Goal: Information Seeking & Learning: Learn about a topic

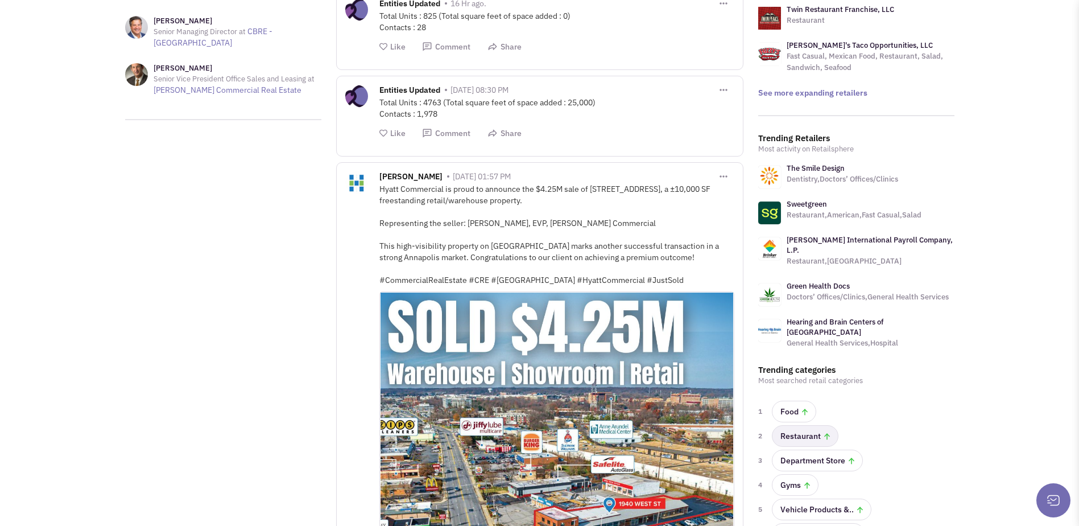
scroll to position [228, 0]
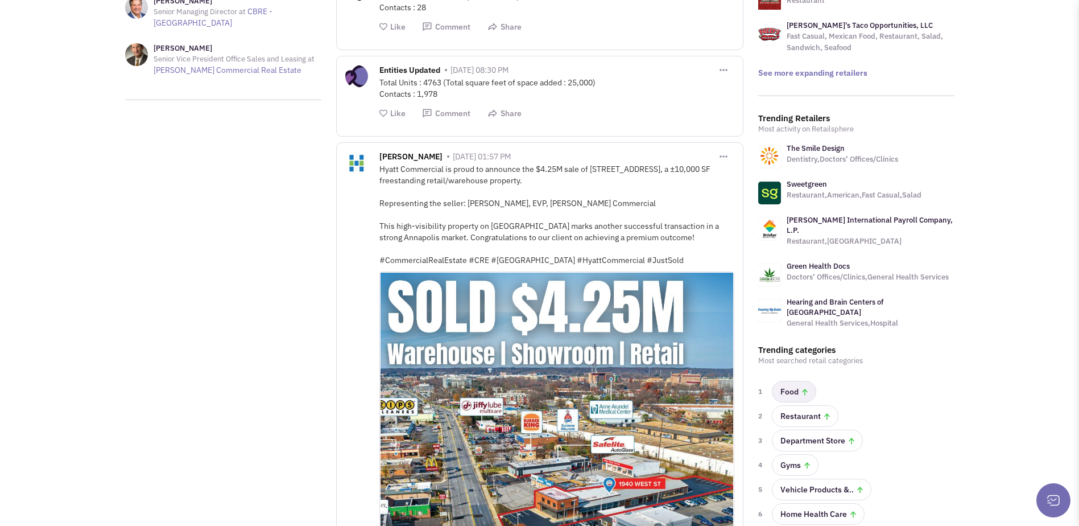
click at [797, 381] on link "Food" at bounding box center [794, 392] width 44 height 22
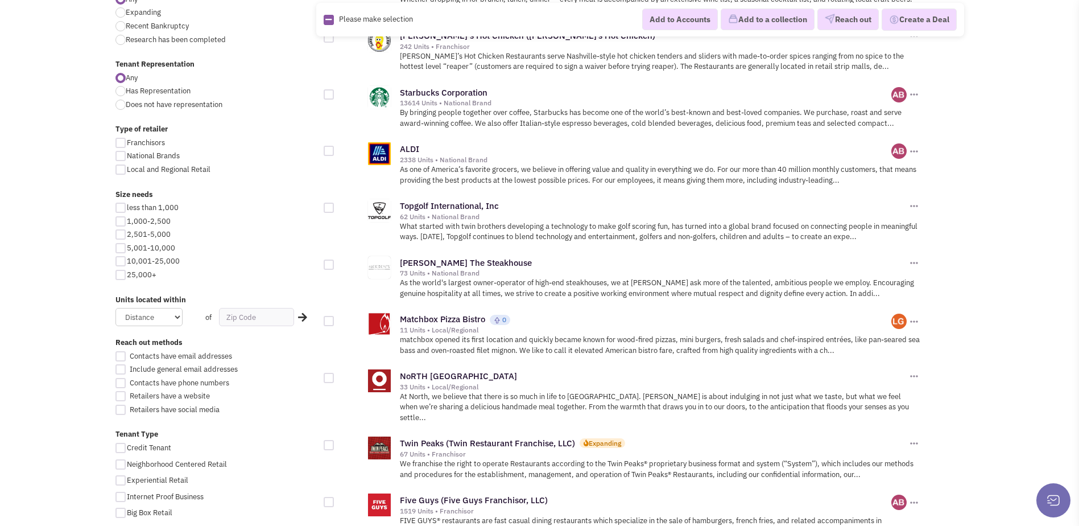
scroll to position [455, 0]
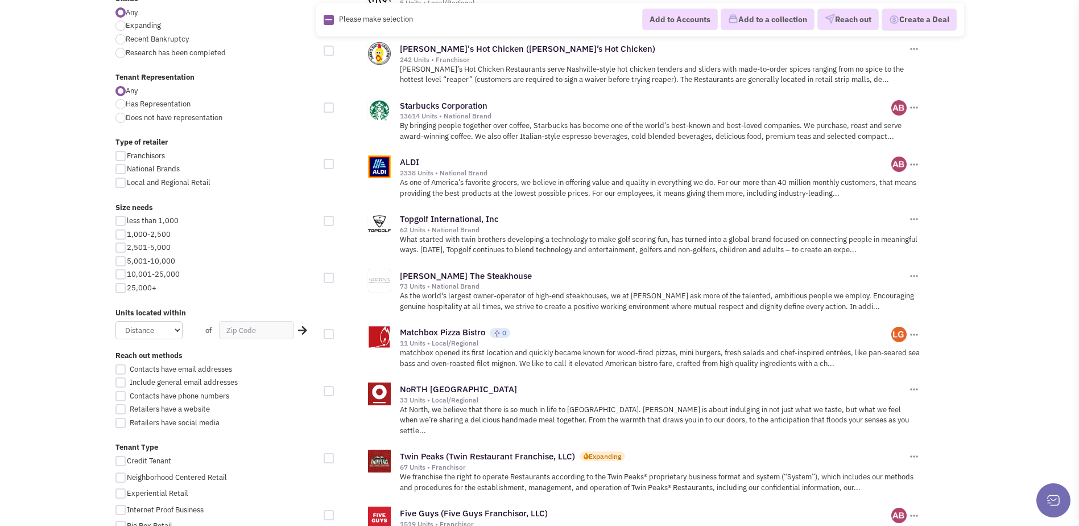
click at [121, 166] on div at bounding box center [120, 169] width 10 height 10
click at [127, 166] on input "National Brands" at bounding box center [130, 169] width 7 height 7
checkbox input "true"
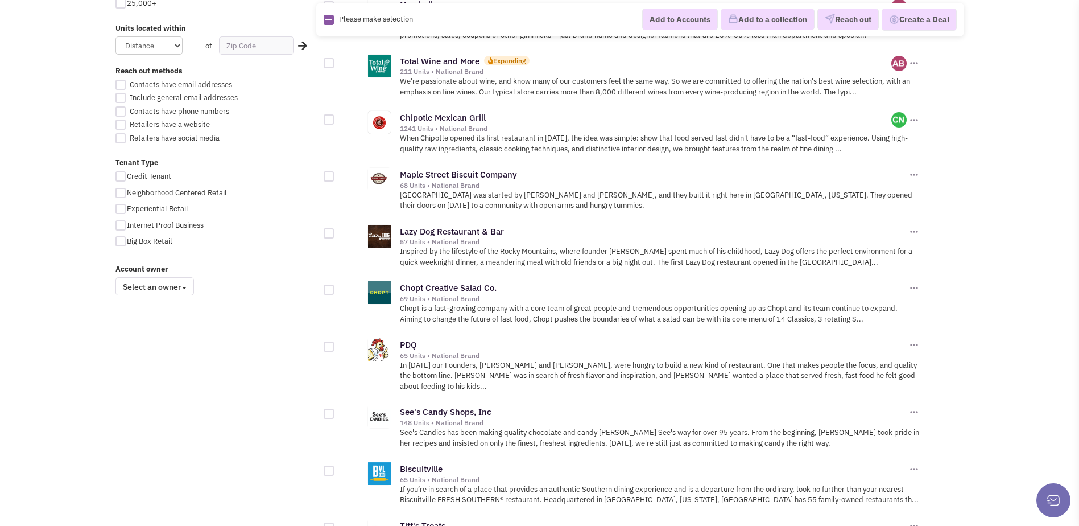
scroll to position [796, 0]
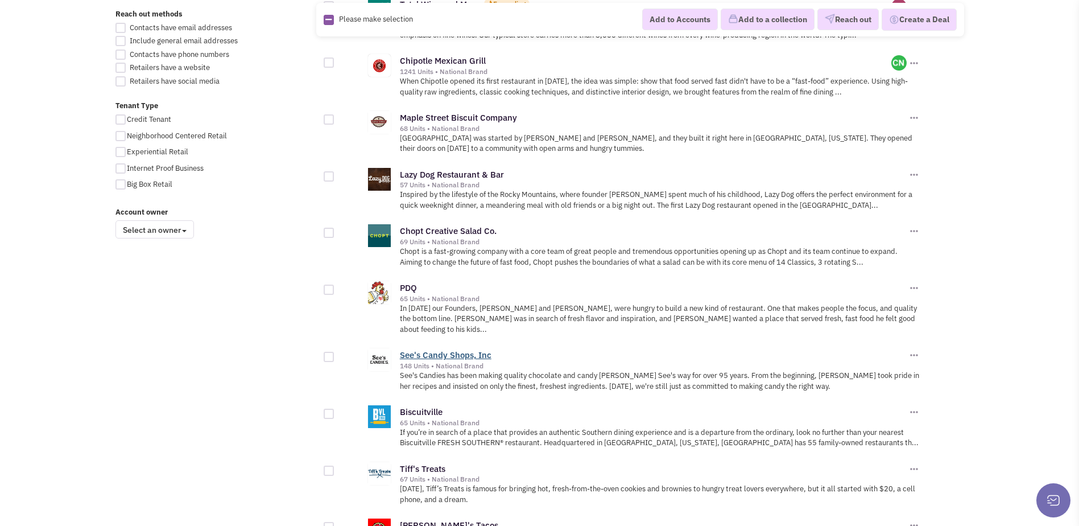
click at [456, 349] on link "See's Candy Shops, Inc" at bounding box center [446, 354] width 92 height 11
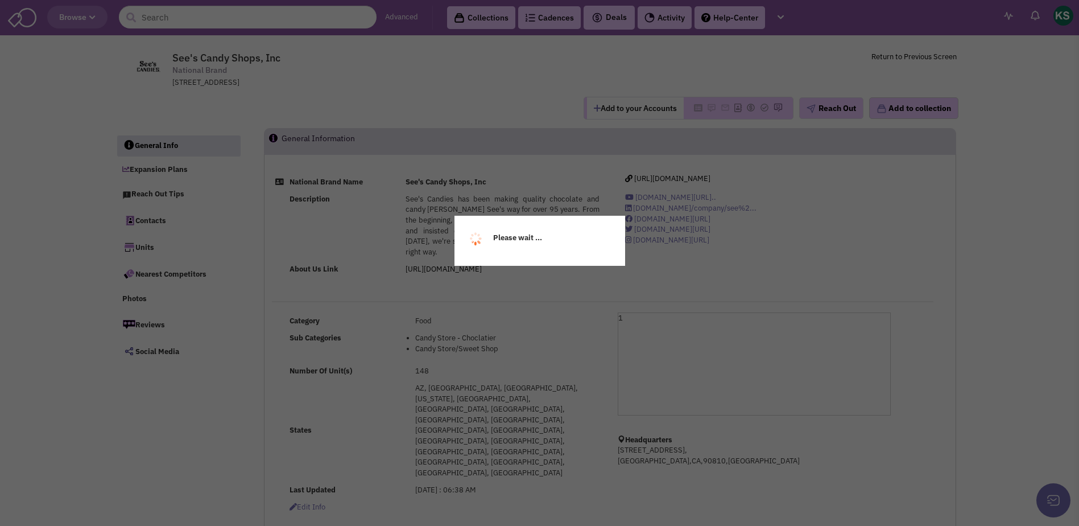
select select
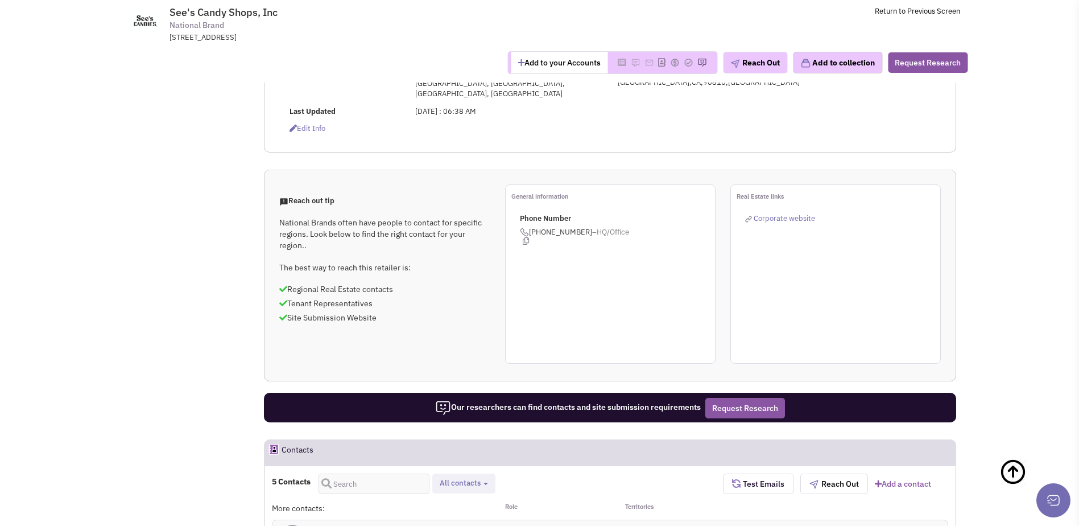
scroll to position [569, 0]
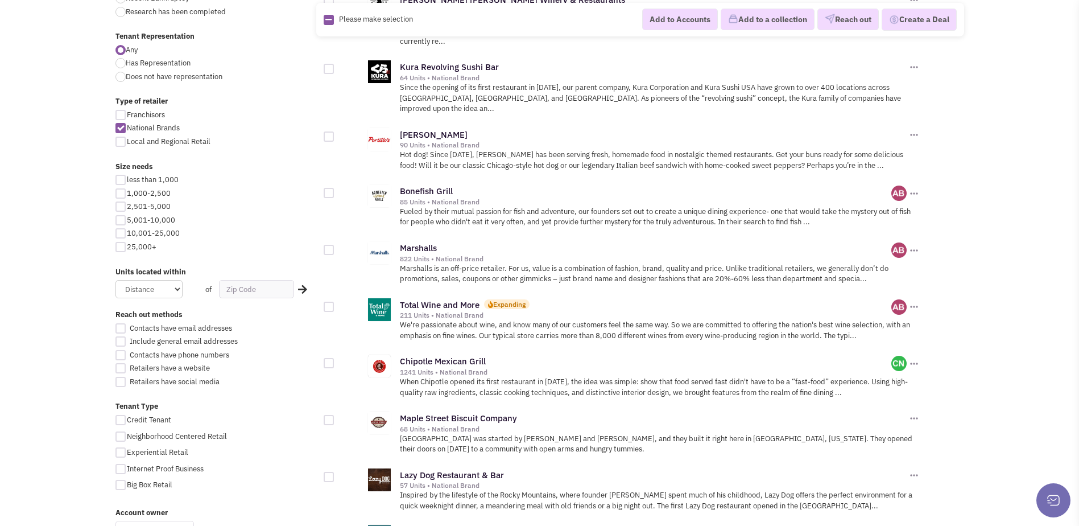
scroll to position [398, 0]
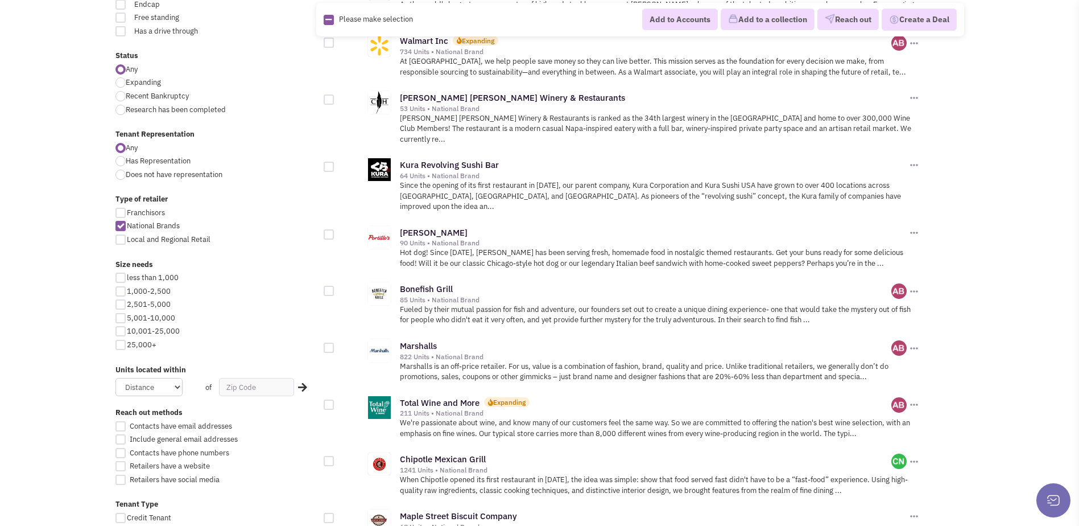
click at [154, 176] on span "Does not have representation" at bounding box center [174, 174] width 97 height 10
click at [133, 176] on input "Does not have representation" at bounding box center [129, 175] width 7 height 7
radio input "true"
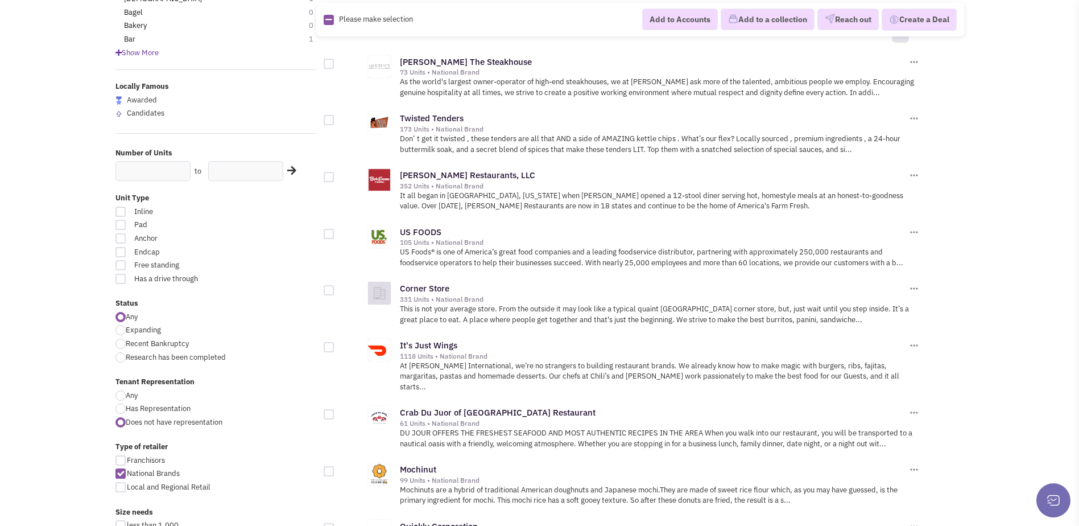
scroll to position [171, 0]
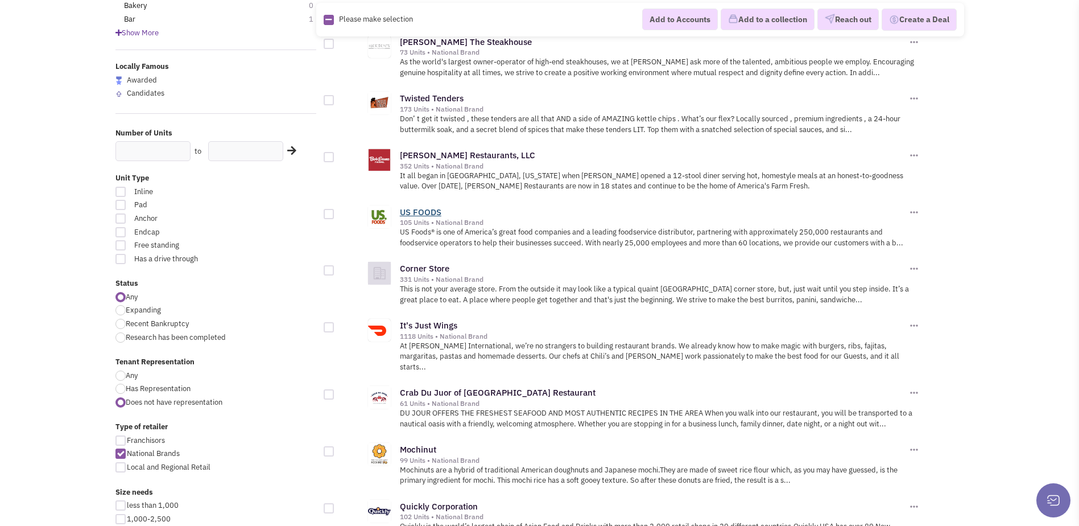
click at [426, 212] on link "US FOODS" at bounding box center [421, 211] width 42 height 11
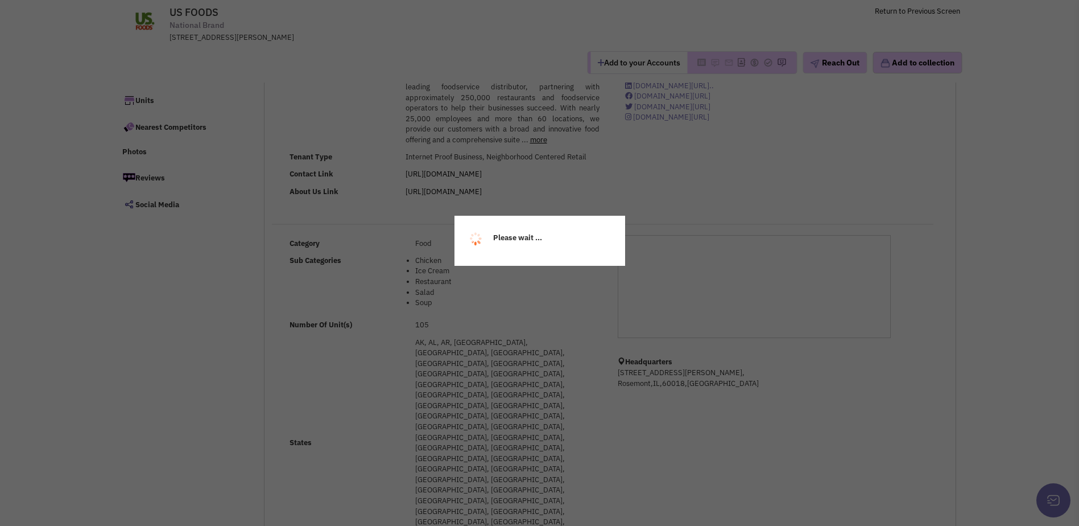
scroll to position [57, 0]
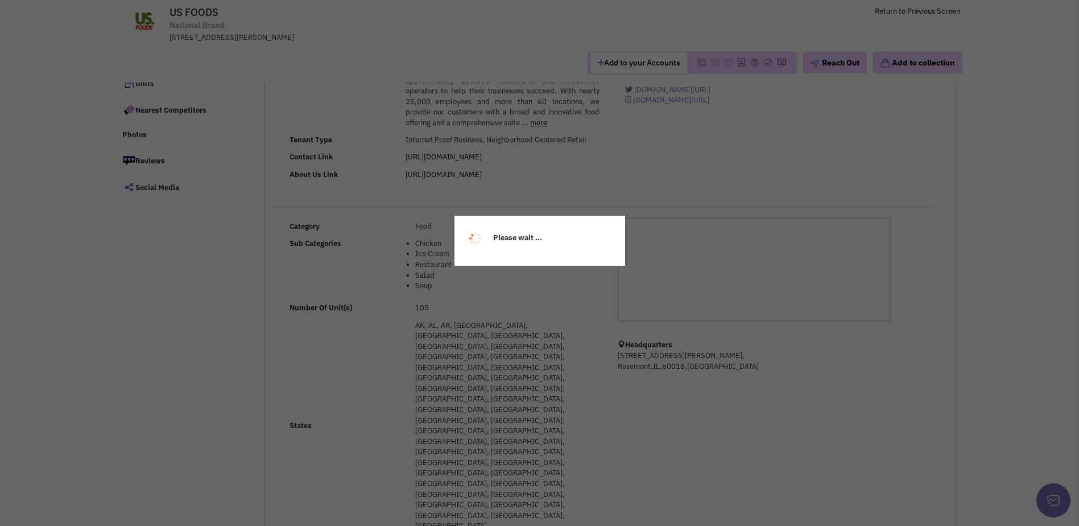
select select
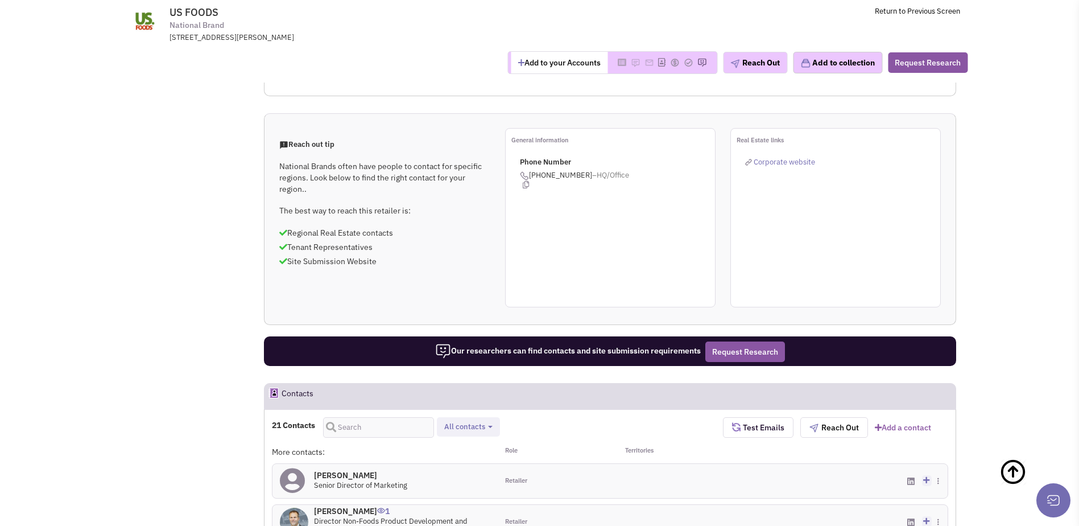
scroll to position [626, 0]
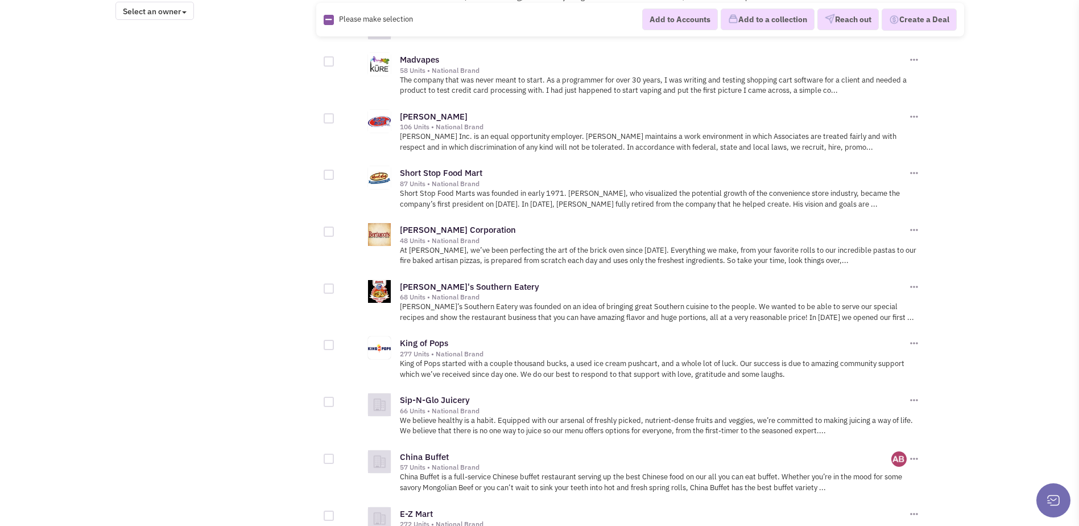
scroll to position [1042, 0]
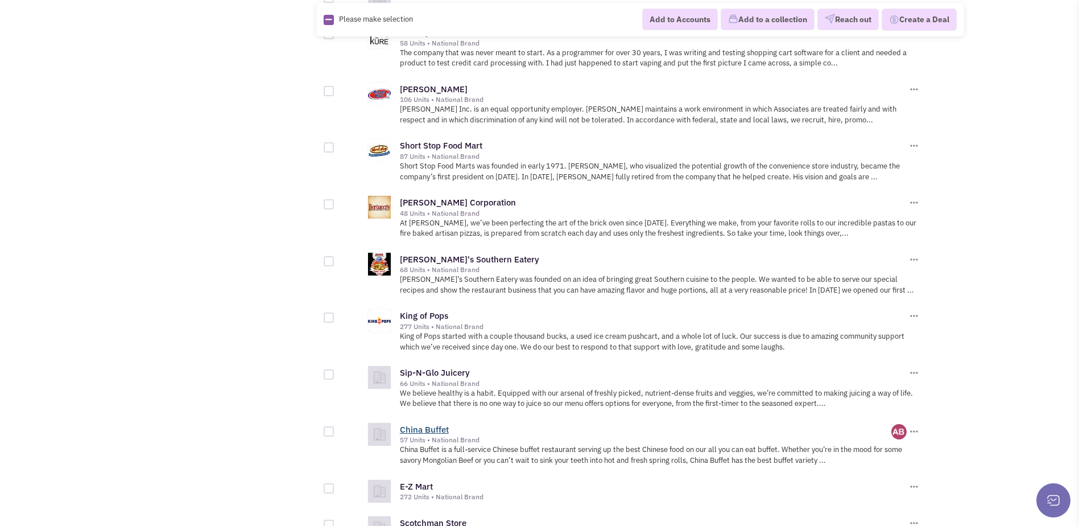
click at [431, 424] on link "China Buffet" at bounding box center [424, 429] width 49 height 11
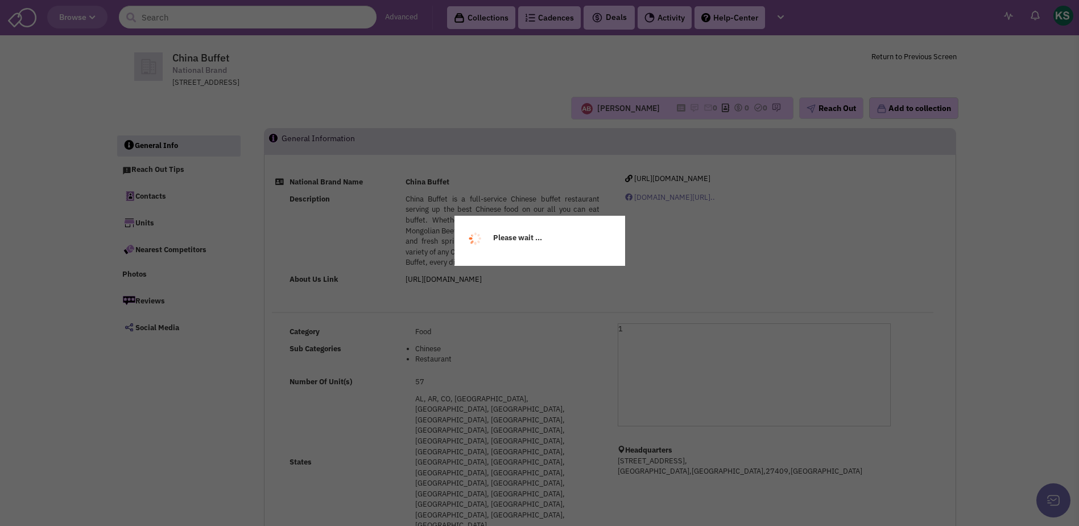
select select
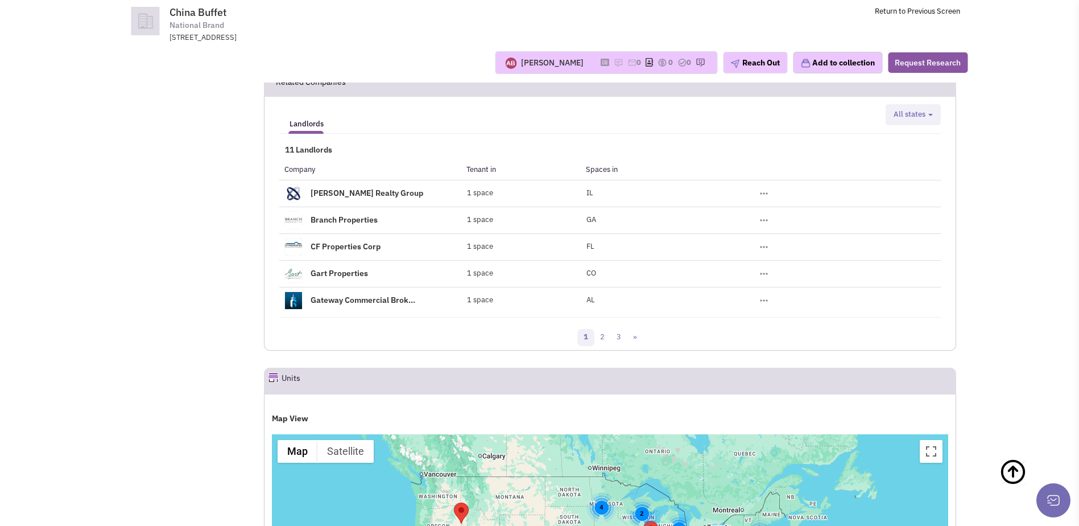
scroll to position [853, 0]
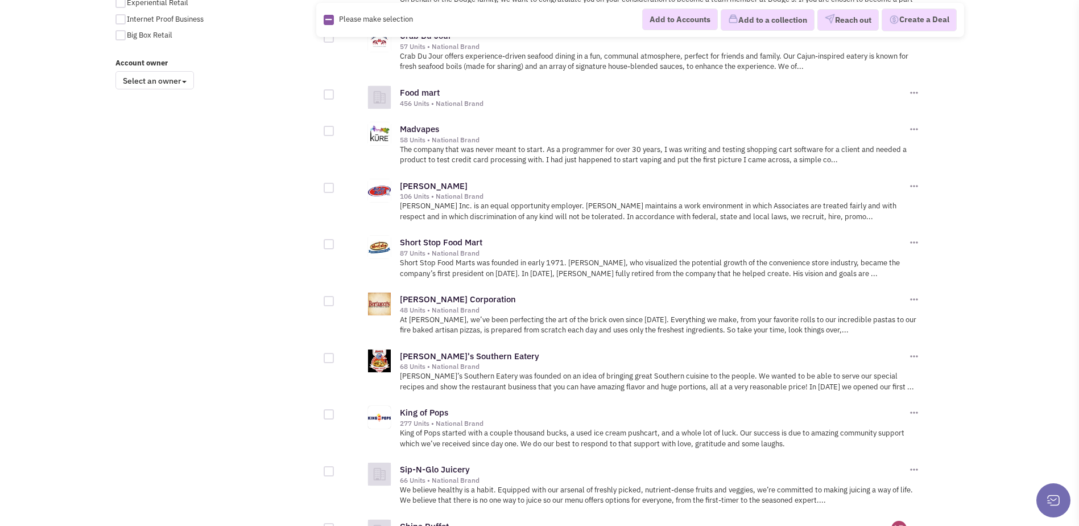
scroll to position [871, 0]
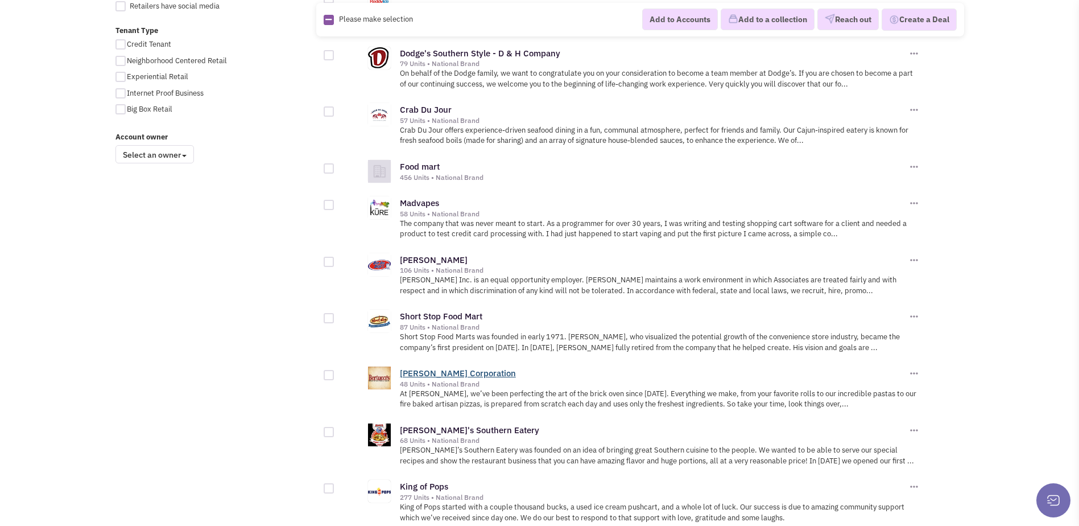
click at [472, 367] on link "Bertucci's Corporation" at bounding box center [458, 372] width 116 height 11
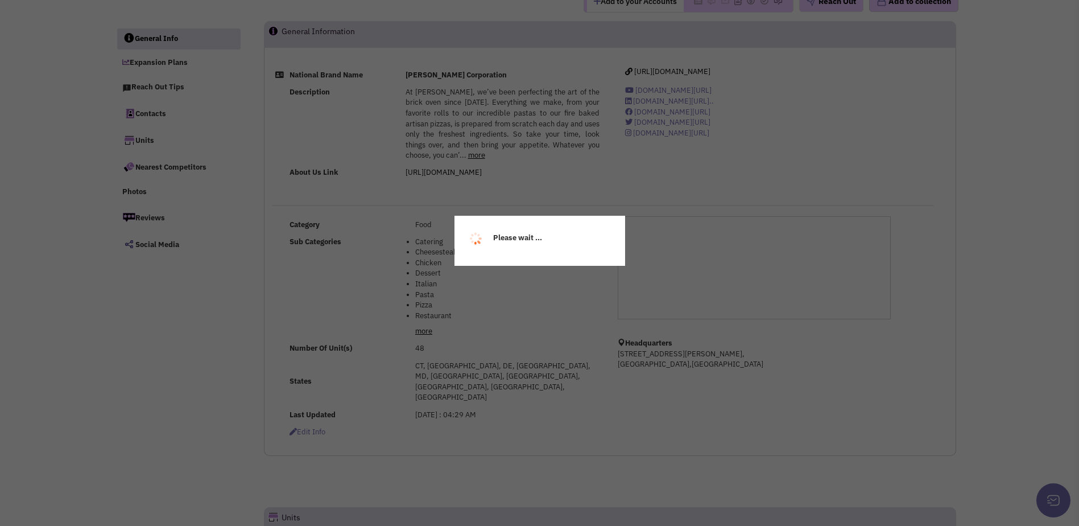
select select
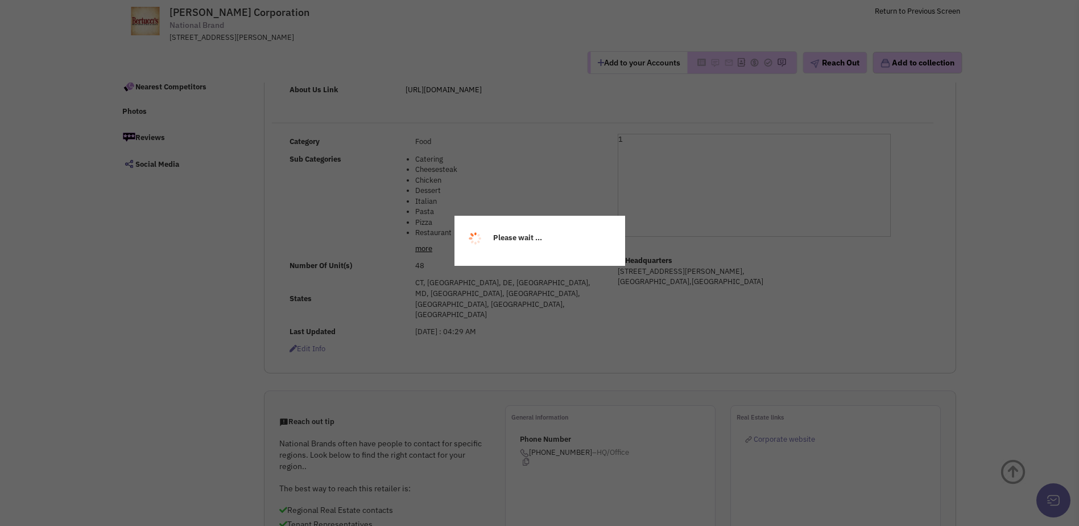
scroll to position [114, 0]
select select
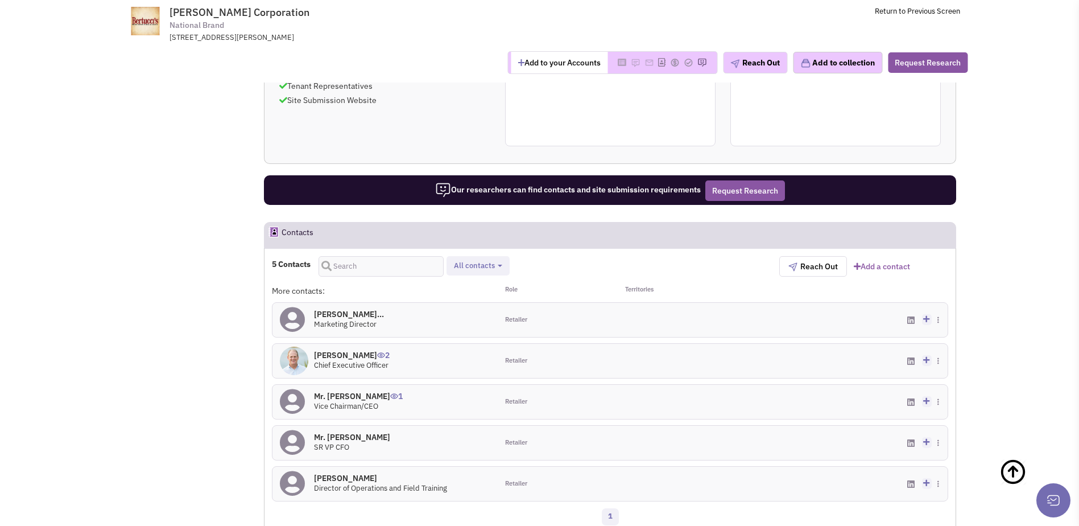
scroll to position [593, 0]
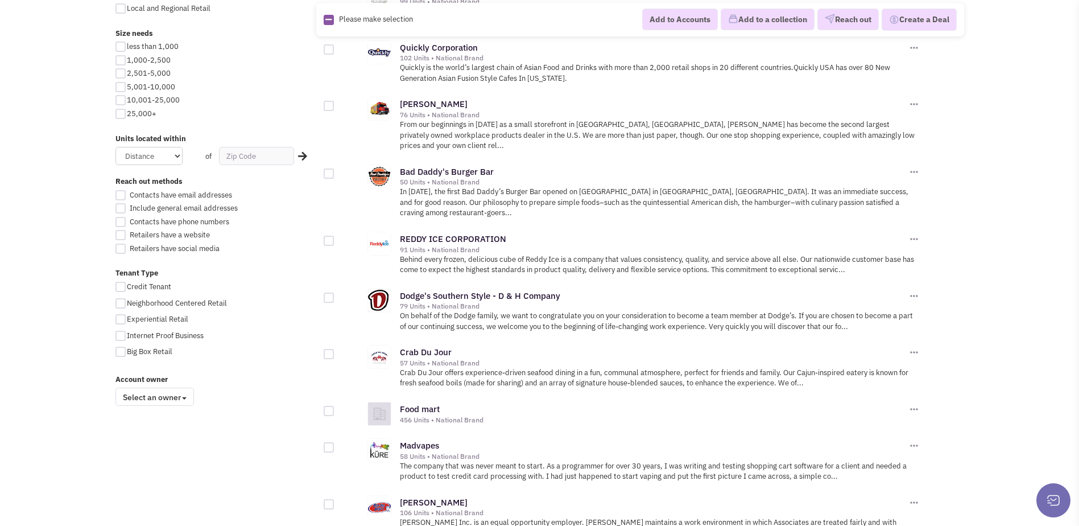
scroll to position [587, 0]
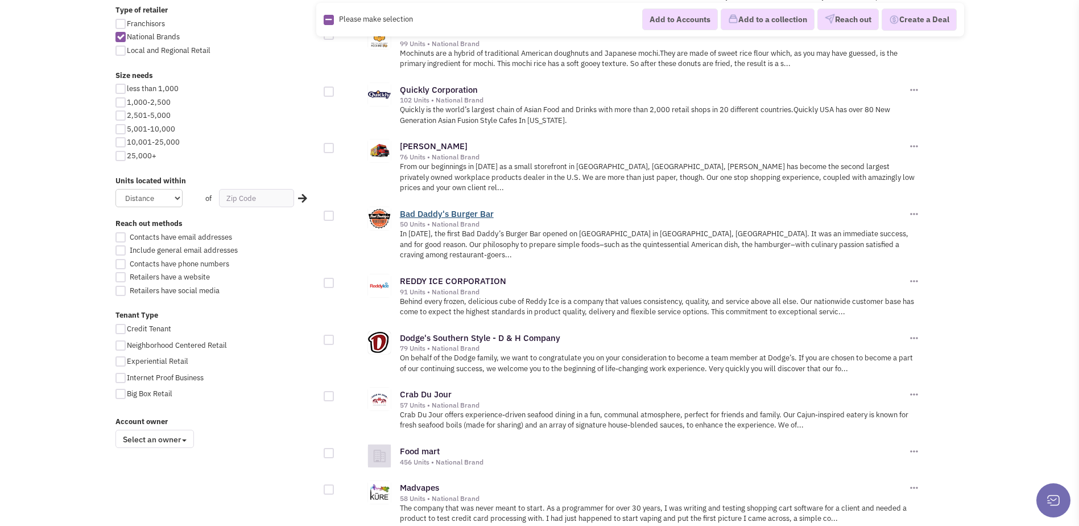
click at [477, 208] on link "Bad Daddy's Burger Bar" at bounding box center [447, 213] width 94 height 11
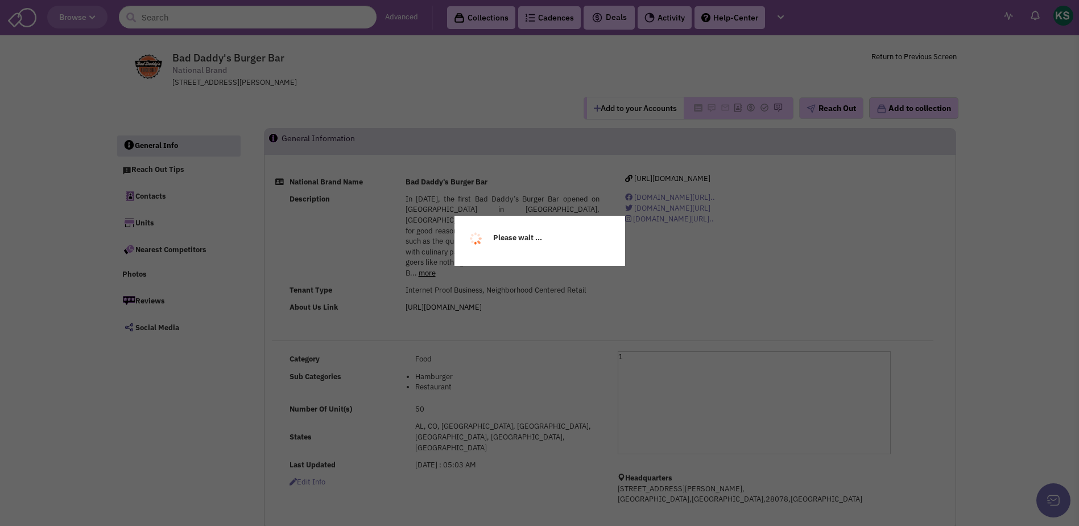
scroll to position [57, 0]
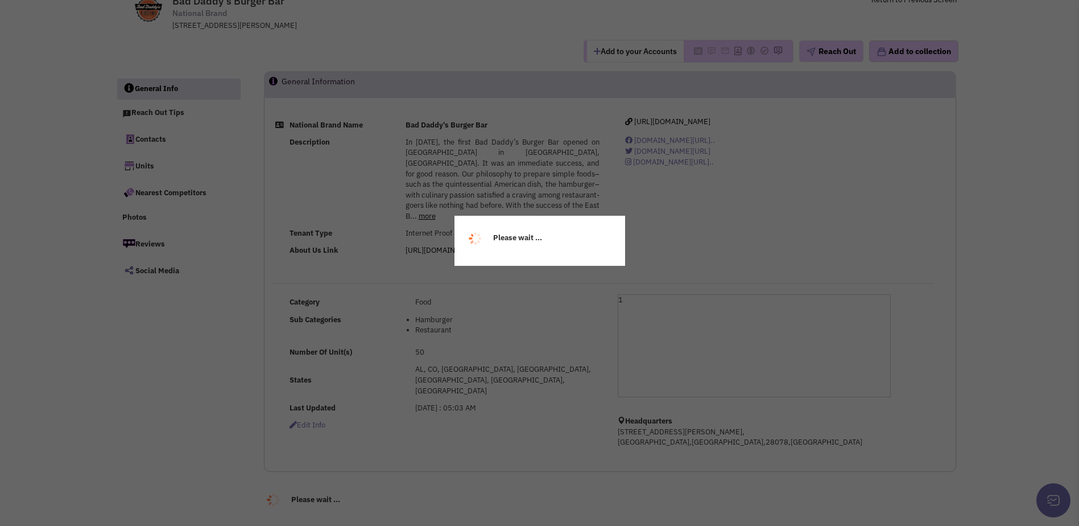
select select
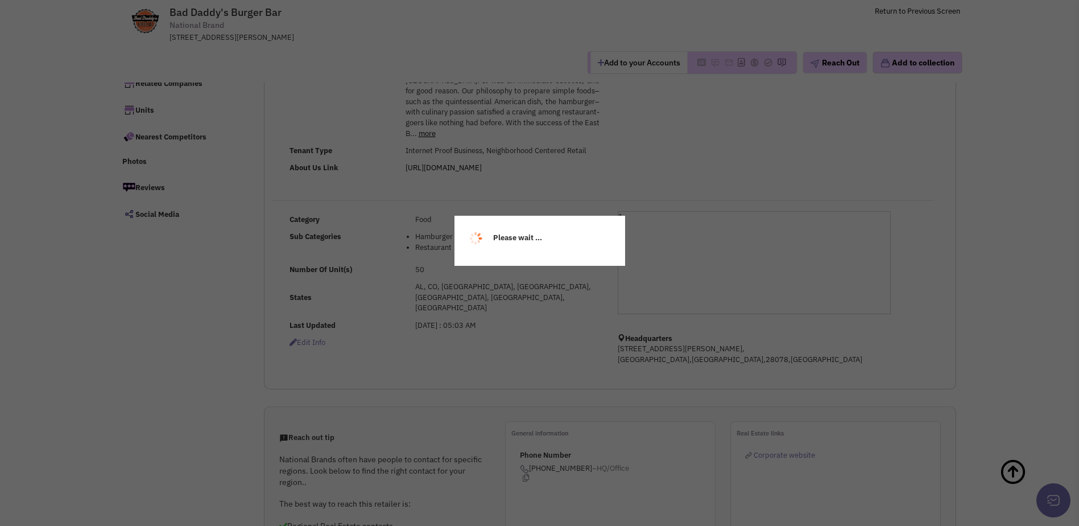
select select
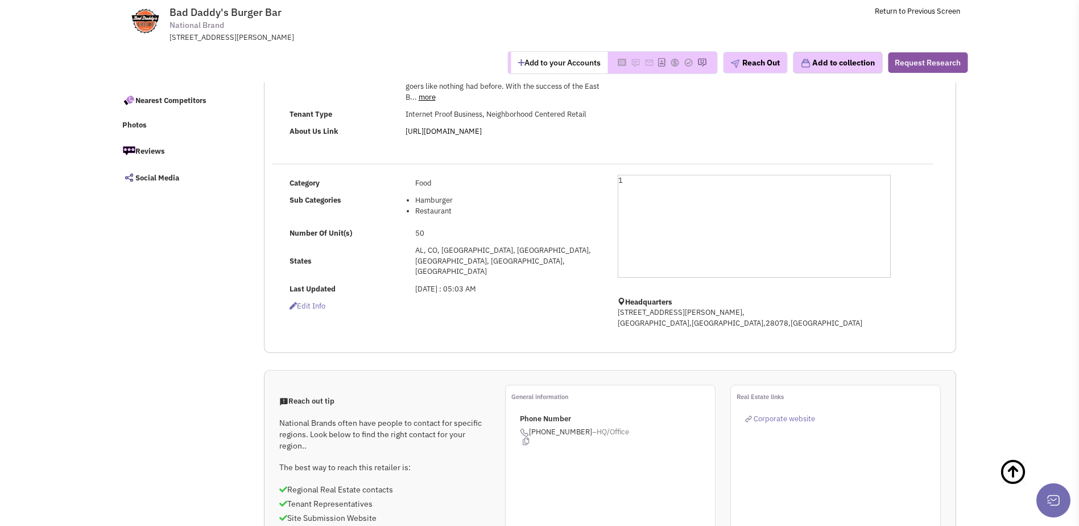
scroll to position [114, 0]
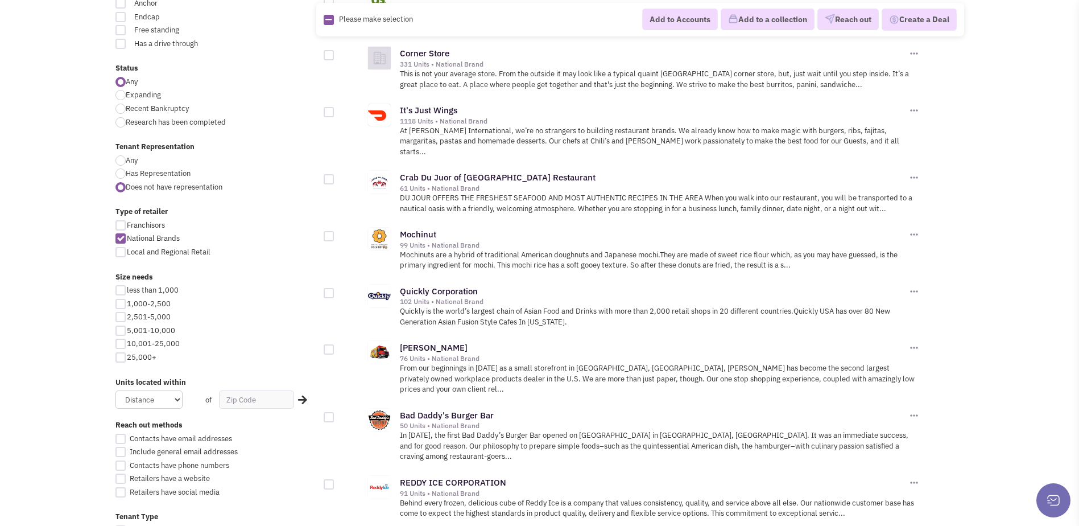
scroll to position [359, 0]
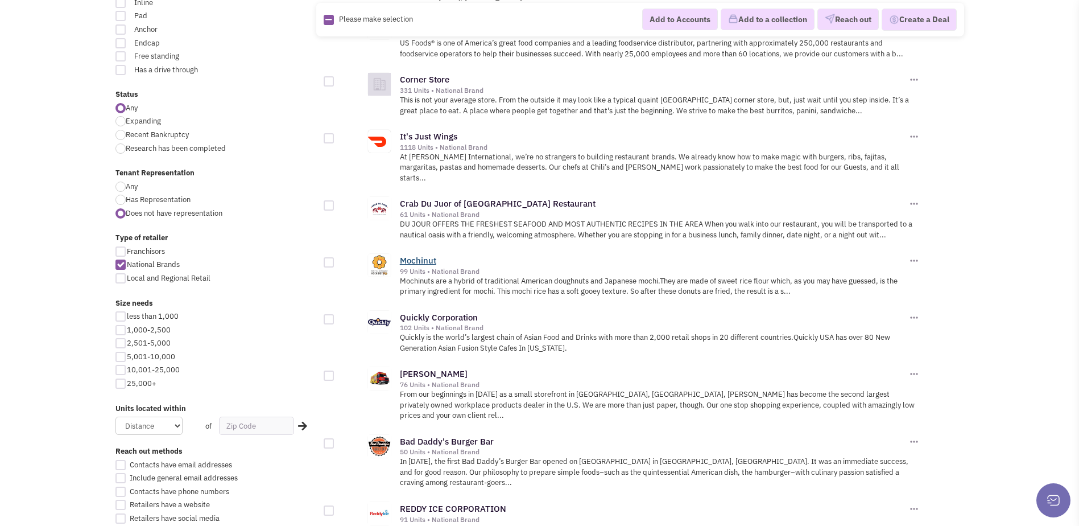
click at [416, 255] on link "Mochinut" at bounding box center [418, 260] width 36 height 11
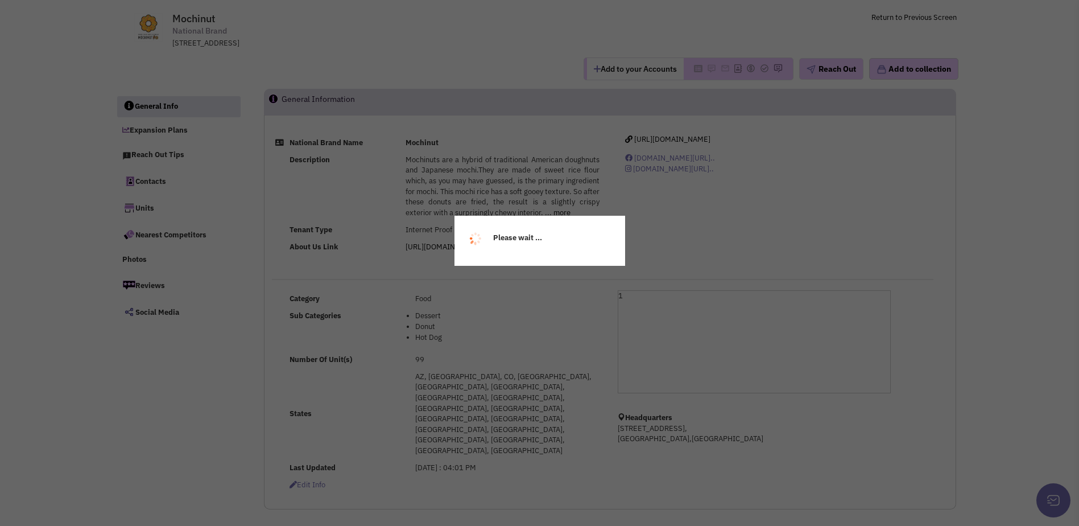
select select
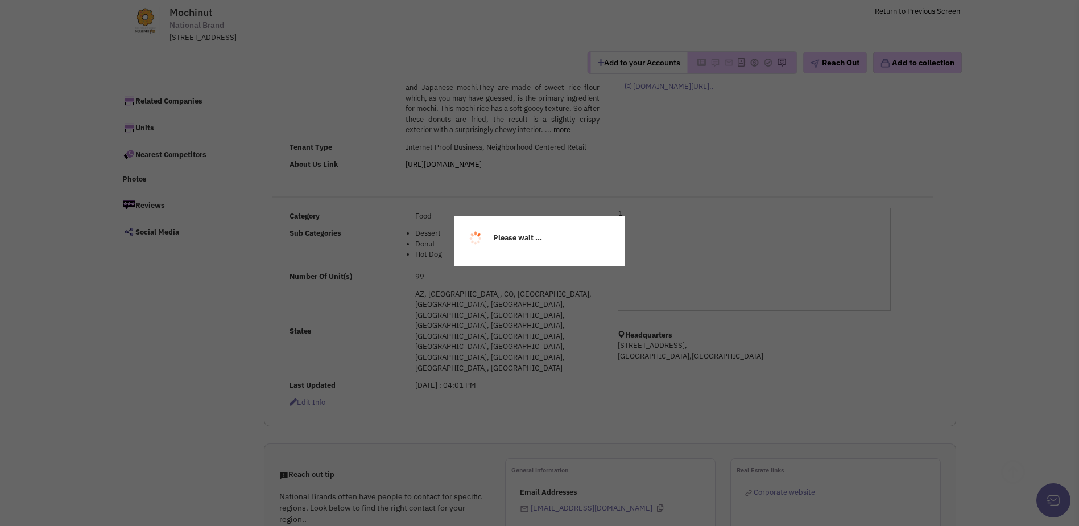
scroll to position [57, 0]
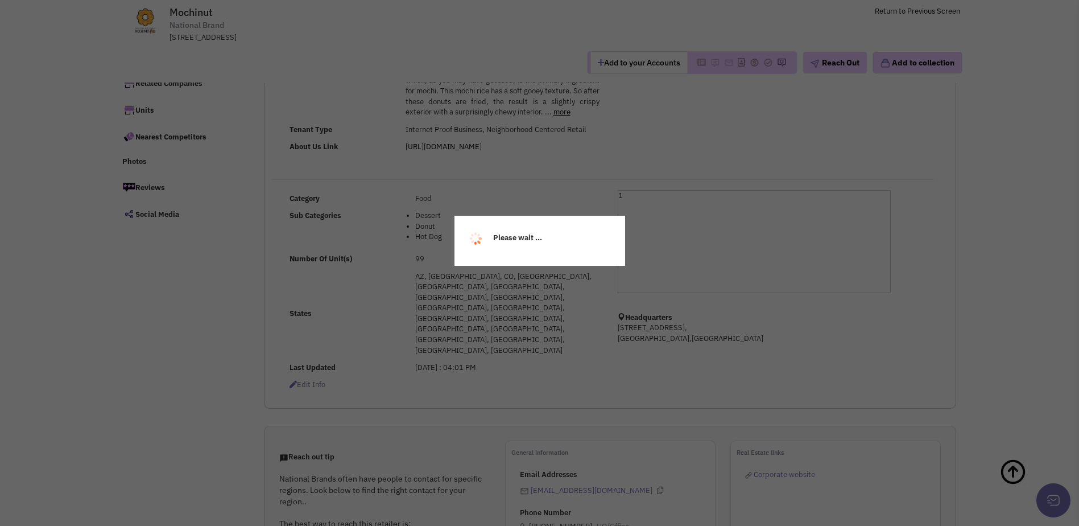
select select
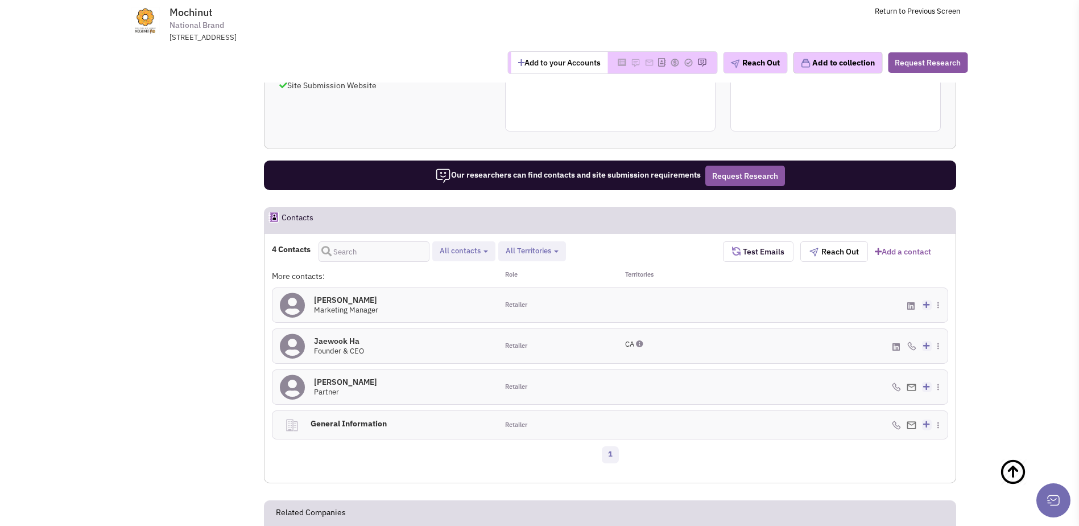
scroll to position [570, 0]
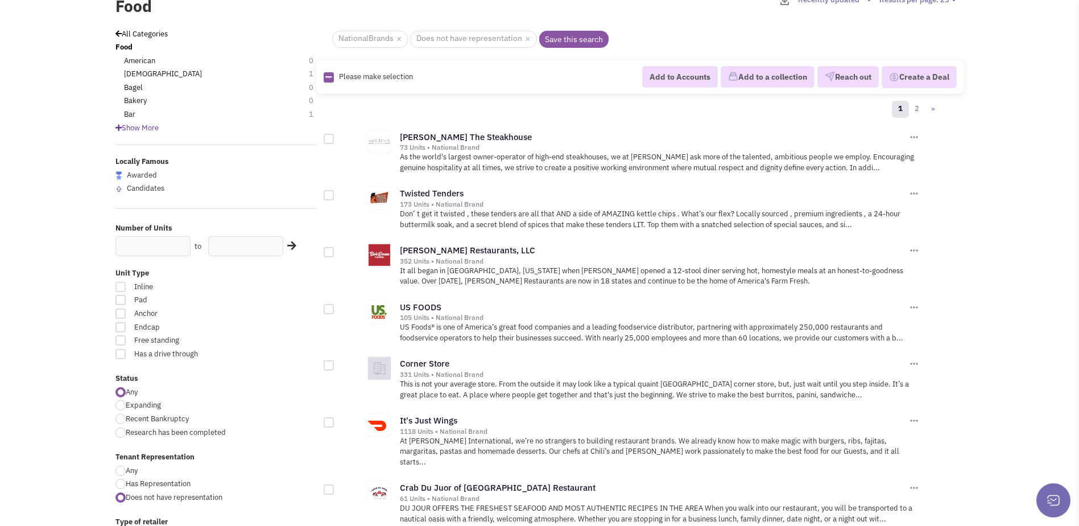
scroll to position [75, 0]
click at [424, 198] on link "Twisted Tenders" at bounding box center [432, 193] width 64 height 11
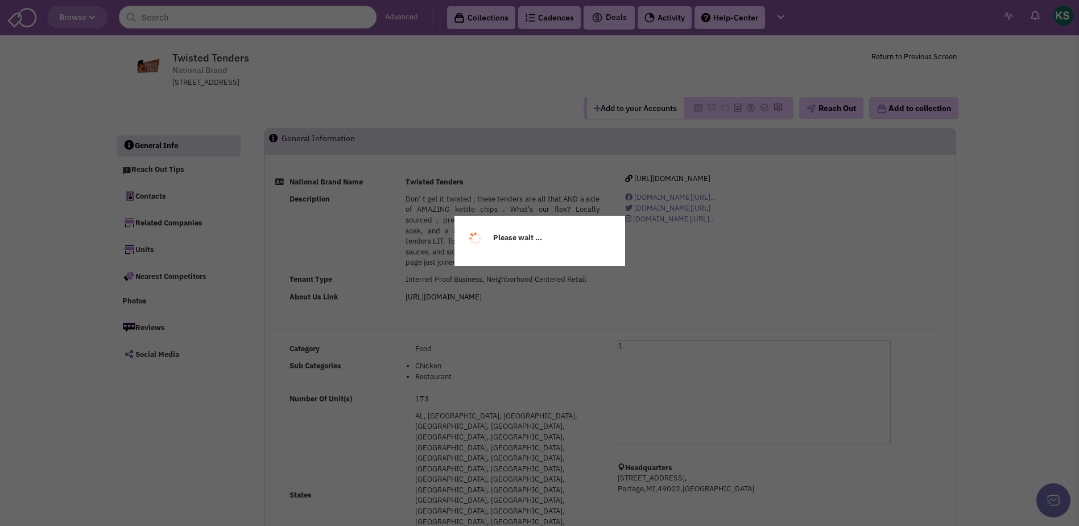
select select
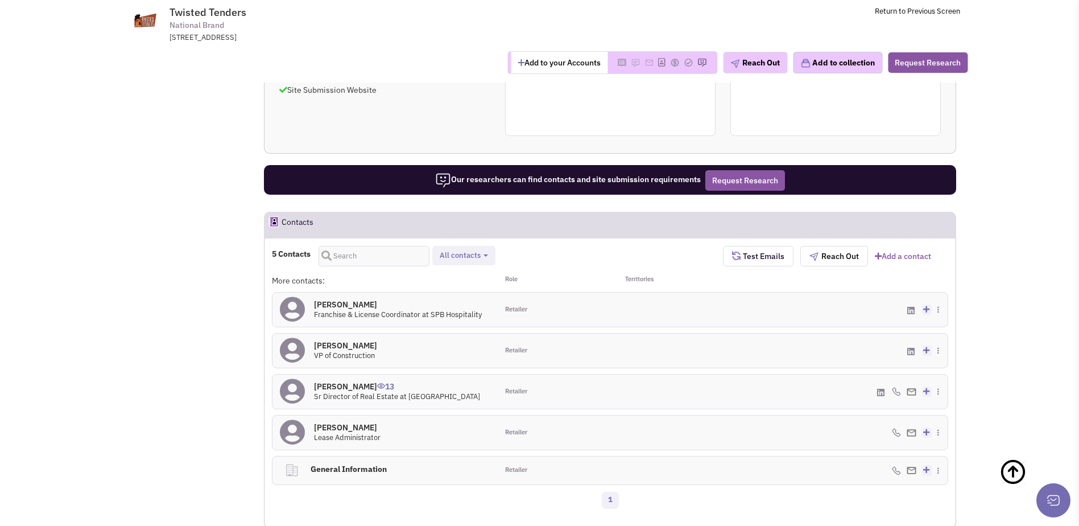
scroll to position [627, 0]
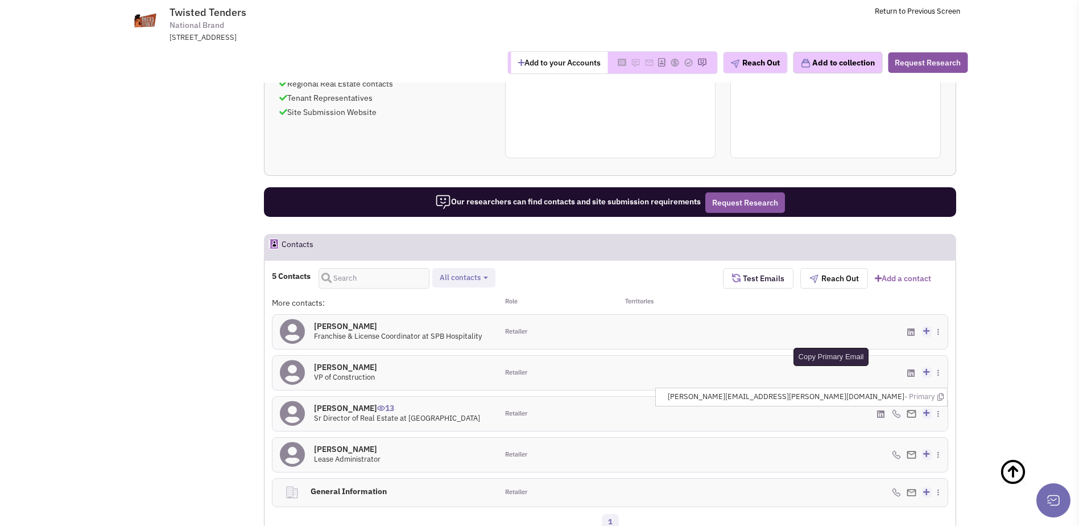
click at [939, 393] on icon at bounding box center [940, 396] width 6 height 7
drag, startPoint x: 382, startPoint y: 36, endPoint x: 446, endPoint y: 65, distance: 69.8
click at [382, 36] on div "6701, South Westnedge Avenue, Portage, MI, 49002" at bounding box center [317, 37] width 297 height 11
click at [943, 393] on icon at bounding box center [940, 396] width 6 height 7
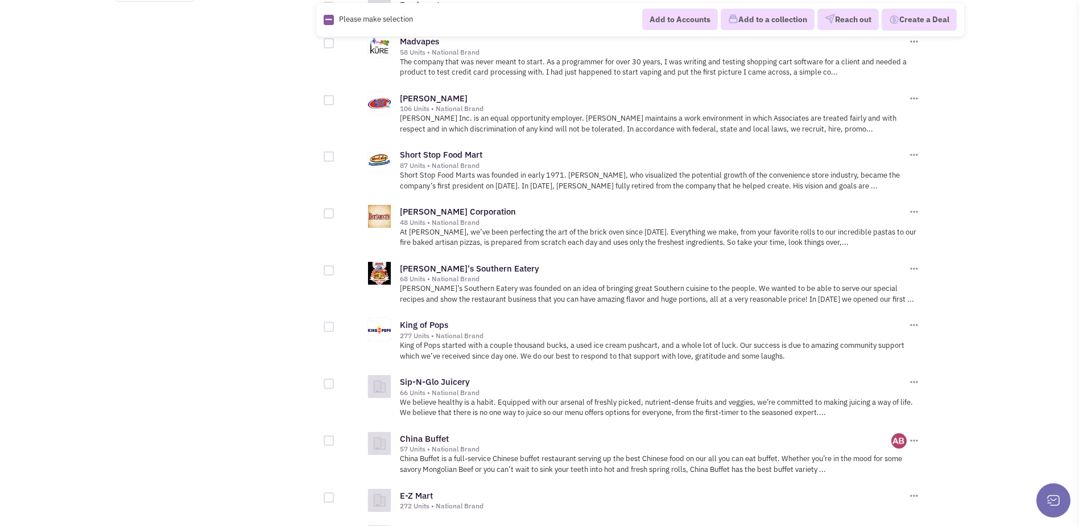
scroll to position [1213, 0]
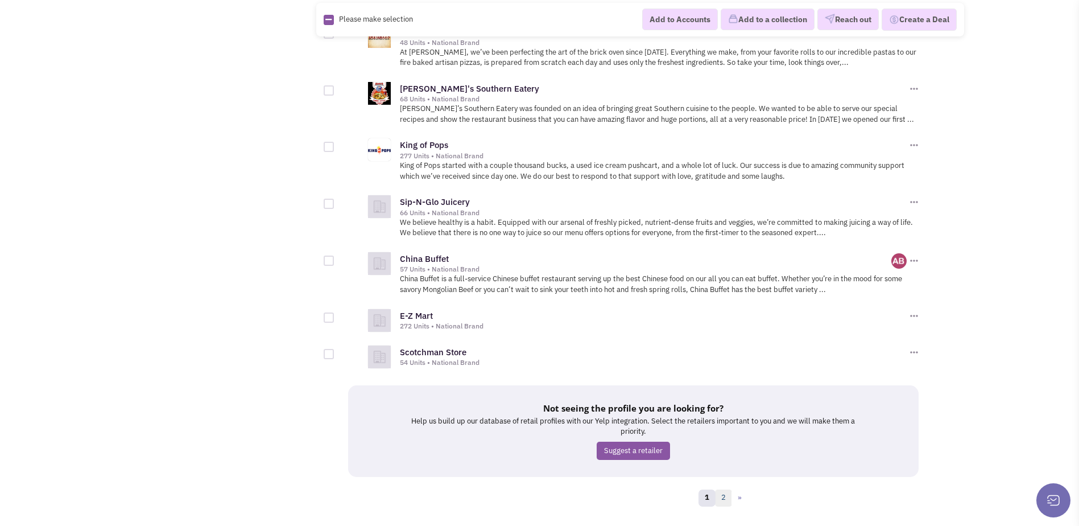
click at [723, 489] on link "2" at bounding box center [723, 497] width 17 height 17
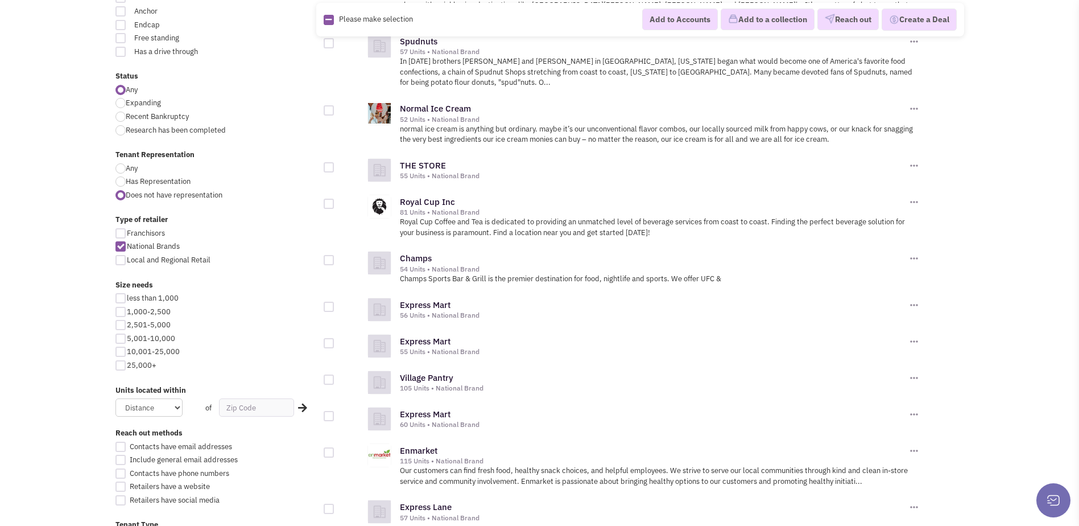
scroll to position [398, 0]
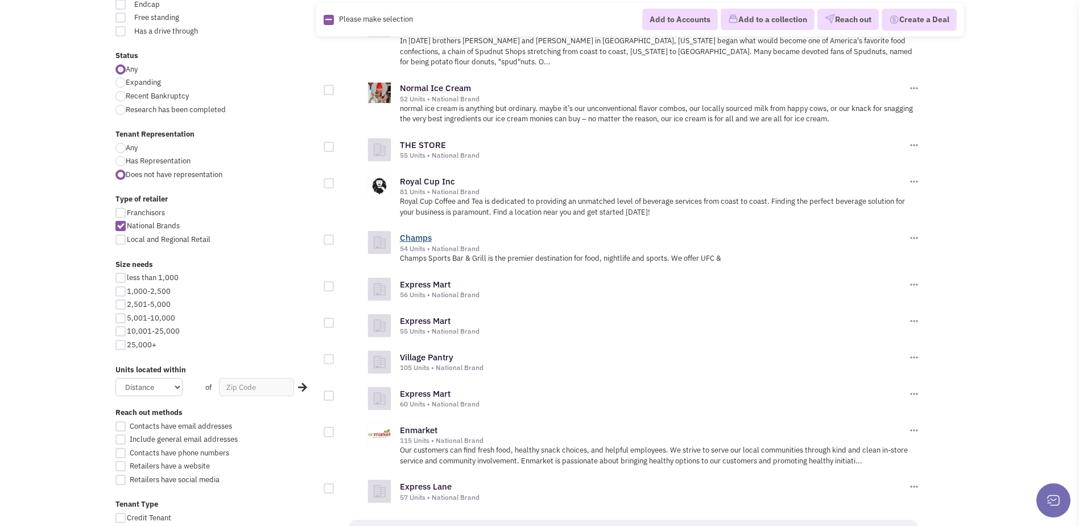
click at [425, 232] on link "Champs" at bounding box center [416, 237] width 32 height 11
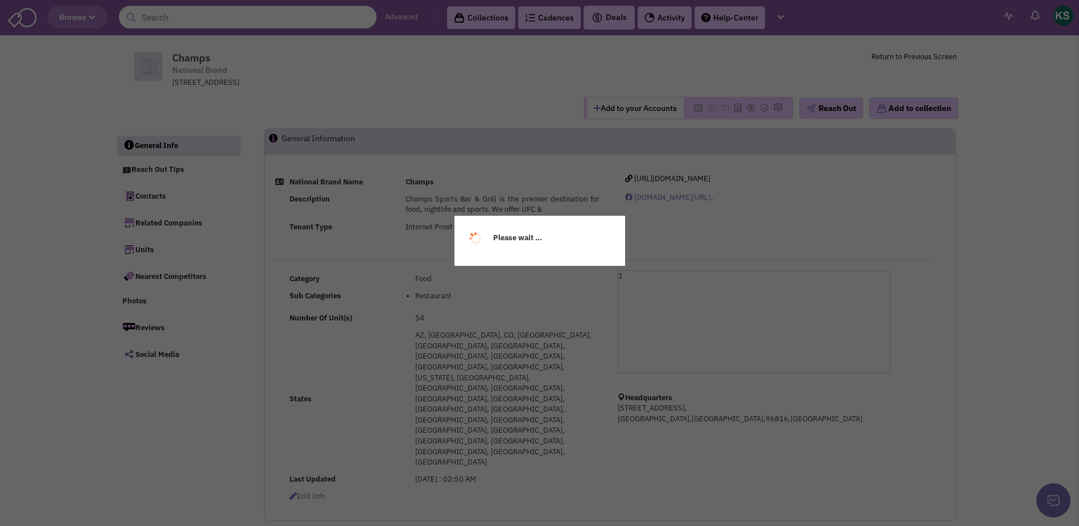
select select
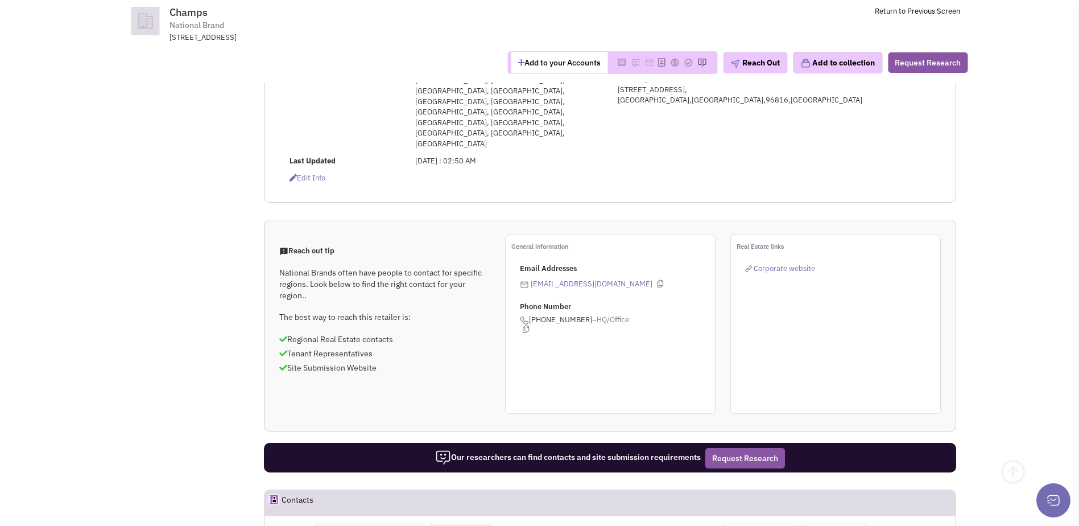
scroll to position [398, 0]
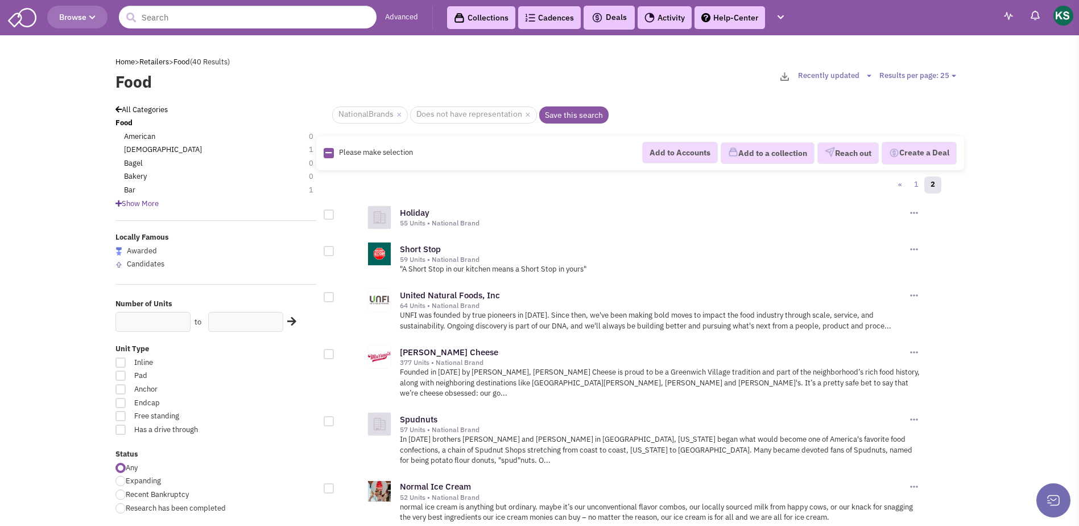
scroll to position [398, 0]
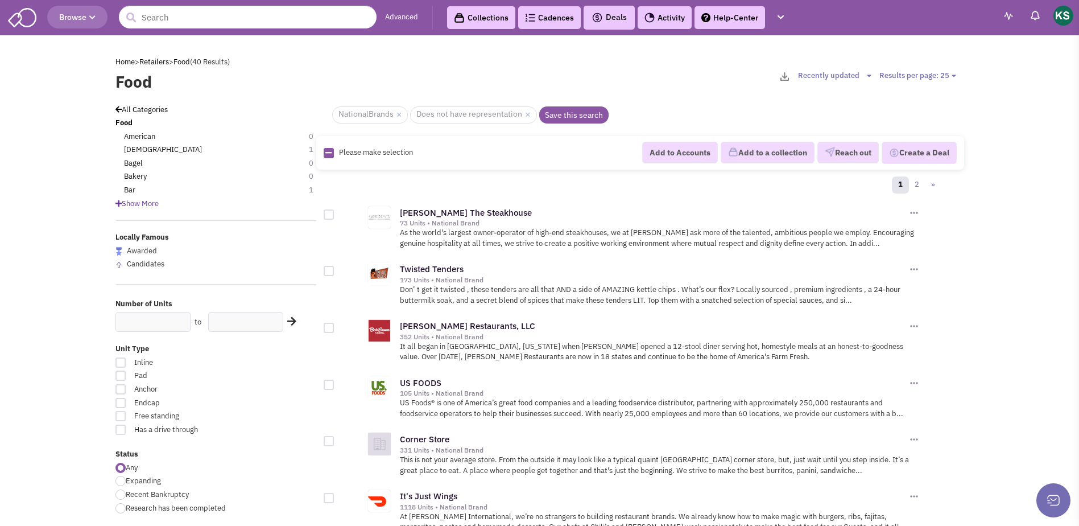
scroll to position [1213, 0]
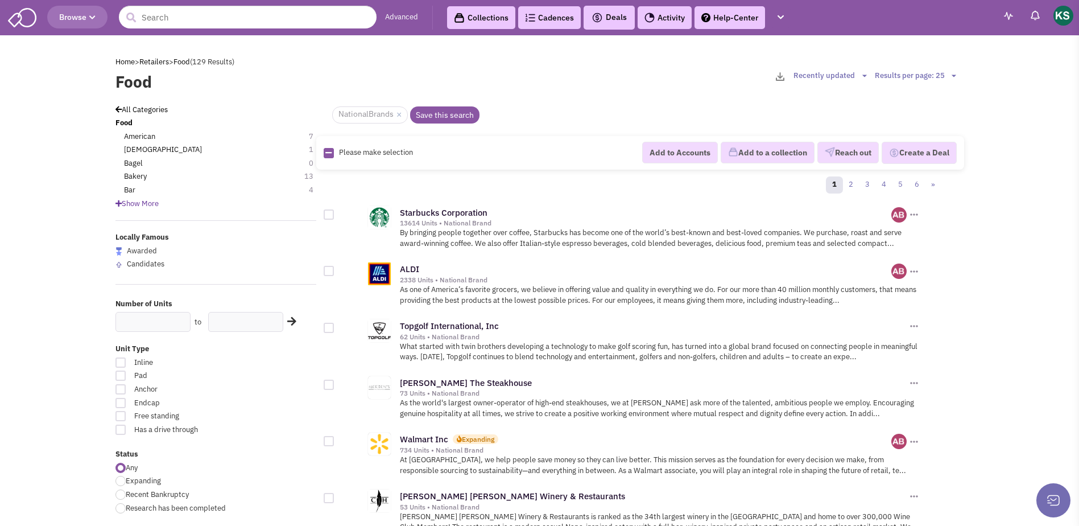
scroll to position [398, 0]
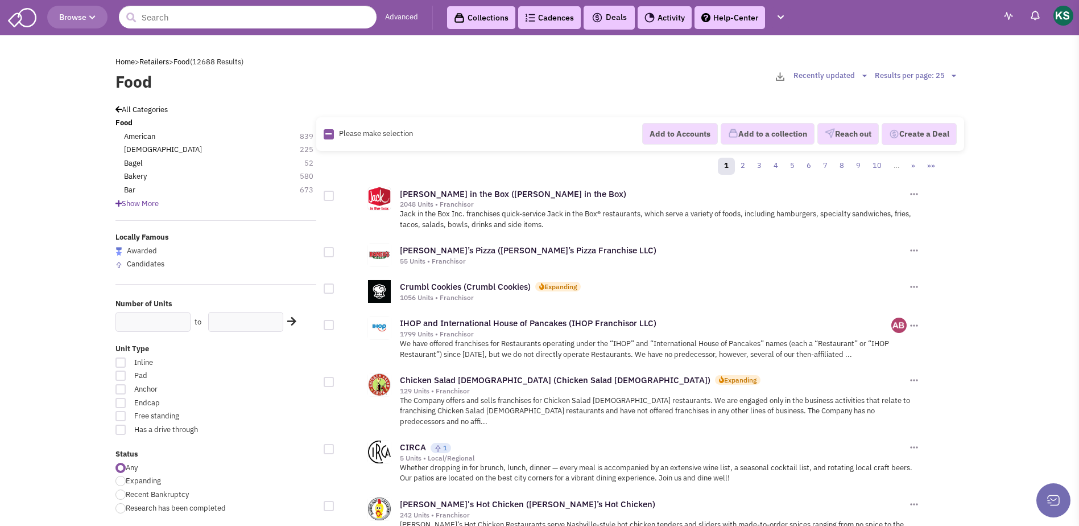
scroll to position [455, 0]
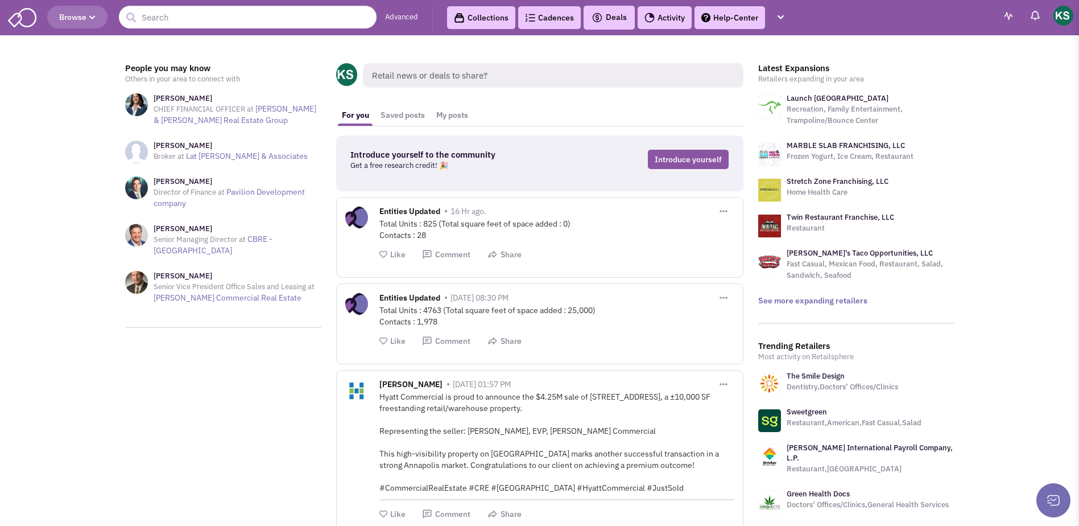
scroll to position [228, 0]
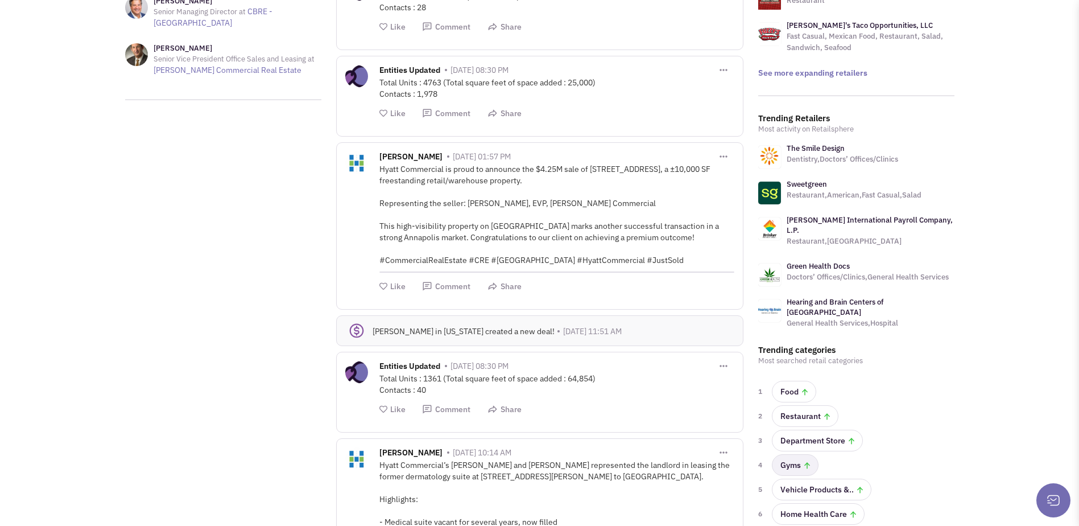
click at [801, 454] on link "Gyms" at bounding box center [795, 465] width 47 height 22
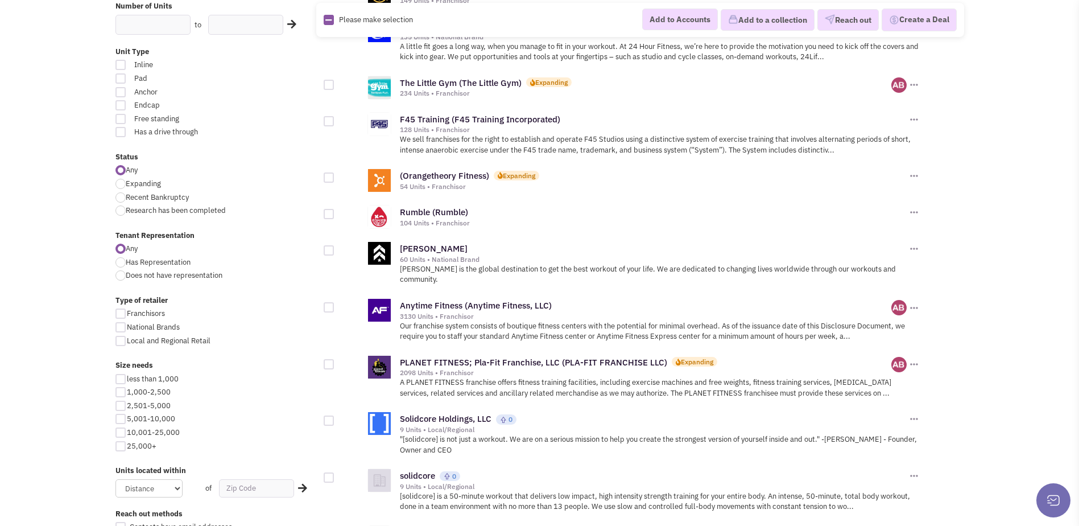
scroll to position [284, 0]
click at [121, 276] on div at bounding box center [120, 274] width 10 height 10
click at [126, 276] on input "Does not have representation" at bounding box center [129, 274] width 7 height 7
radio input "true"
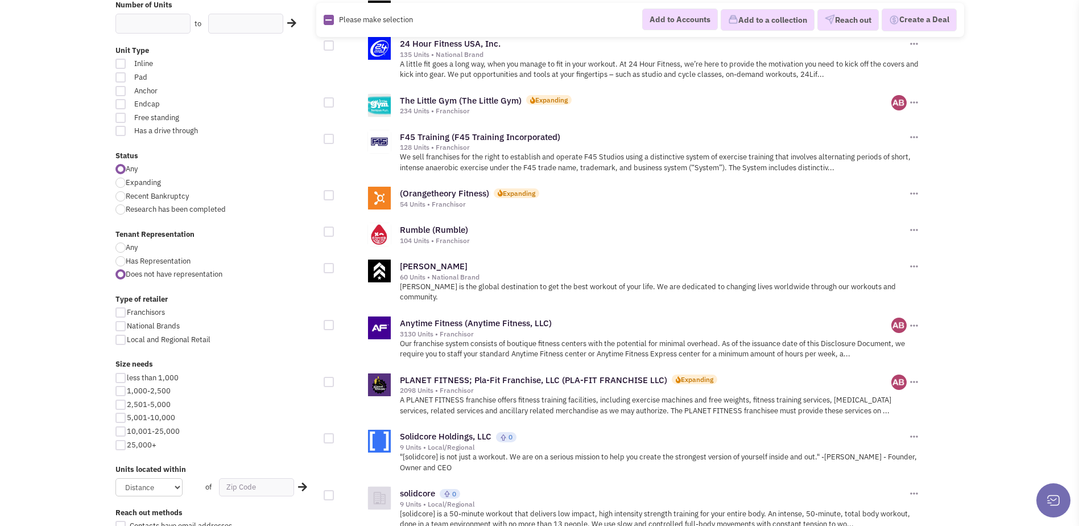
scroll to position [390, 0]
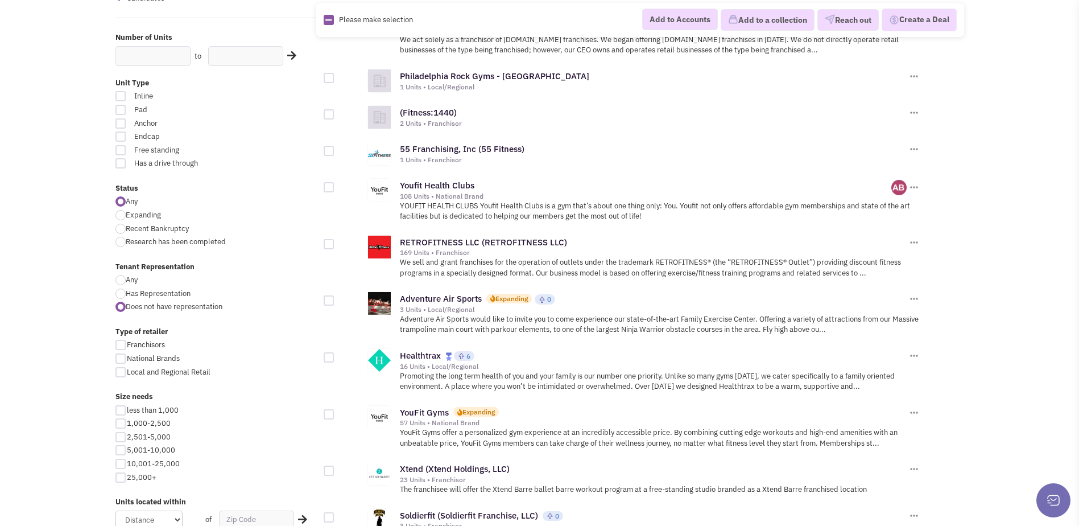
scroll to position [284, 0]
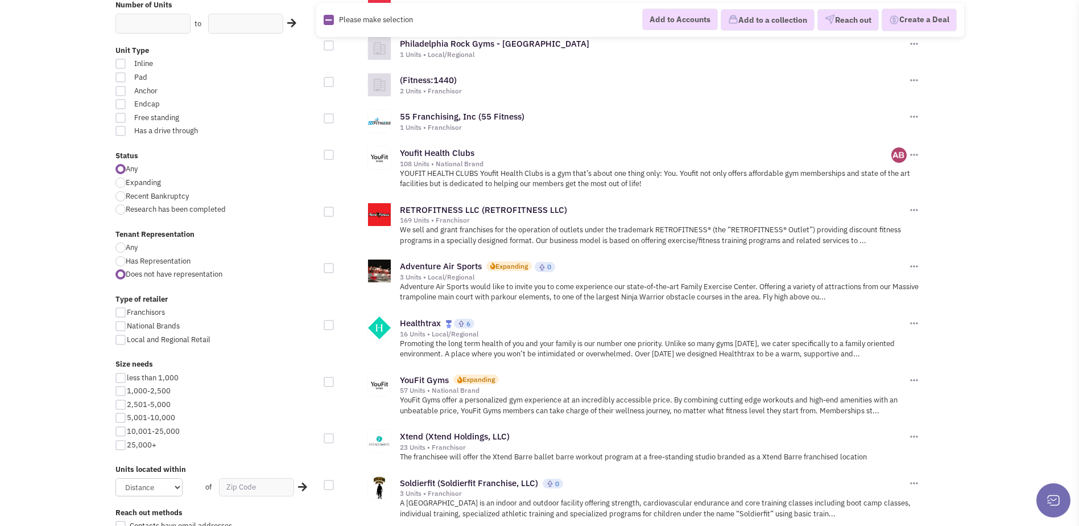
click at [123, 325] on div at bounding box center [120, 326] width 10 height 10
click at [127, 325] on input "National Brands" at bounding box center [130, 326] width 7 height 7
checkbox input "true"
click at [121, 337] on div at bounding box center [120, 339] width 10 height 10
click at [127, 337] on input "Local and Regional Retail" at bounding box center [130, 340] width 7 height 7
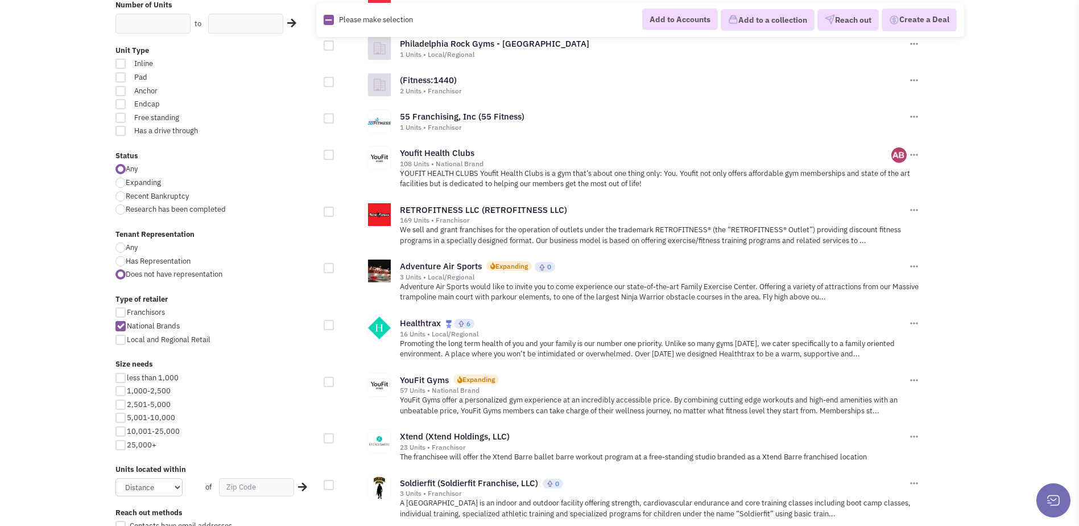
checkbox input "true"
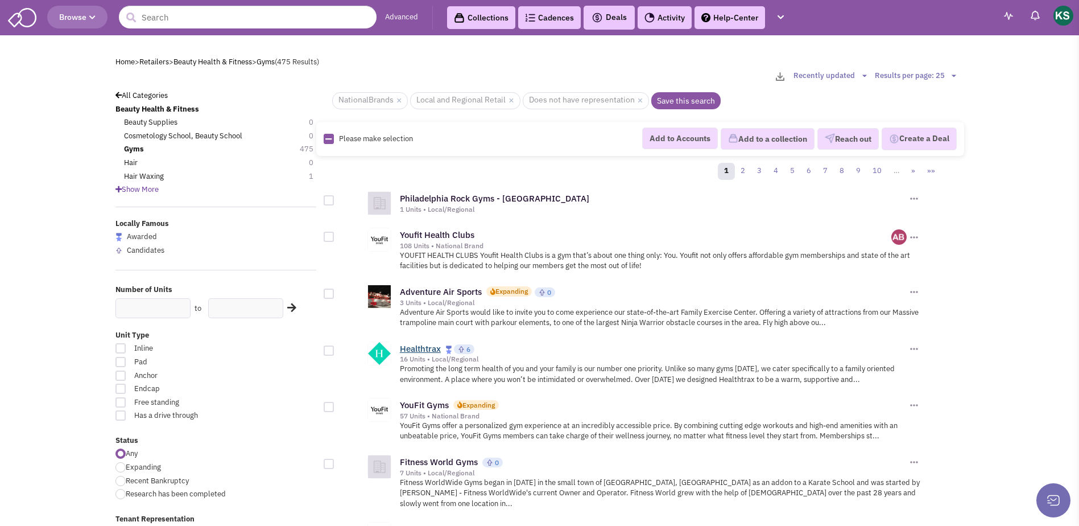
click at [430, 348] on link "Healthtrax" at bounding box center [420, 348] width 41 height 11
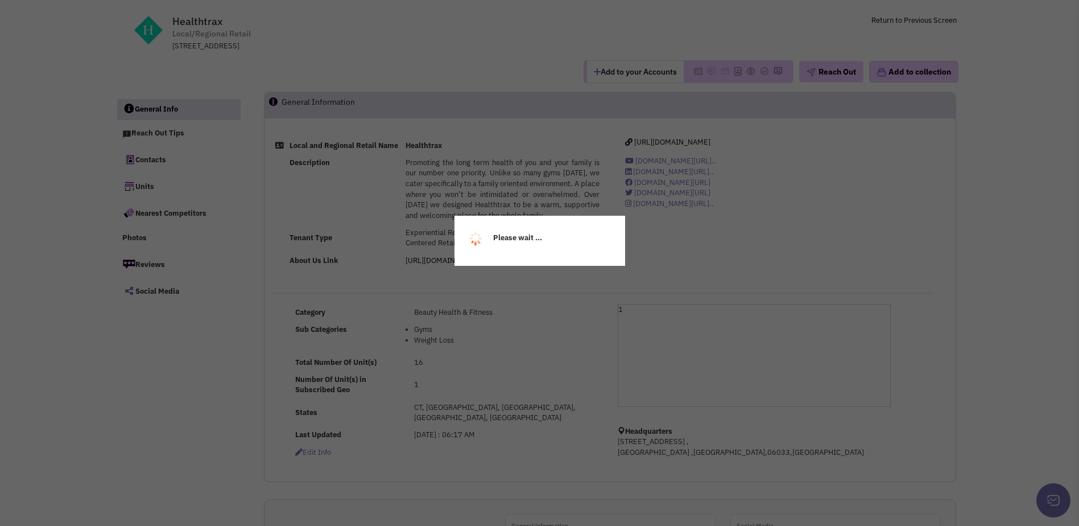
scroll to position [57, 0]
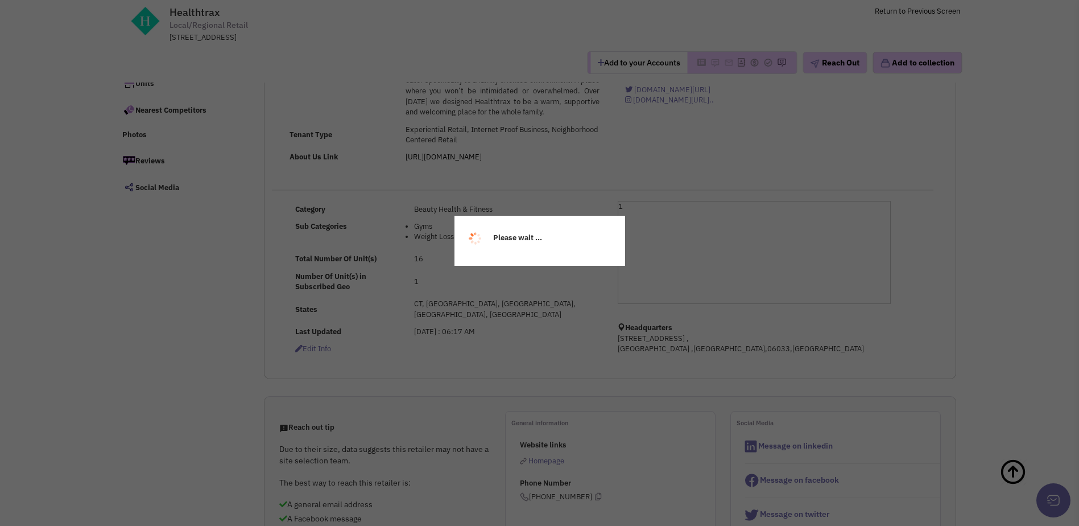
select select
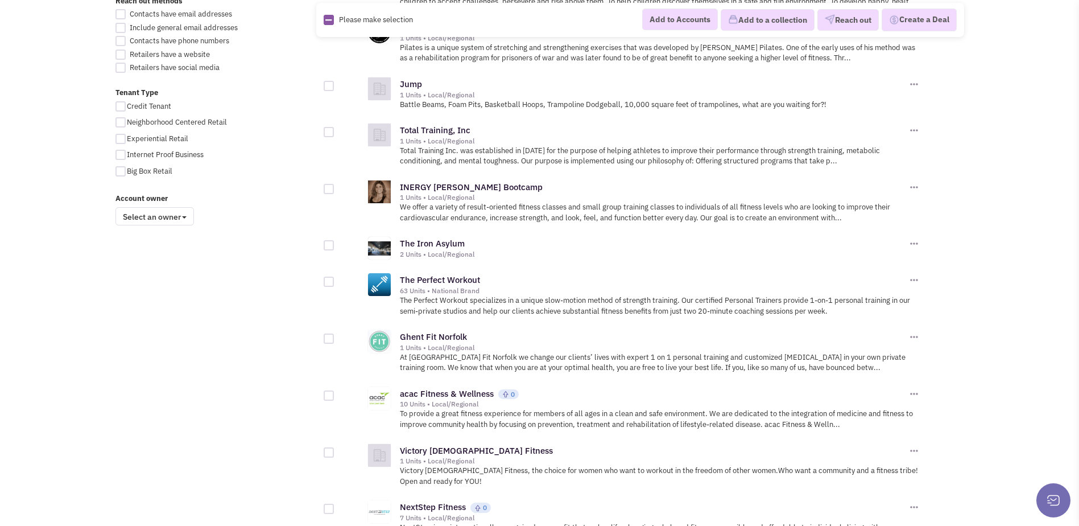
scroll to position [796, 0]
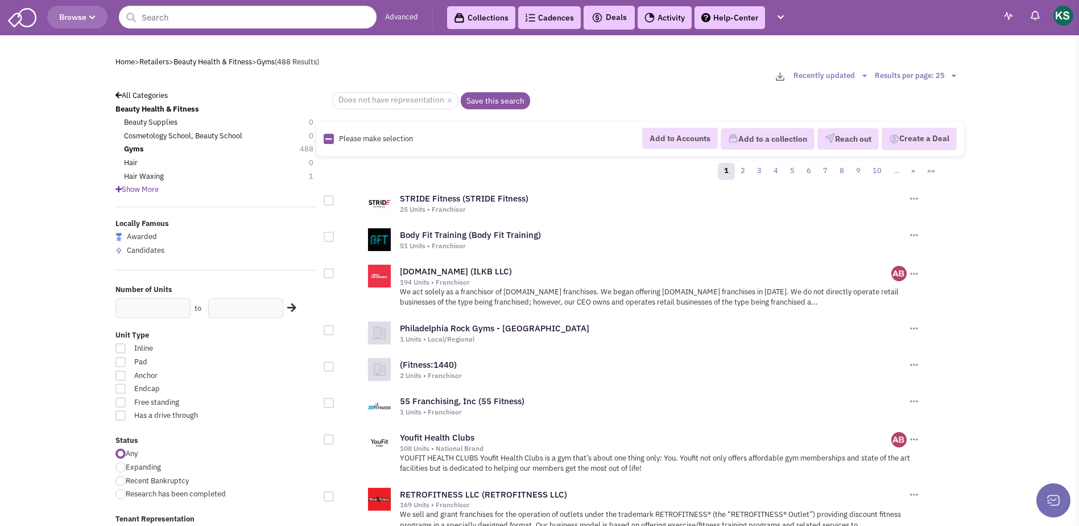
scroll to position [284, 0]
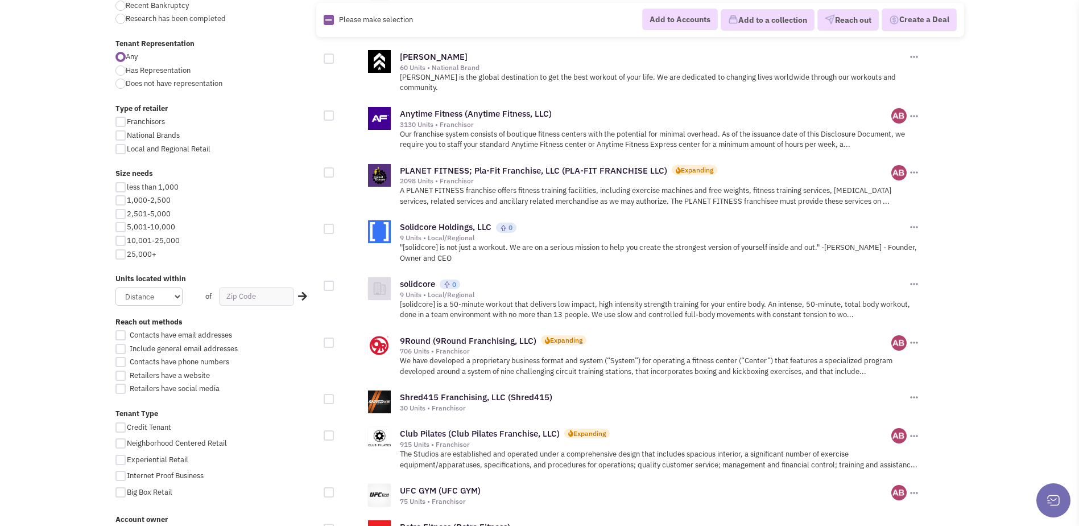
scroll to position [478, 0]
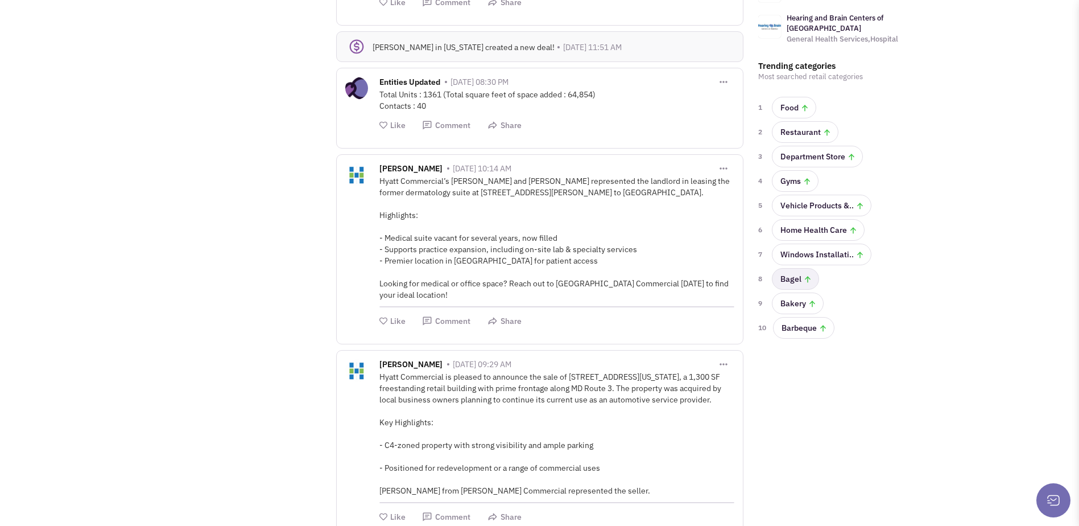
scroll to position [512, 0]
click at [823, 218] on link "Home Health Care" at bounding box center [818, 229] width 93 height 22
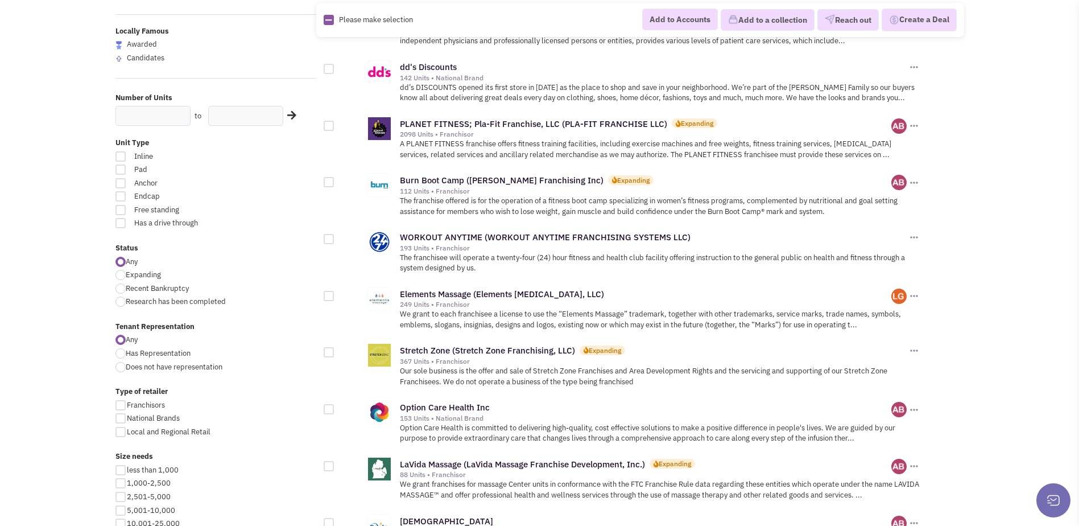
scroll to position [341, 0]
click at [118, 365] on div at bounding box center [120, 365] width 10 height 10
click at [126, 365] on input "Does not have representation" at bounding box center [129, 365] width 7 height 7
radio input "true"
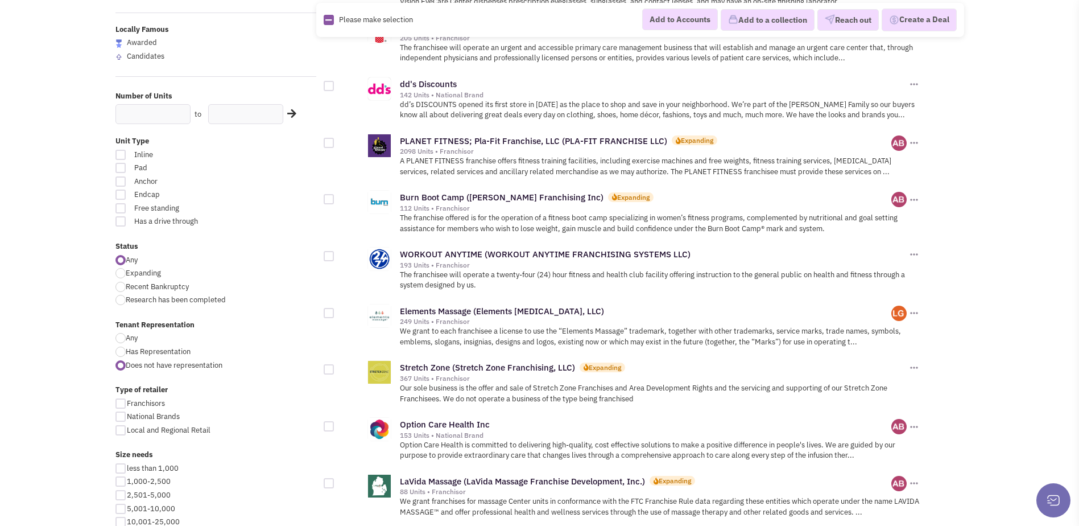
scroll to position [446, 0]
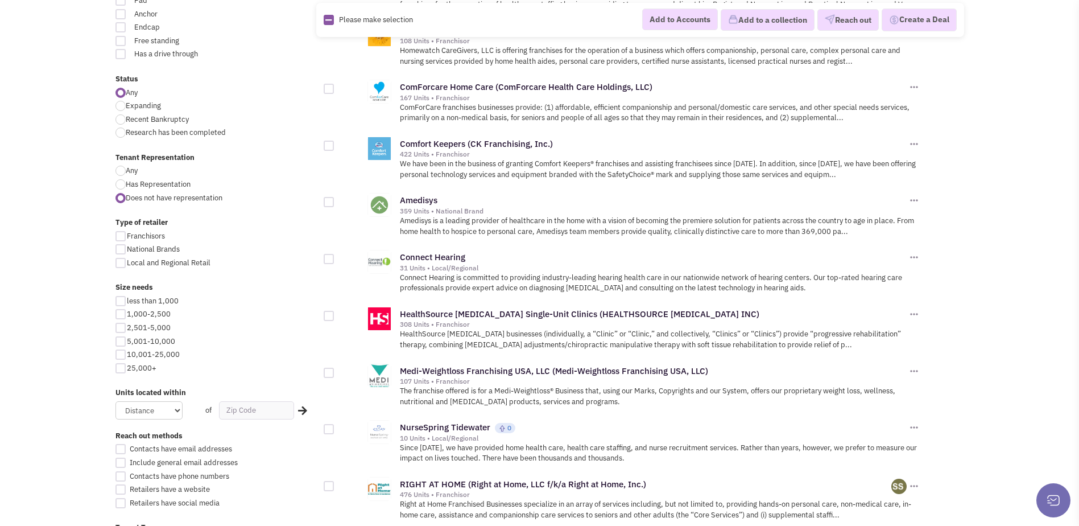
scroll to position [512, 0]
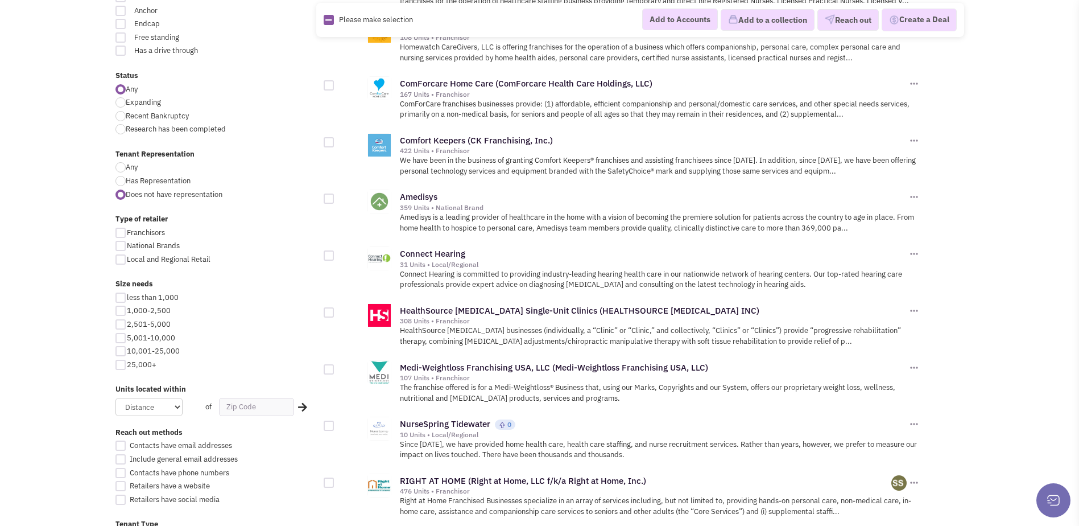
click at [119, 244] on div at bounding box center [120, 246] width 10 height 10
click at [127, 244] on input "National Brands" at bounding box center [130, 246] width 7 height 7
checkbox input "true"
click at [119, 261] on div at bounding box center [120, 259] width 10 height 10
click at [127, 261] on input "Local and Regional Retail" at bounding box center [130, 260] width 7 height 7
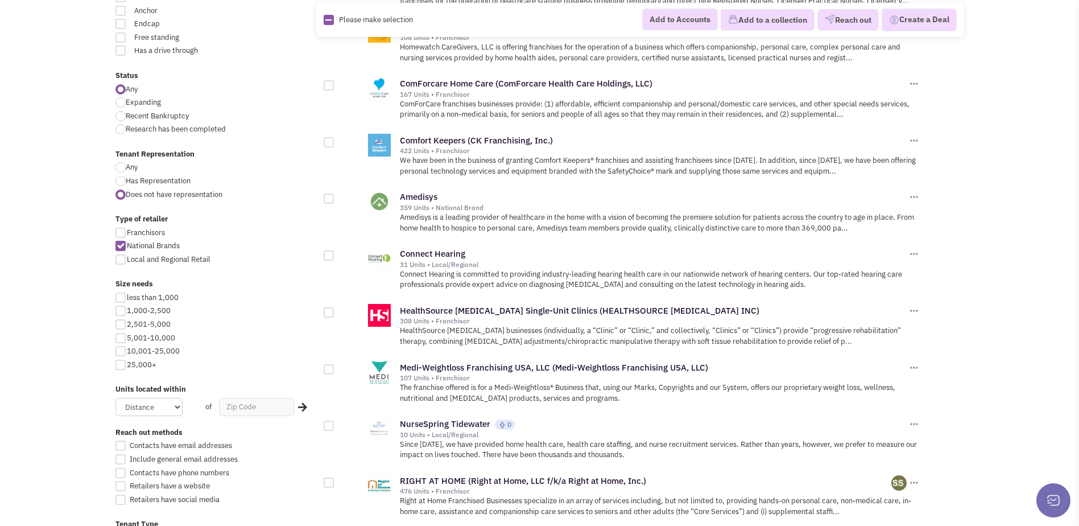
checkbox input "true"
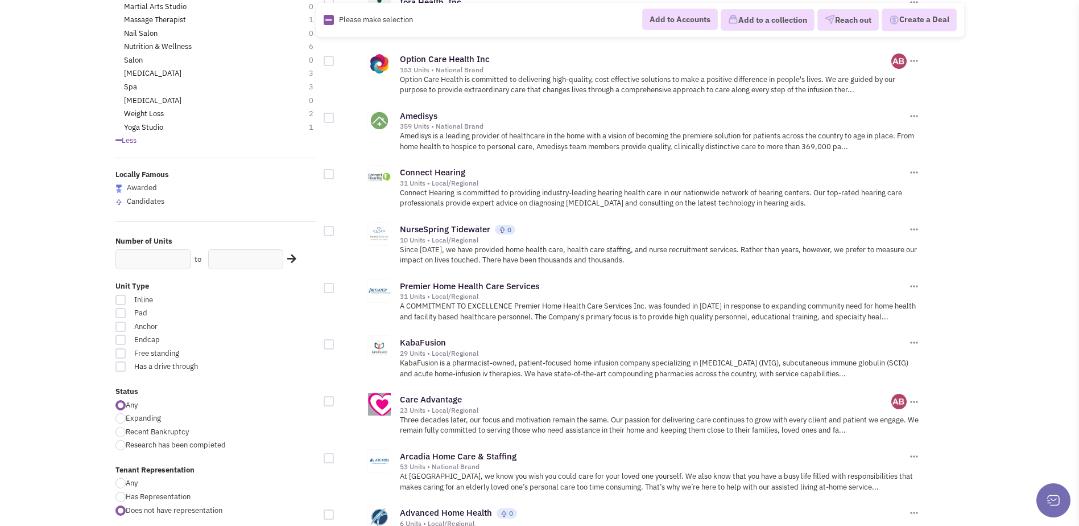
scroll to position [284, 0]
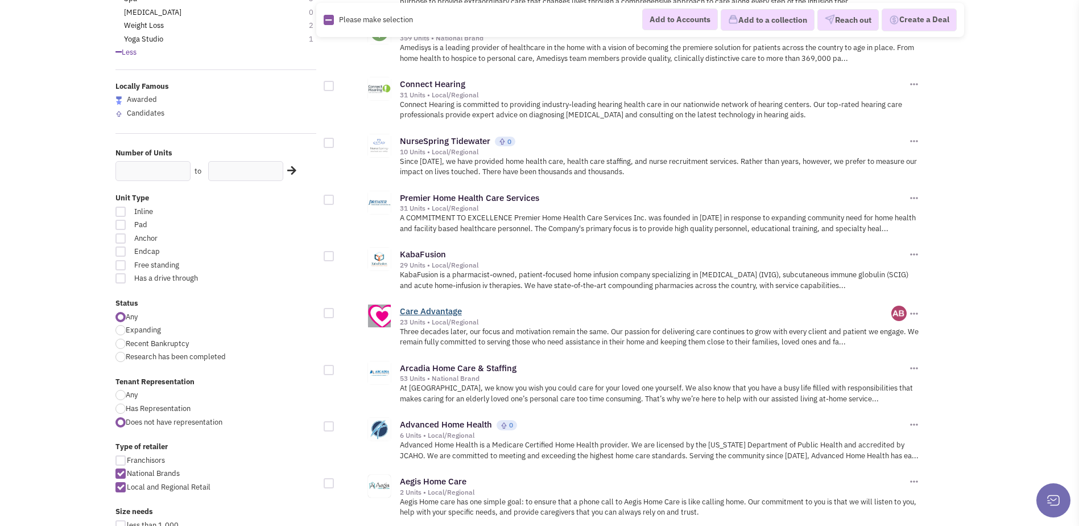
click at [445, 311] on link "Care Advantage" at bounding box center [431, 310] width 62 height 11
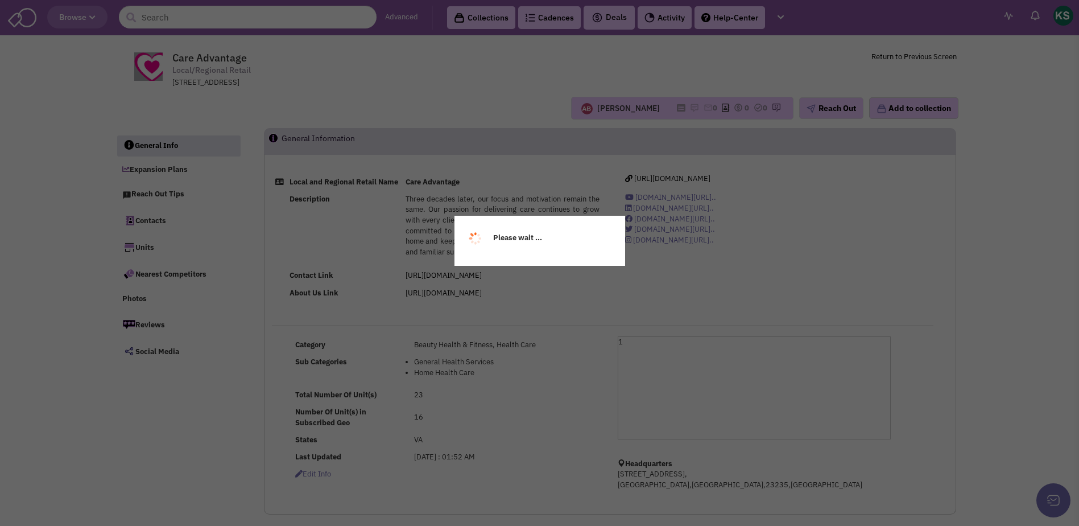
select select
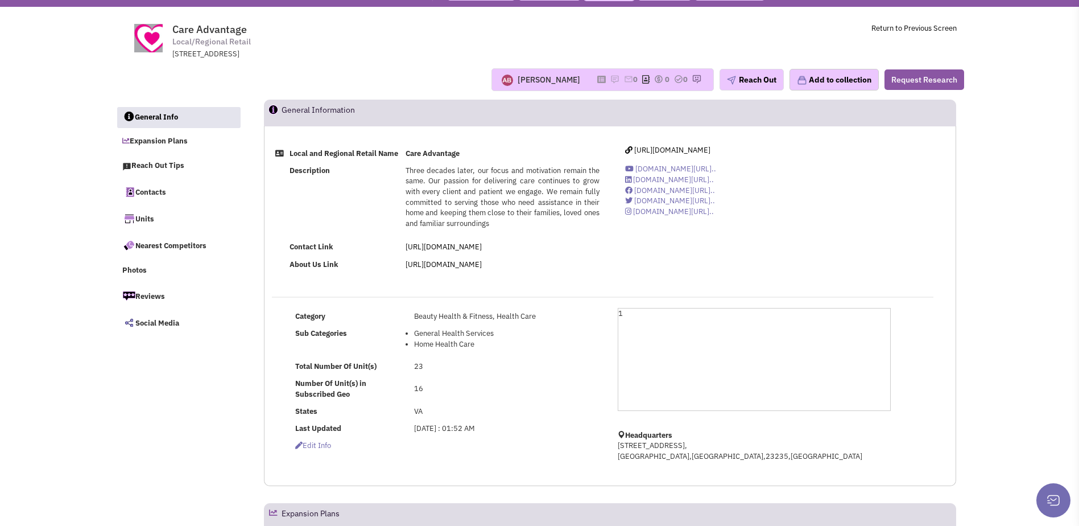
scroll to position [57, 0]
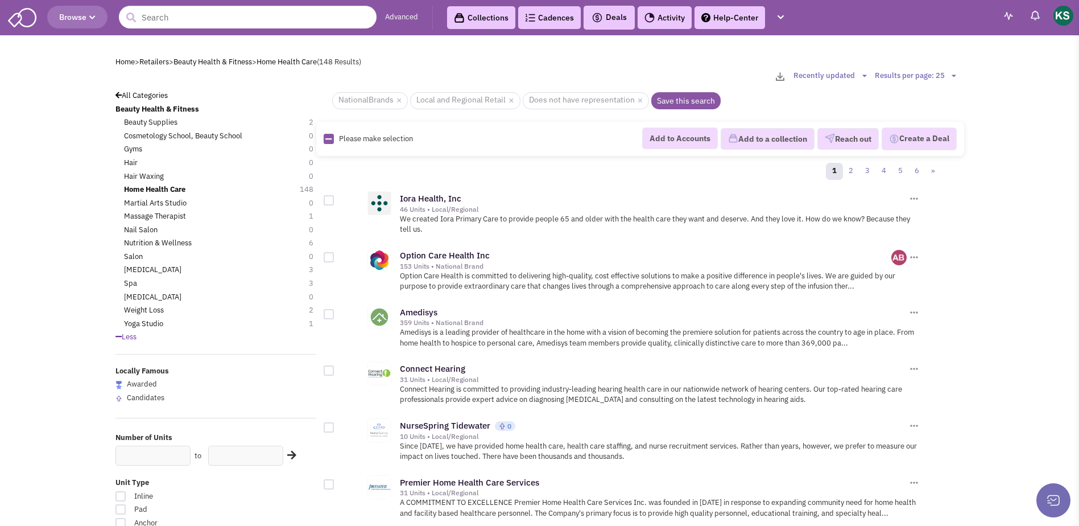
scroll to position [284, 0]
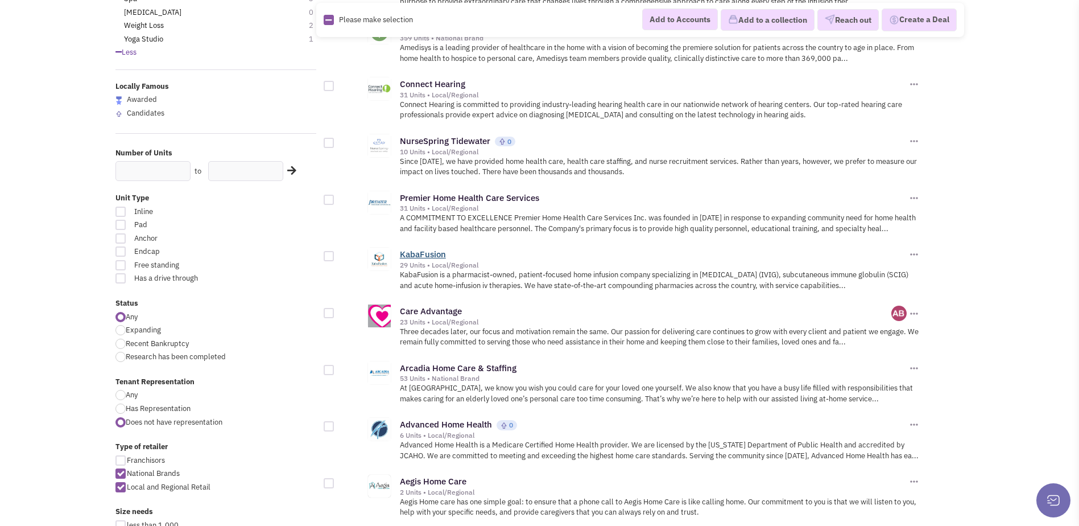
click at [428, 259] on link "KabaFusion" at bounding box center [423, 254] width 46 height 11
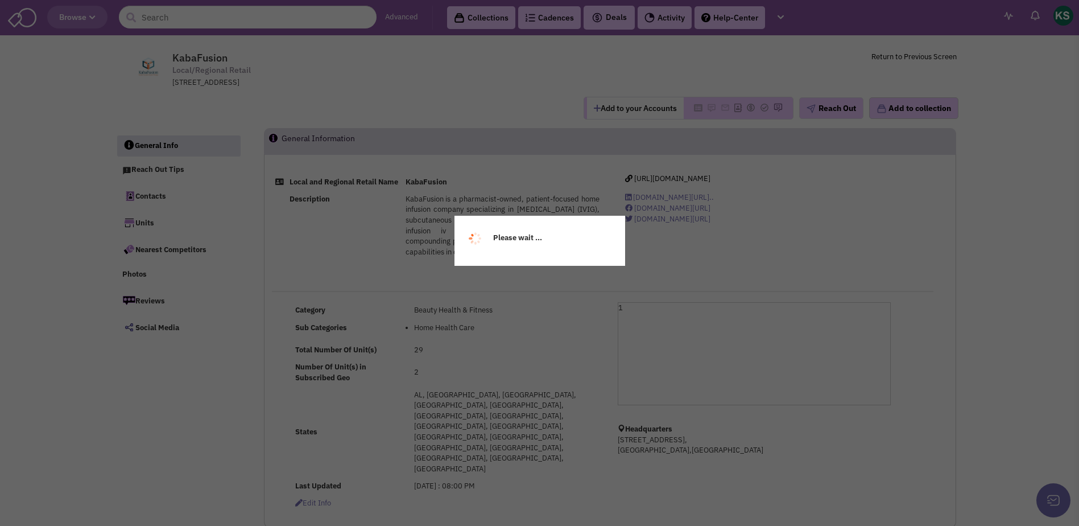
select select
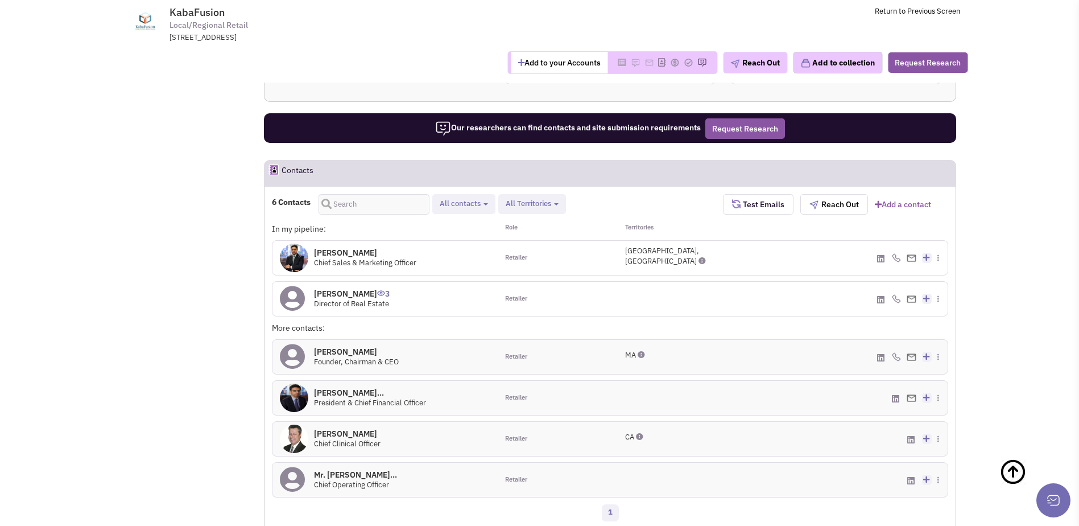
scroll to position [569, 0]
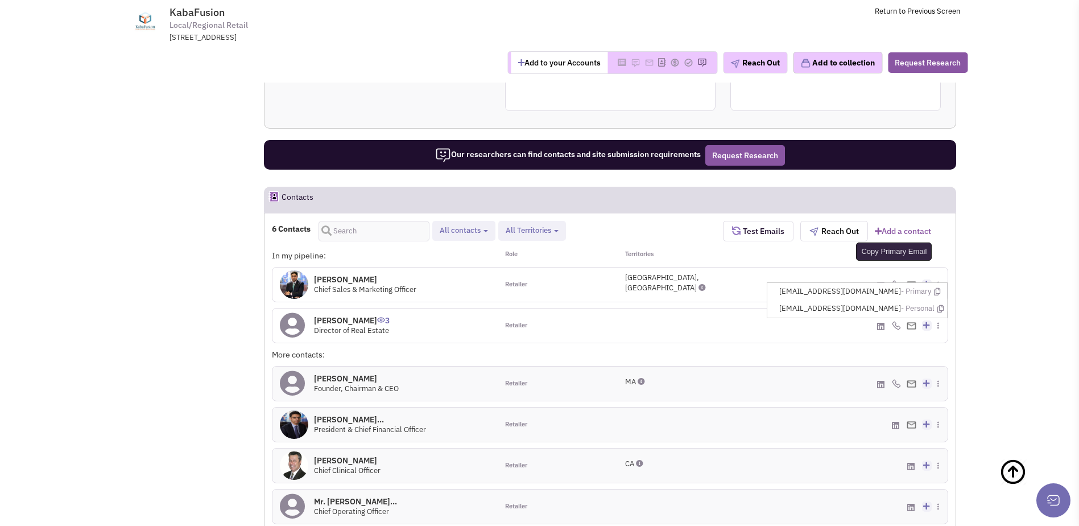
click at [937, 288] on icon at bounding box center [937, 291] width 6 height 7
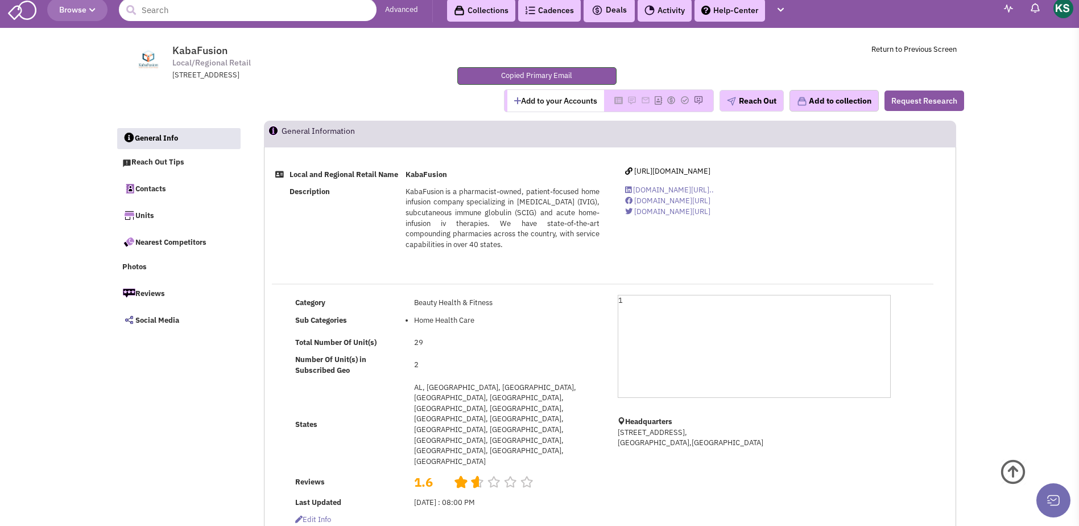
scroll to position [0, 0]
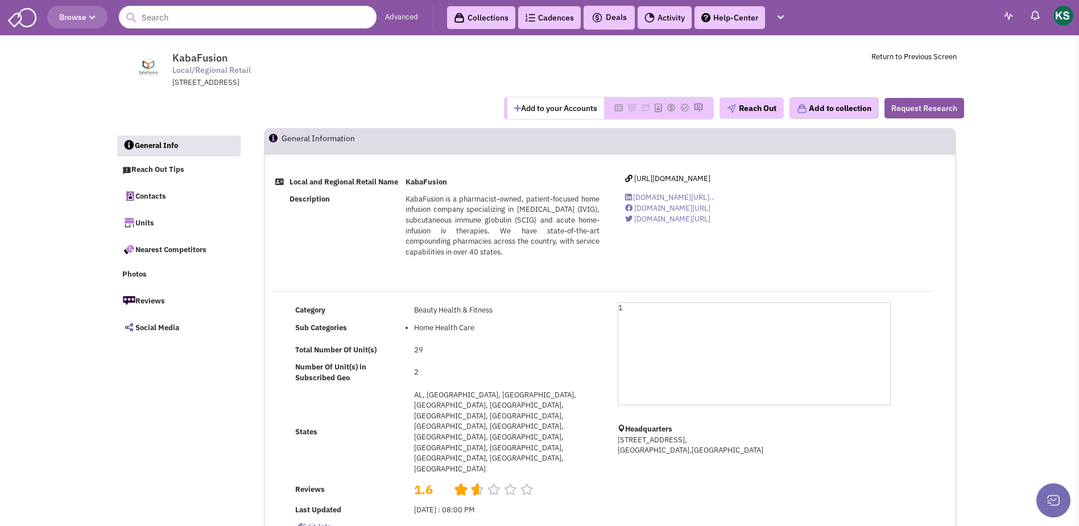
click at [204, 53] on span "KabaFusion" at bounding box center [199, 57] width 55 height 13
copy span "KabaFusion"
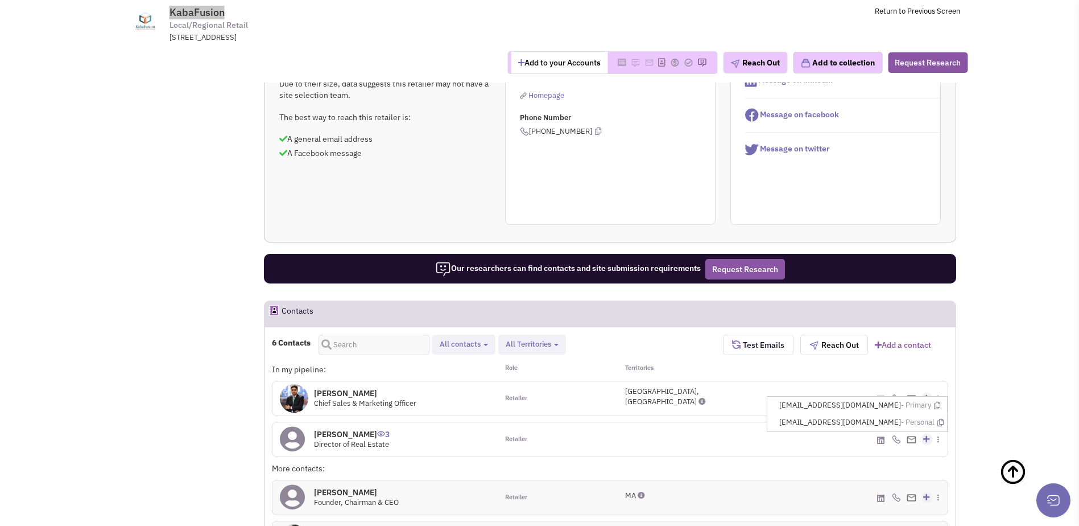
scroll to position [398, 0]
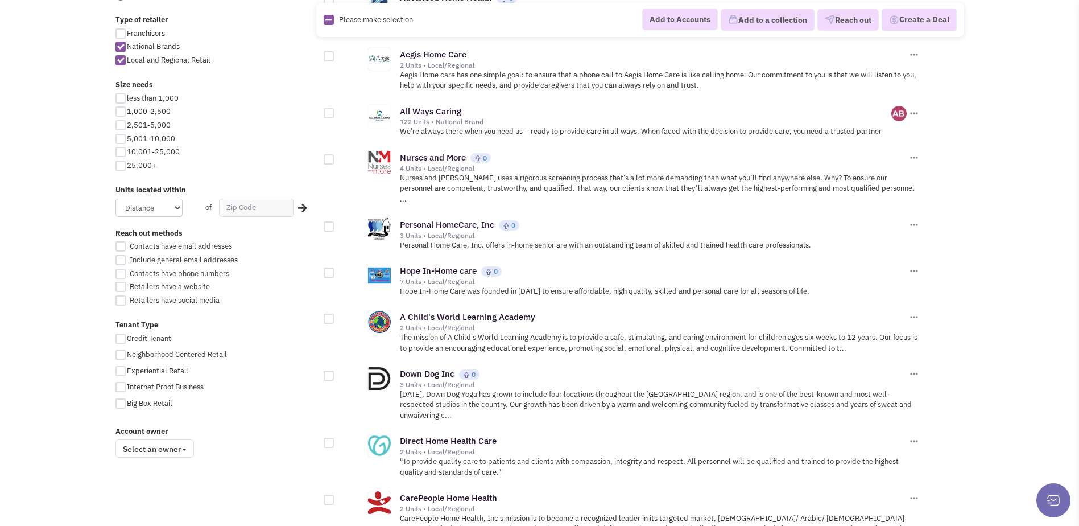
scroll to position [739, 0]
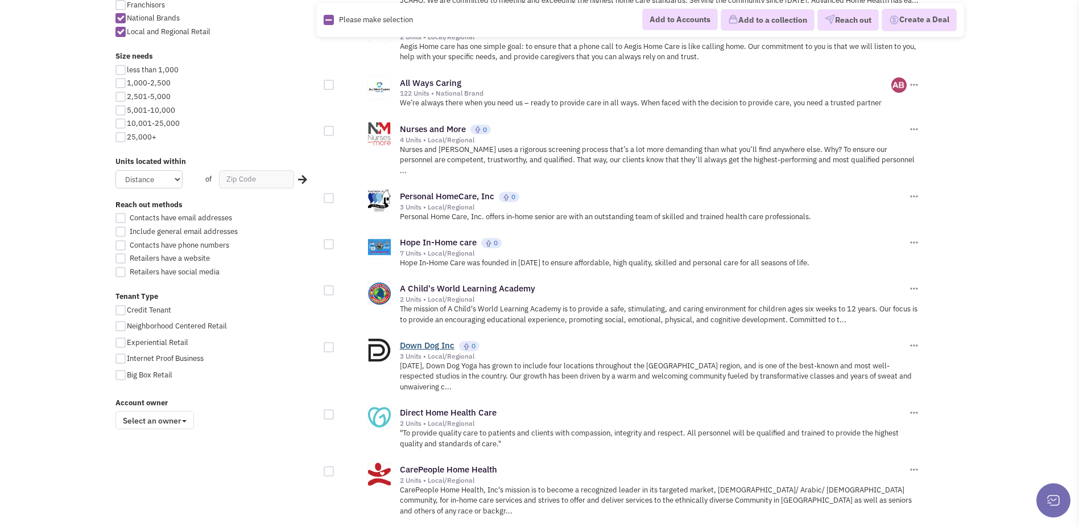
click at [423, 340] on link "Down Dog Inc" at bounding box center [427, 345] width 55 height 11
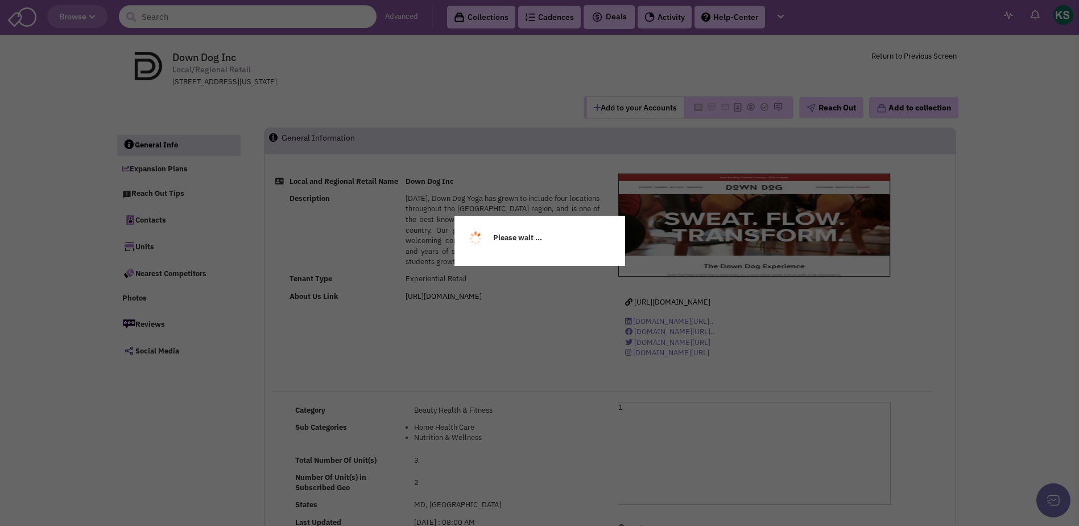
select select
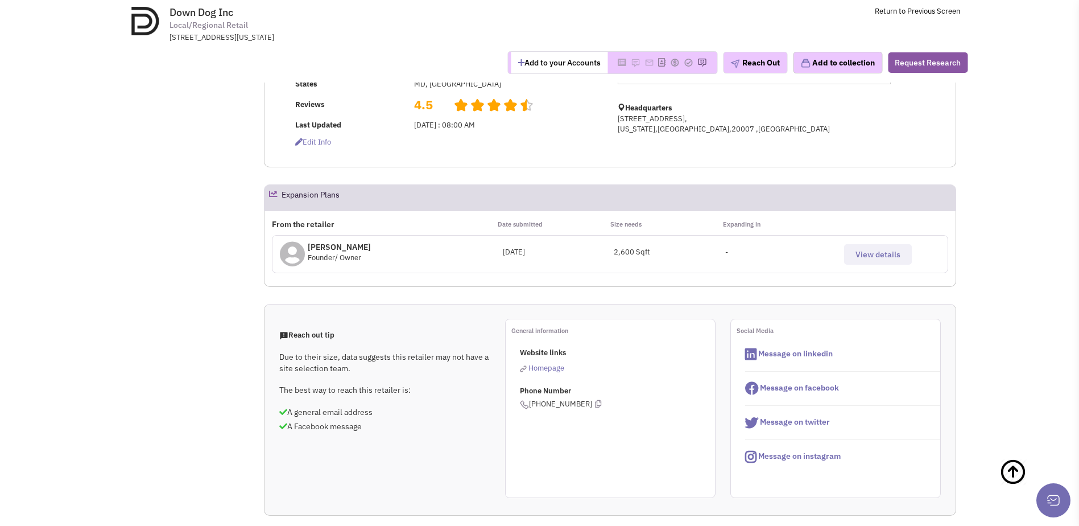
scroll to position [341, 0]
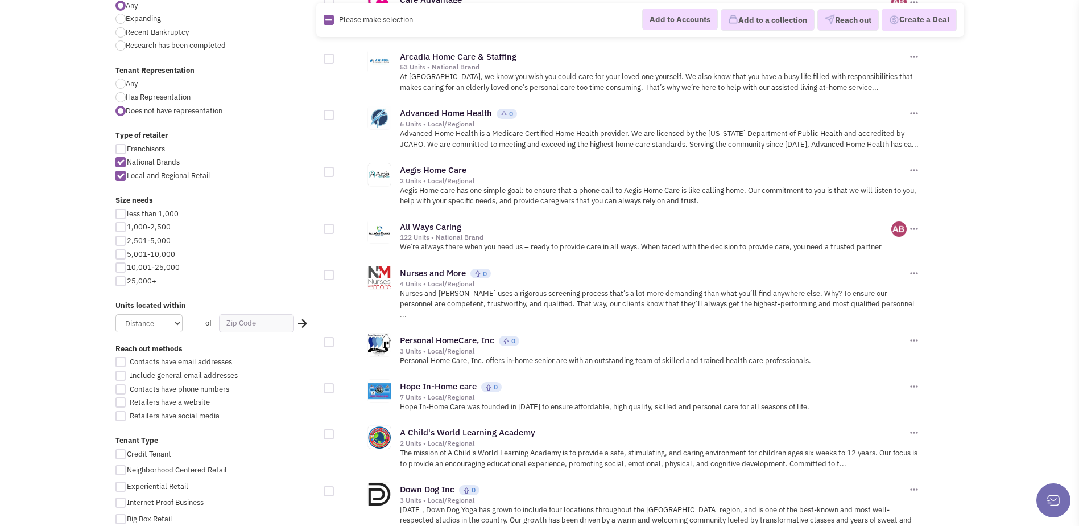
scroll to position [535, 0]
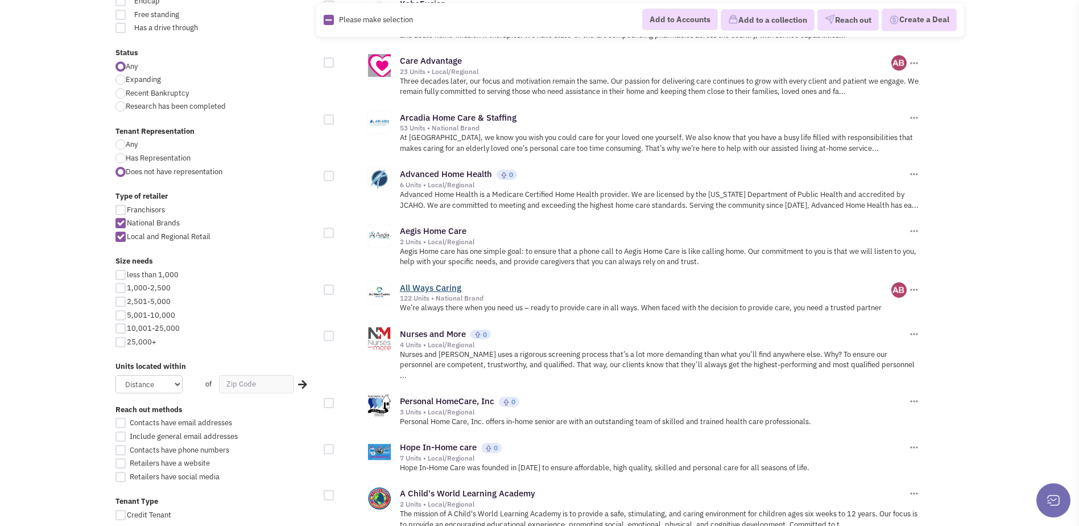
click at [439, 287] on link "All Ways Caring" at bounding box center [430, 287] width 61 height 11
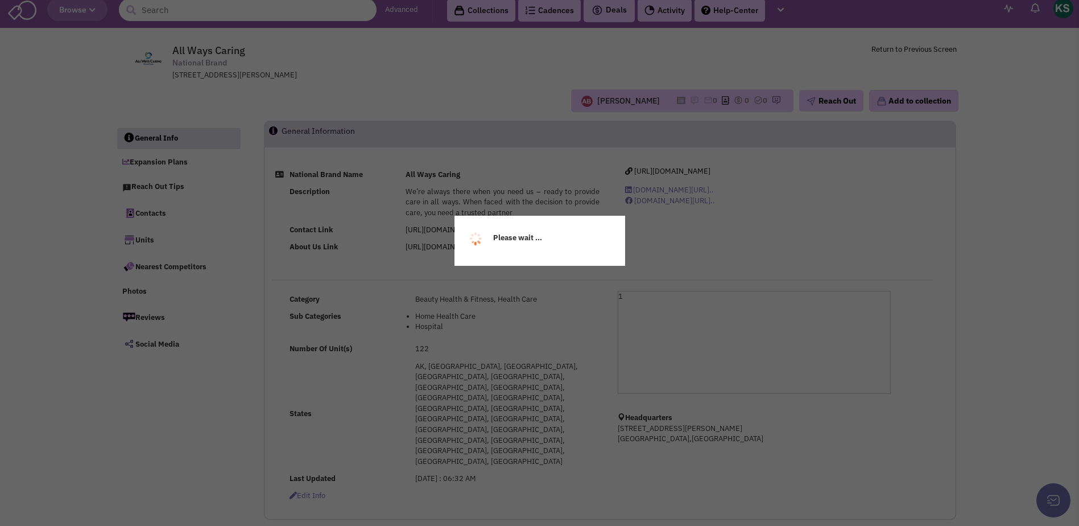
scroll to position [57, 0]
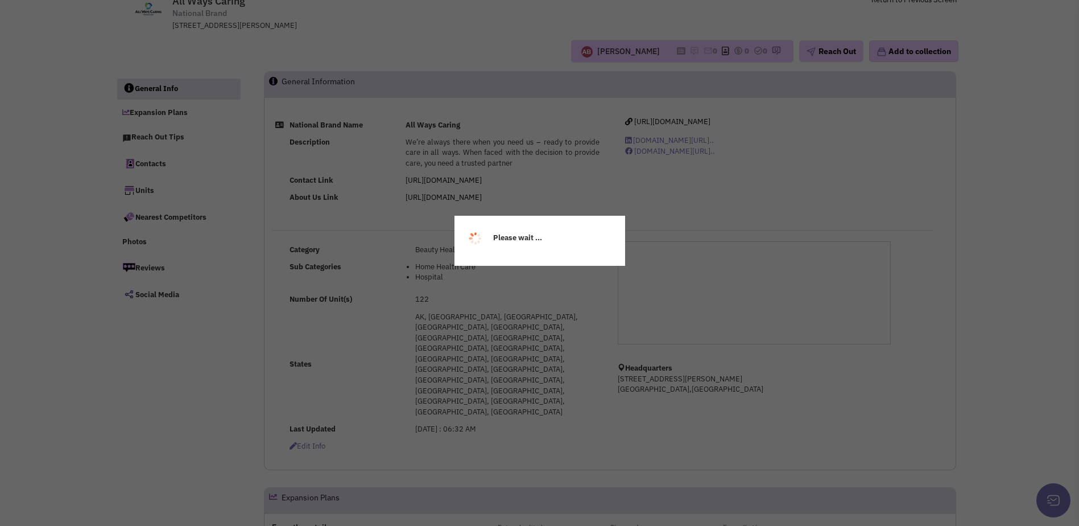
select select
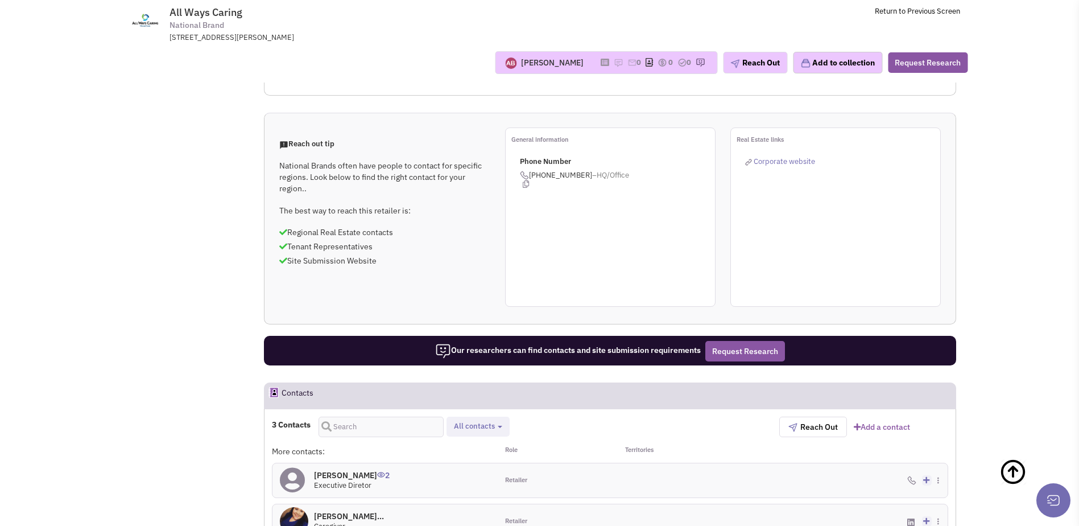
scroll to position [512, 0]
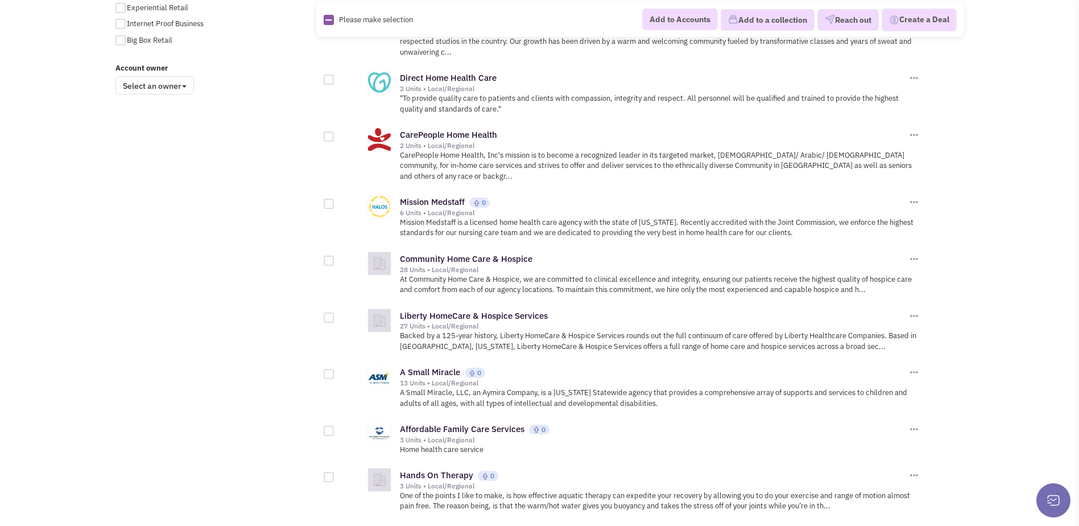
scroll to position [1217, 0]
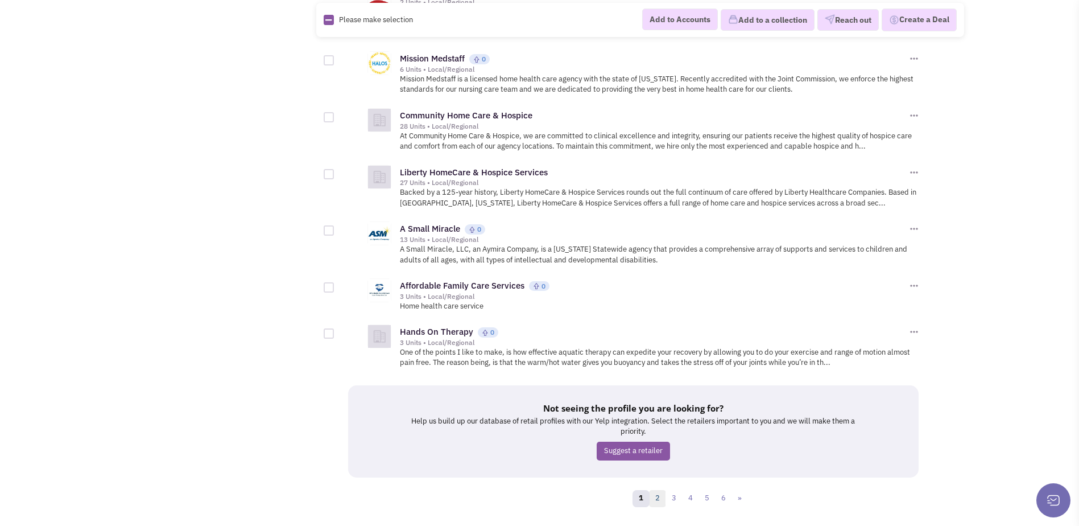
click at [652, 490] on link "2" at bounding box center [657, 498] width 17 height 17
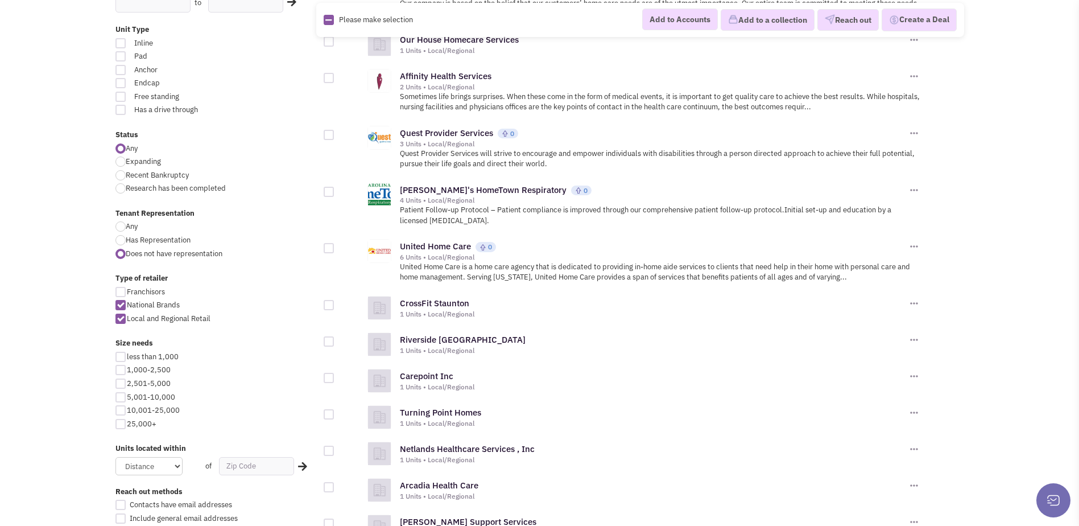
scroll to position [455, 0]
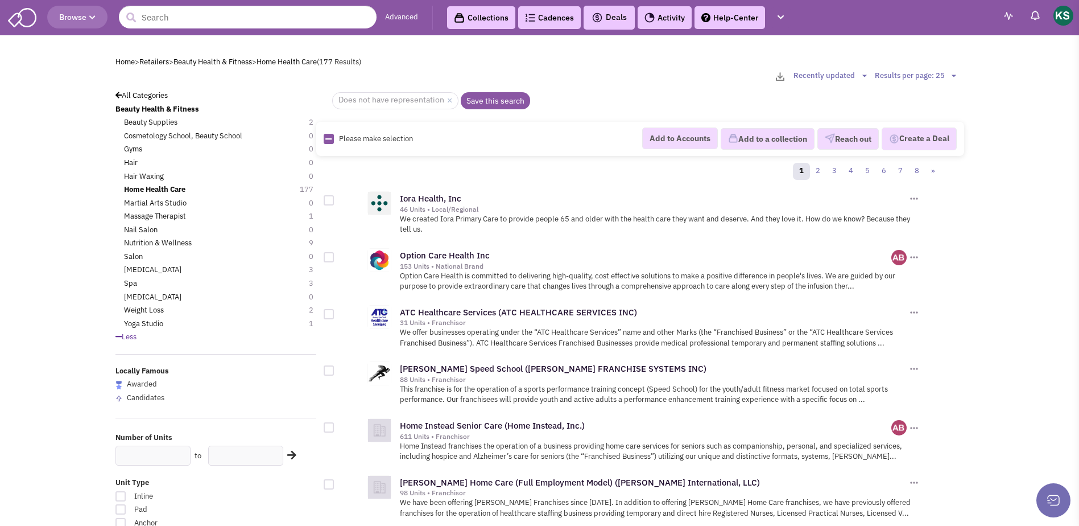
scroll to position [512, 0]
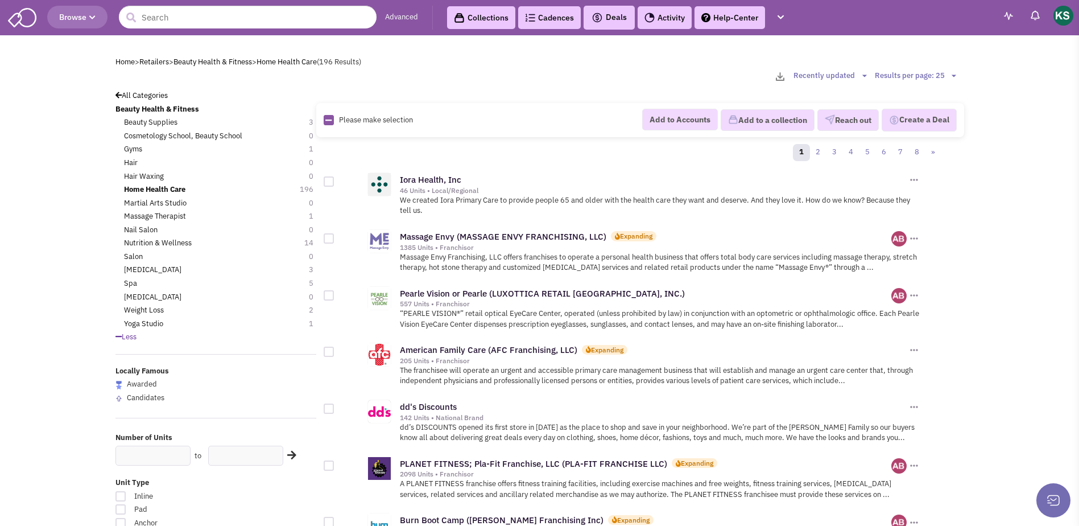
scroll to position [455, 0]
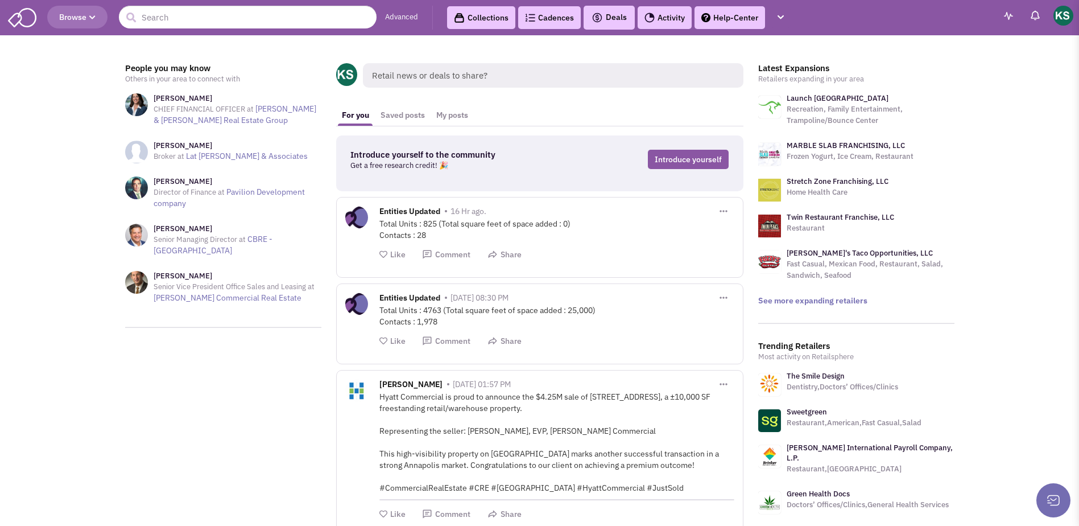
scroll to position [512, 0]
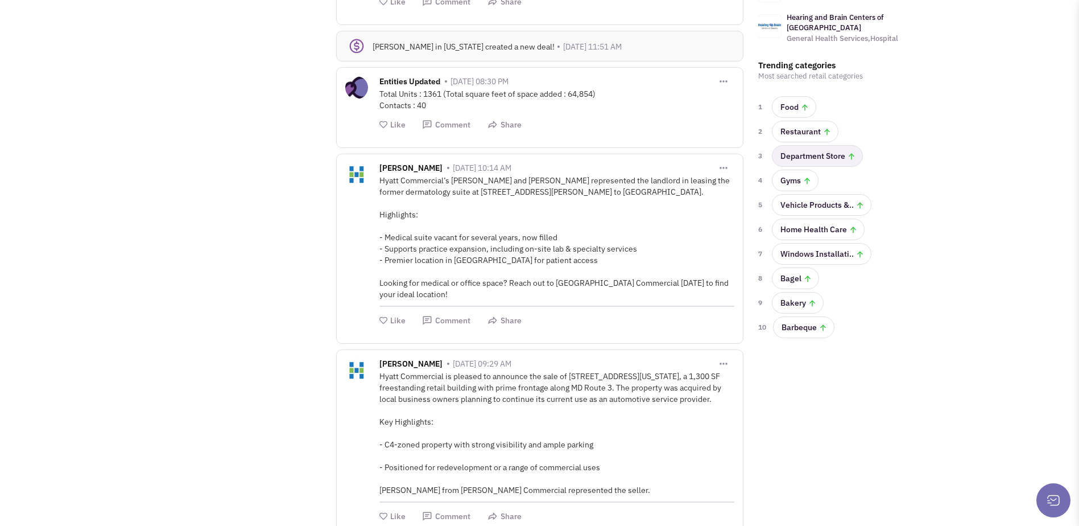
click at [806, 145] on link "Department Store" at bounding box center [817, 156] width 91 height 22
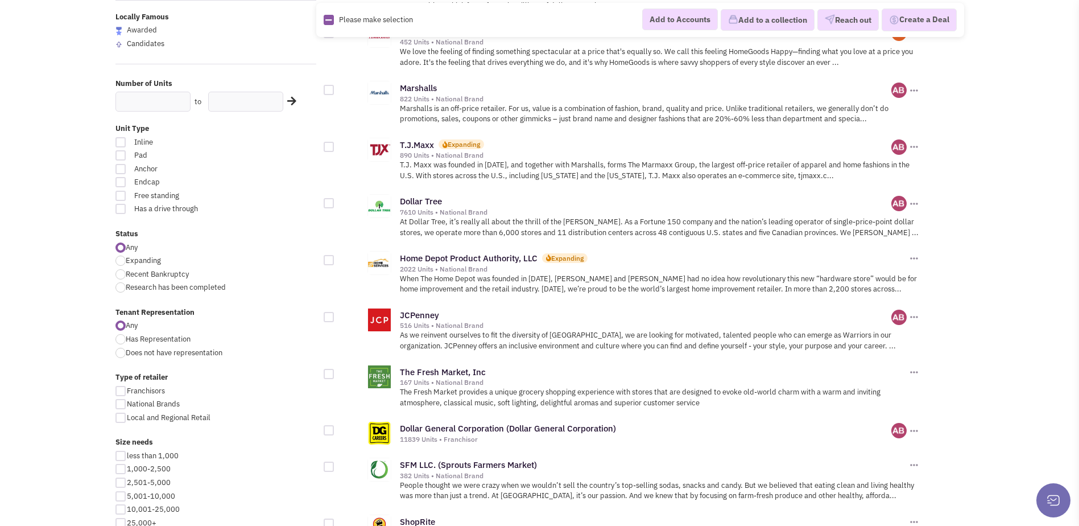
scroll to position [853, 0]
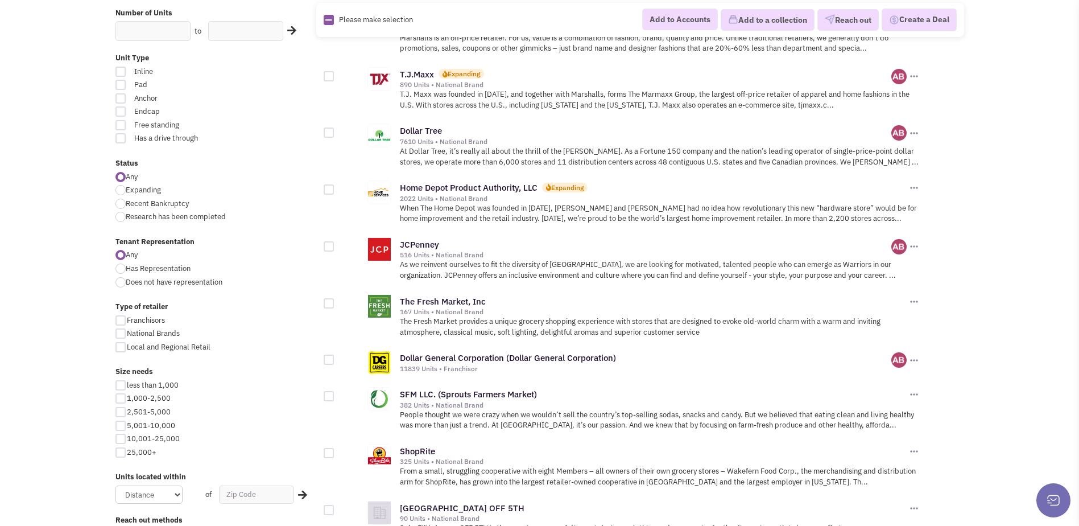
click at [122, 281] on div at bounding box center [120, 282] width 10 height 10
click at [126, 281] on input "Does not have representation" at bounding box center [129, 282] width 7 height 7
radio input "true"
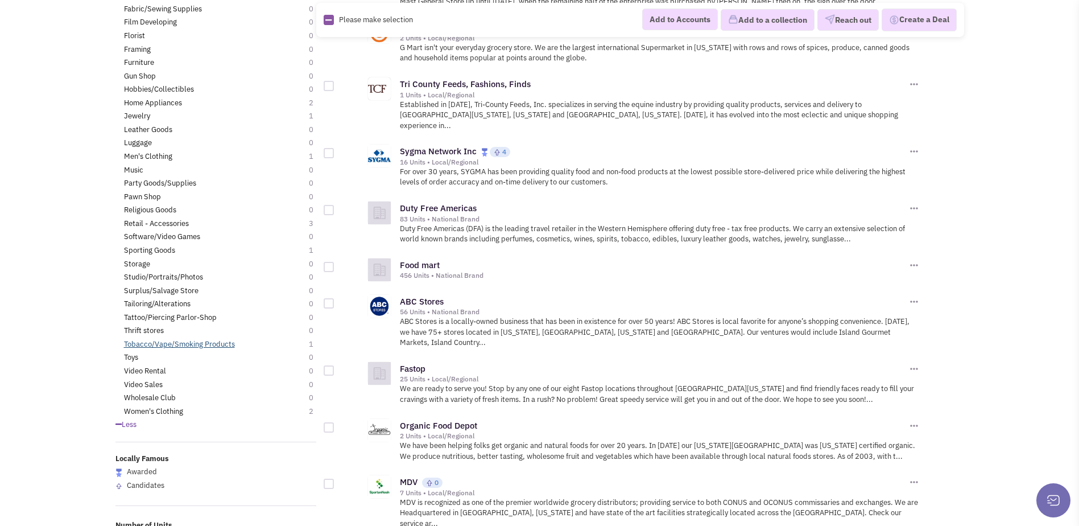
scroll to position [796, 0]
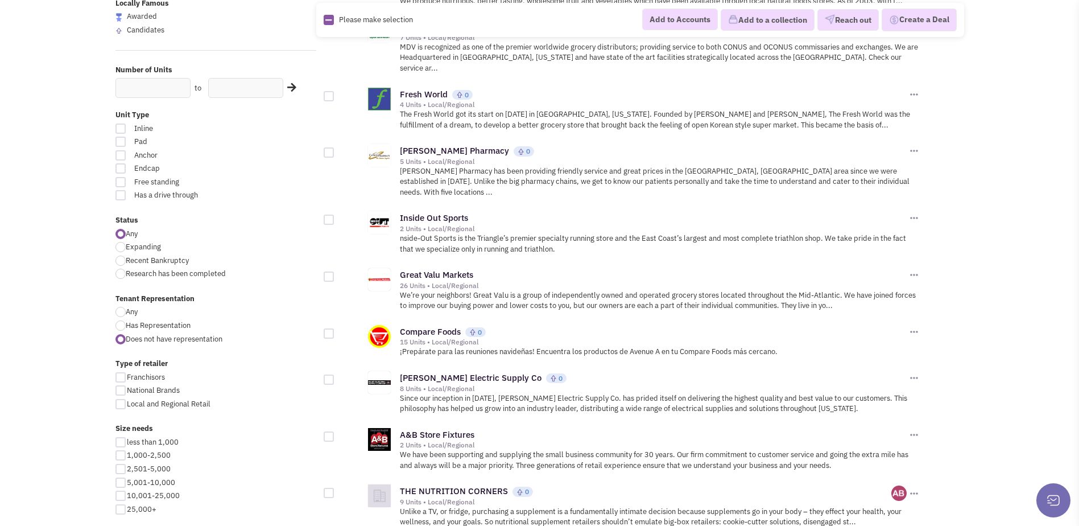
click at [117, 388] on div at bounding box center [120, 390] width 10 height 10
click at [127, 388] on input "National Brands" at bounding box center [130, 390] width 7 height 7
checkbox input "true"
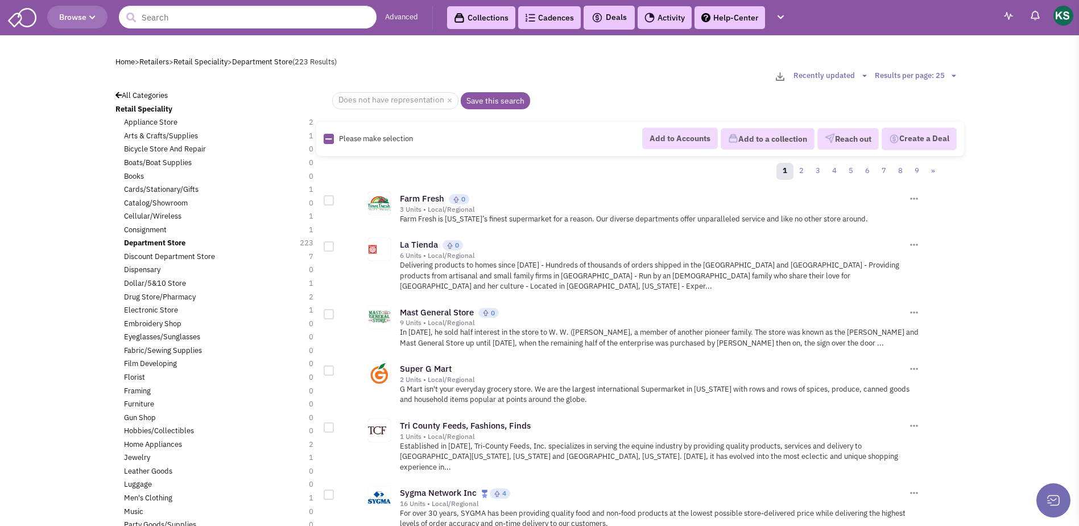
scroll to position [796, 0]
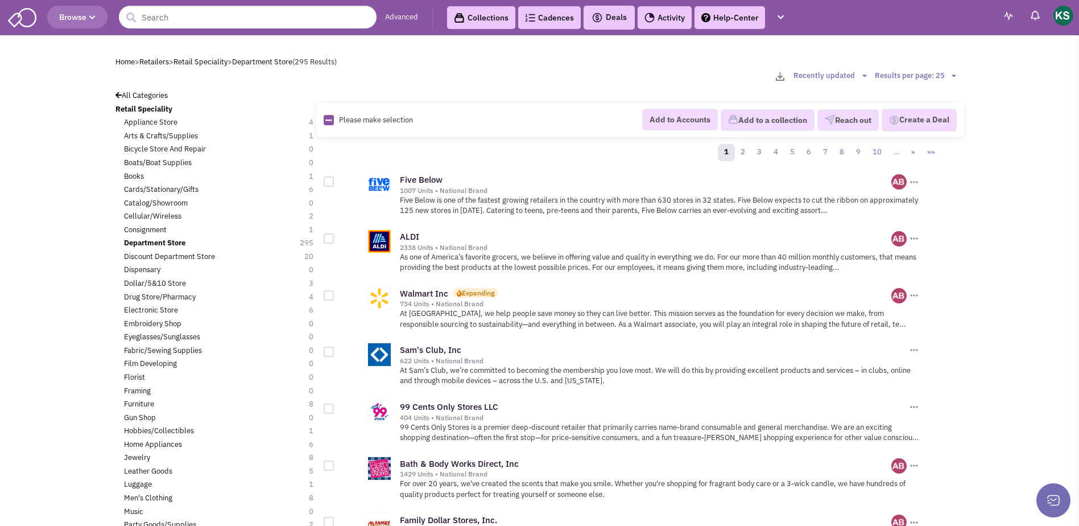
scroll to position [853, 0]
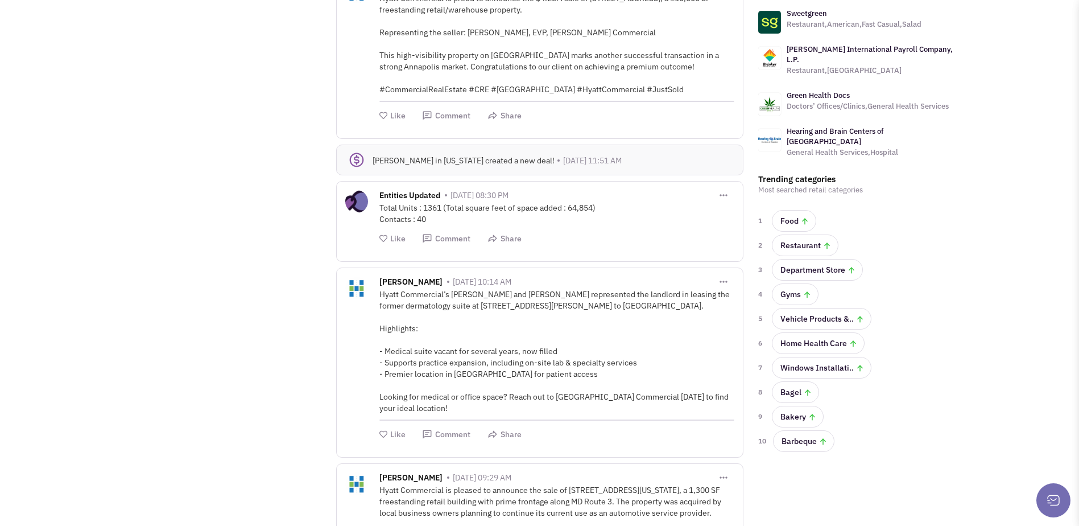
scroll to position [114, 0]
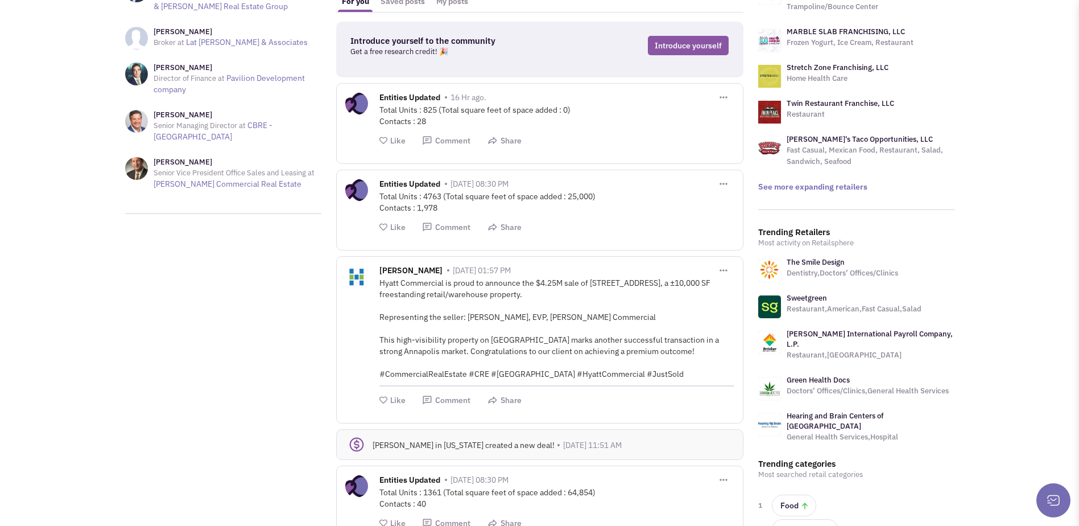
click at [763, 271] on img at bounding box center [769, 270] width 23 height 23
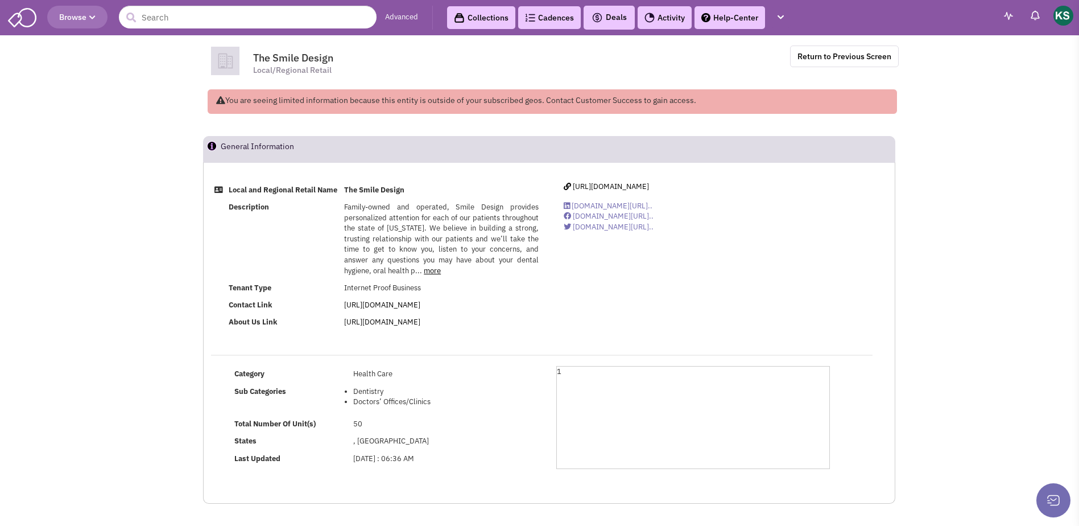
scroll to position [6, 0]
click at [66, 12] on span "Browse" at bounding box center [77, 17] width 36 height 10
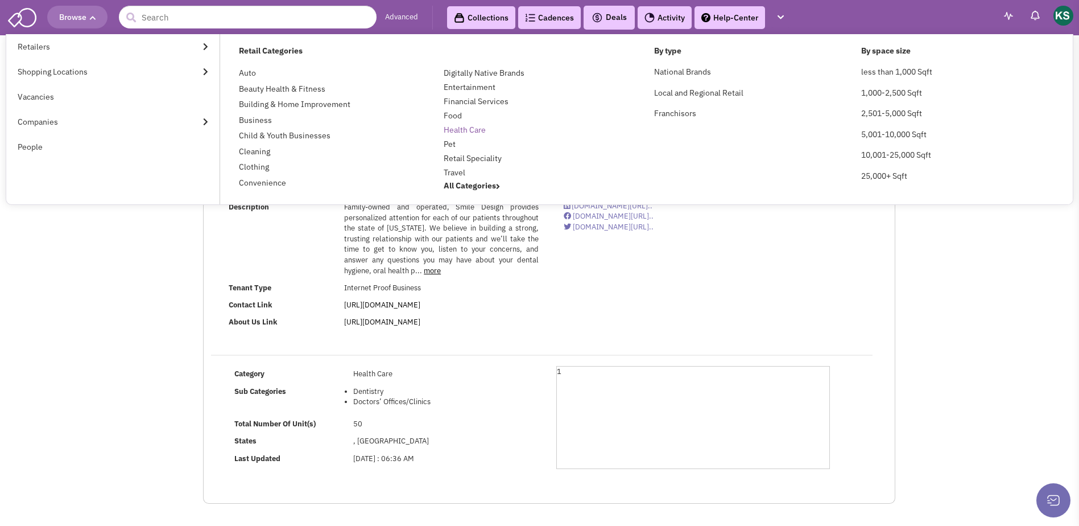
click at [453, 125] on link "Health Care" at bounding box center [465, 130] width 42 height 10
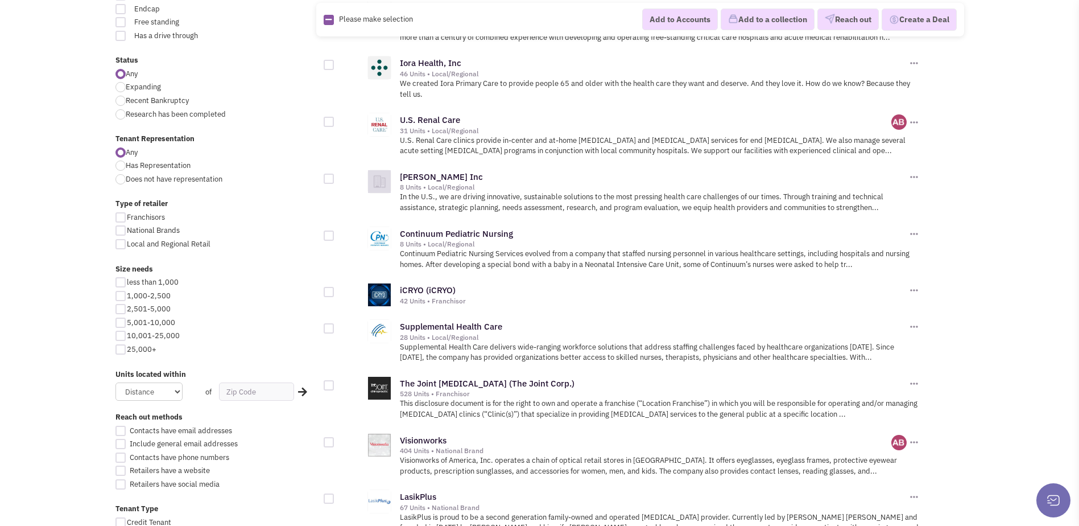
scroll to position [398, 0]
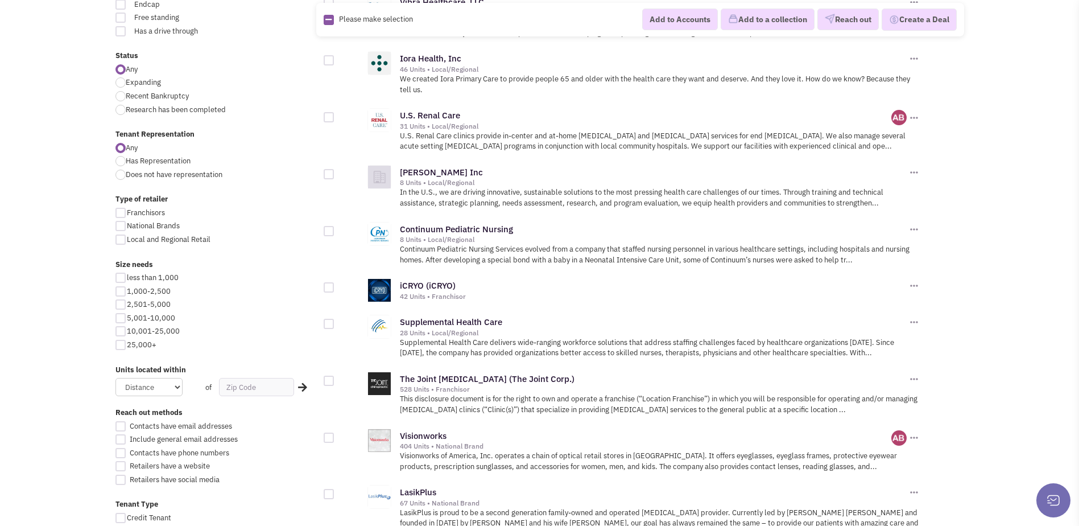
click at [122, 177] on div at bounding box center [120, 174] width 10 height 10
click at [126, 177] on input "Does not have representation" at bounding box center [129, 175] width 7 height 7
radio input "true"
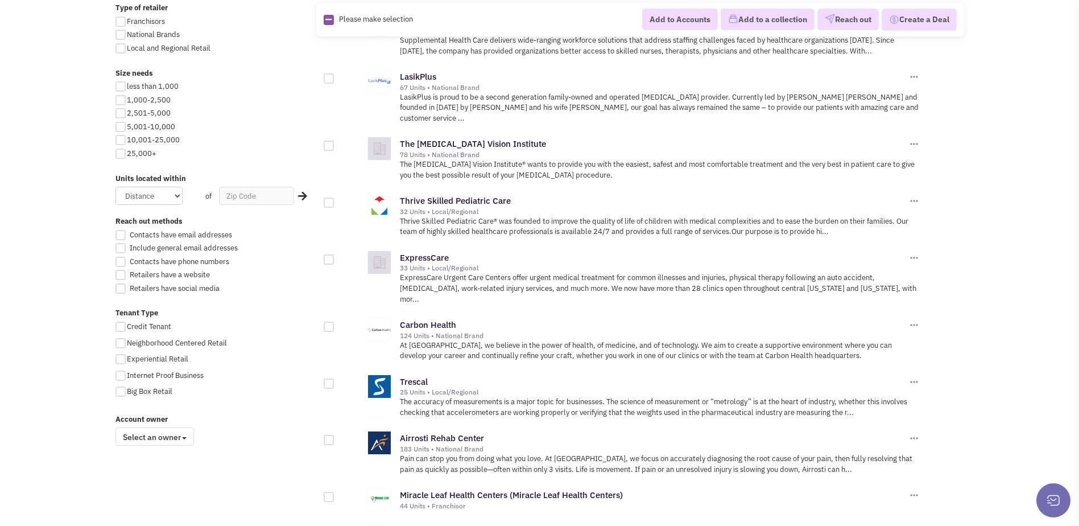
scroll to position [512, 0]
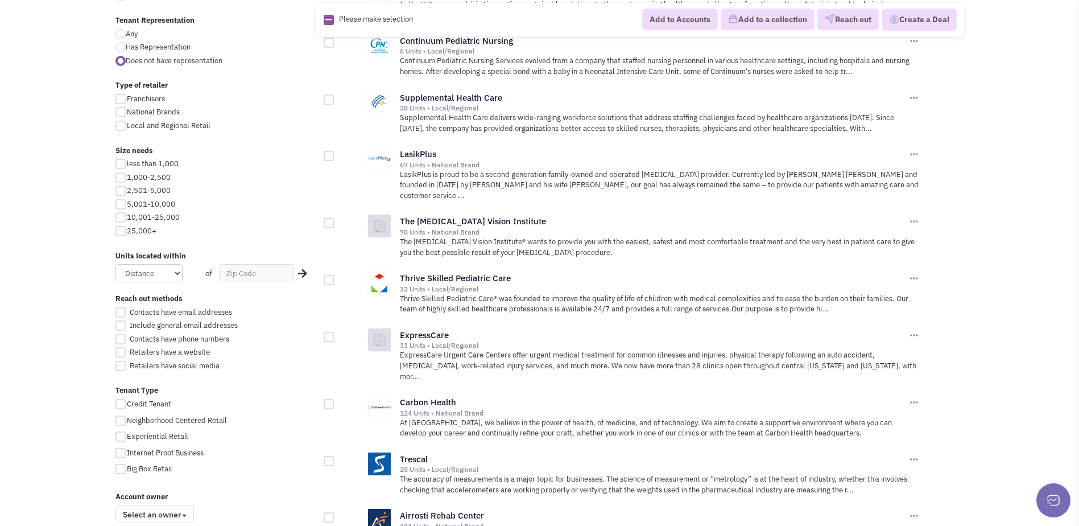
click at [123, 112] on div at bounding box center [120, 112] width 10 height 10
click at [127, 112] on input "National Brands" at bounding box center [130, 112] width 7 height 7
checkbox input "true"
click at [123, 131] on label "Local and Regional Retail" at bounding box center [215, 126] width 201 height 11
click at [127, 130] on input "Local and Regional Retail" at bounding box center [130, 126] width 7 height 7
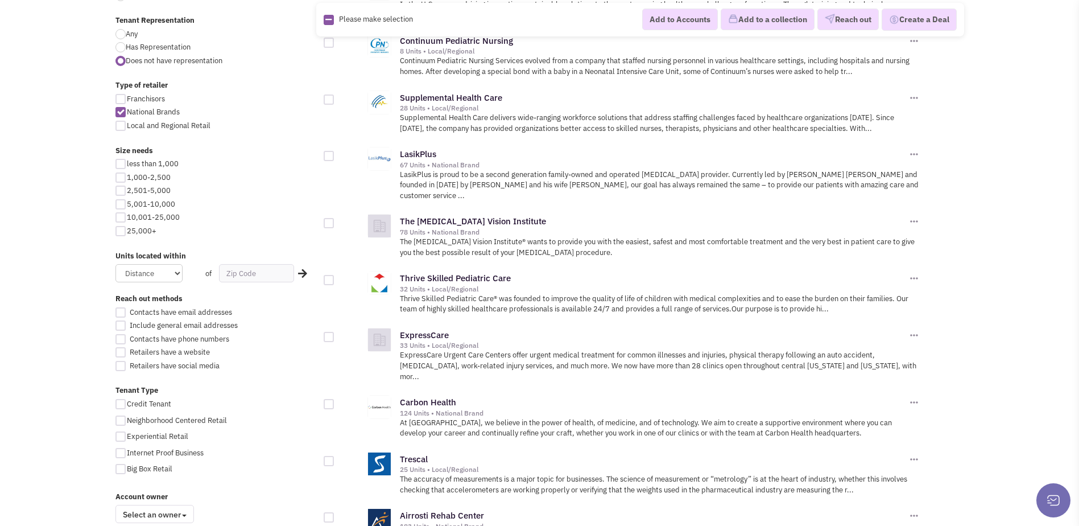
checkbox input "true"
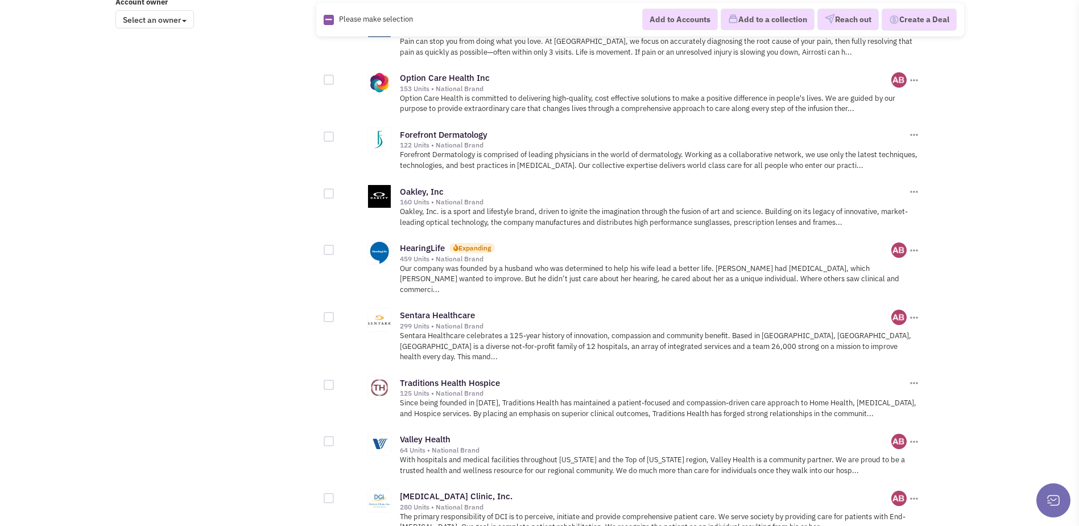
scroll to position [1024, 0]
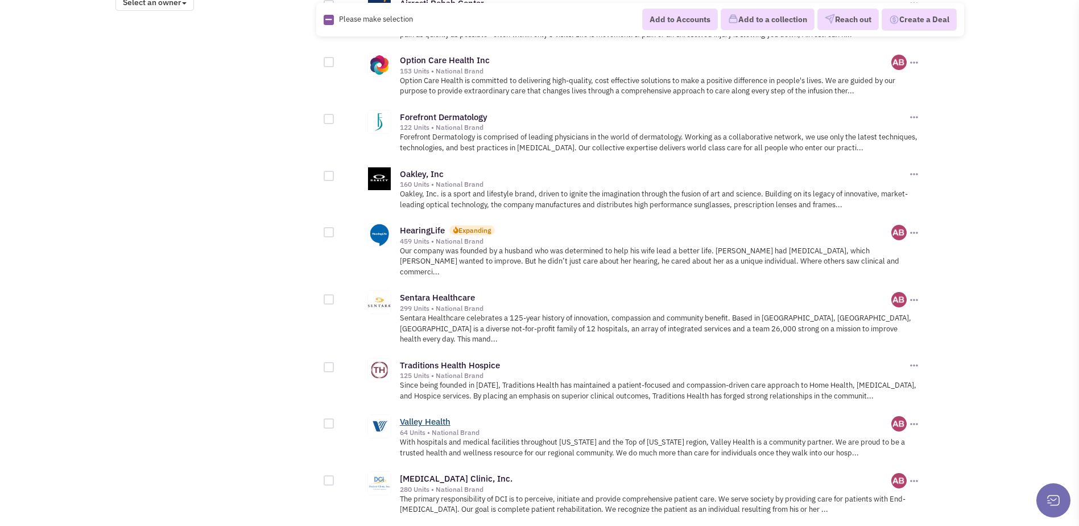
click at [429, 416] on link "Valley Health" at bounding box center [425, 421] width 51 height 11
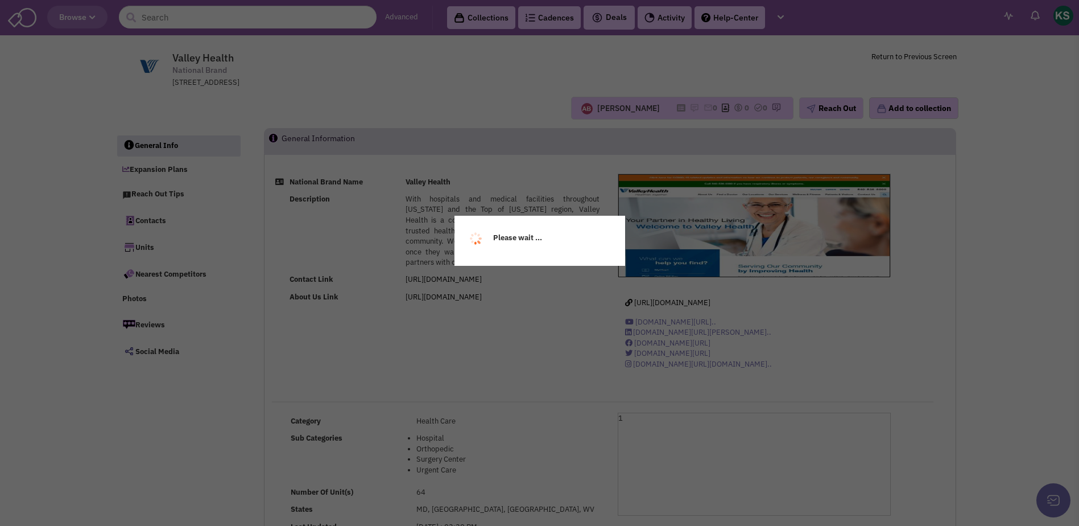
select select
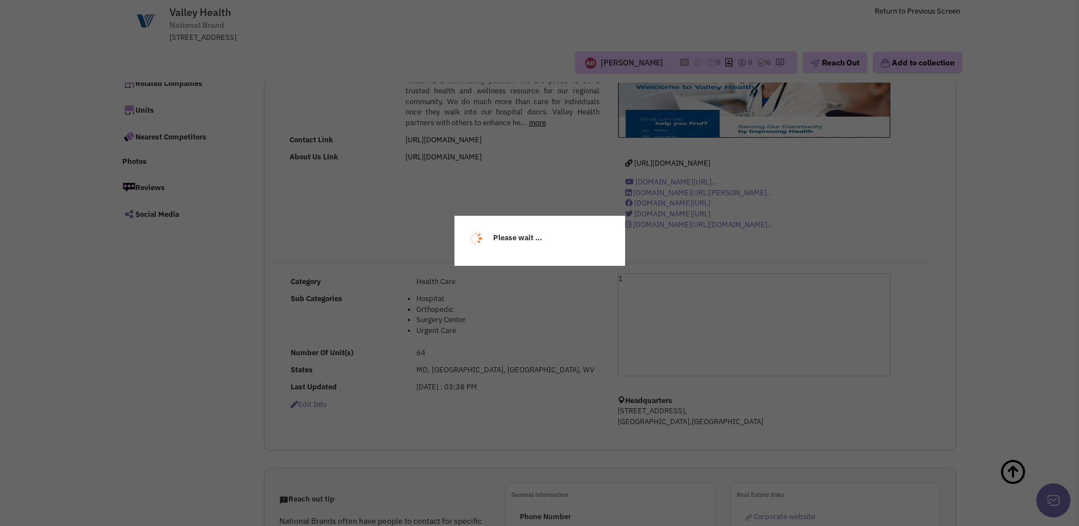
select select
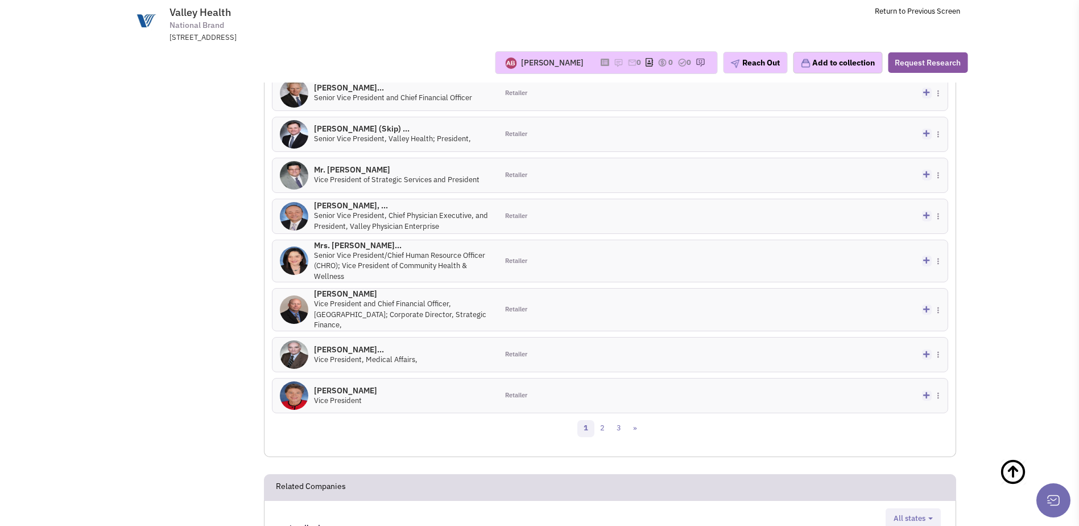
scroll to position [848, 0]
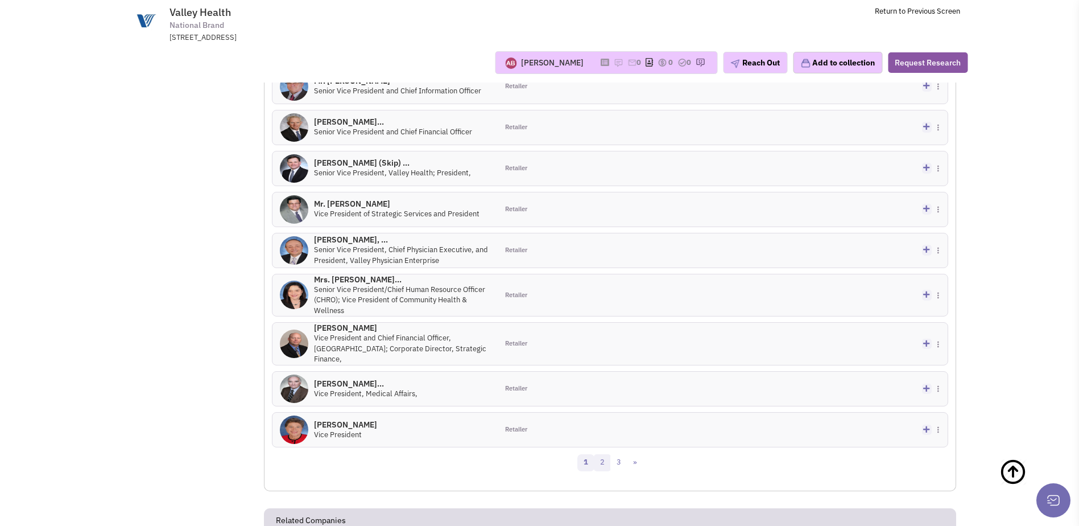
click at [603, 464] on link "2" at bounding box center [602, 462] width 17 height 17
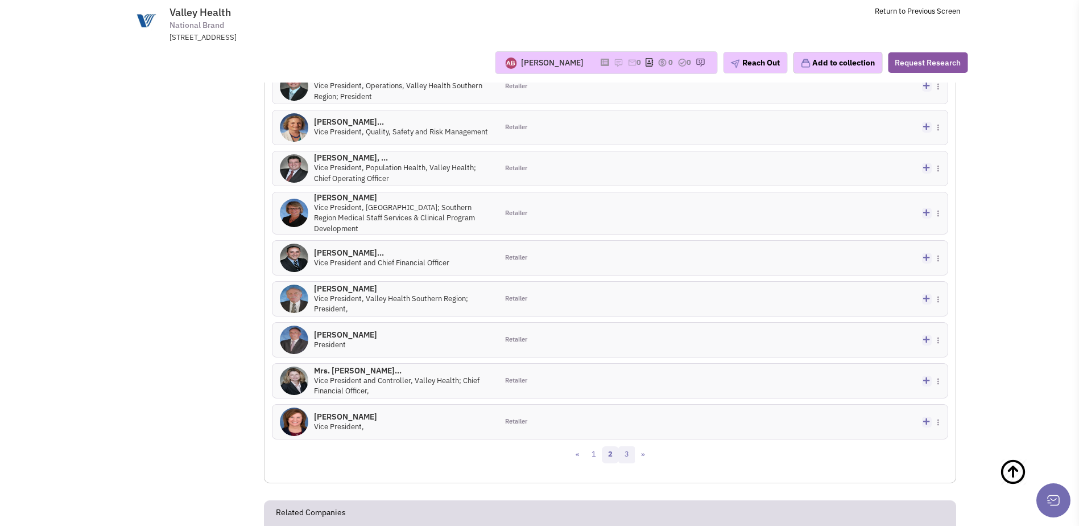
click at [626, 454] on link "3" at bounding box center [626, 454] width 17 height 17
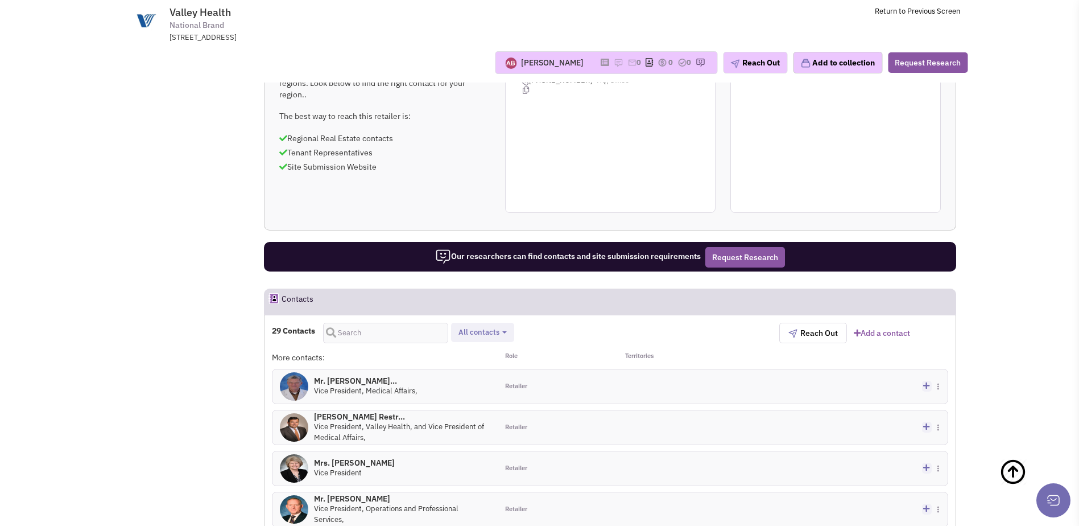
scroll to position [507, 0]
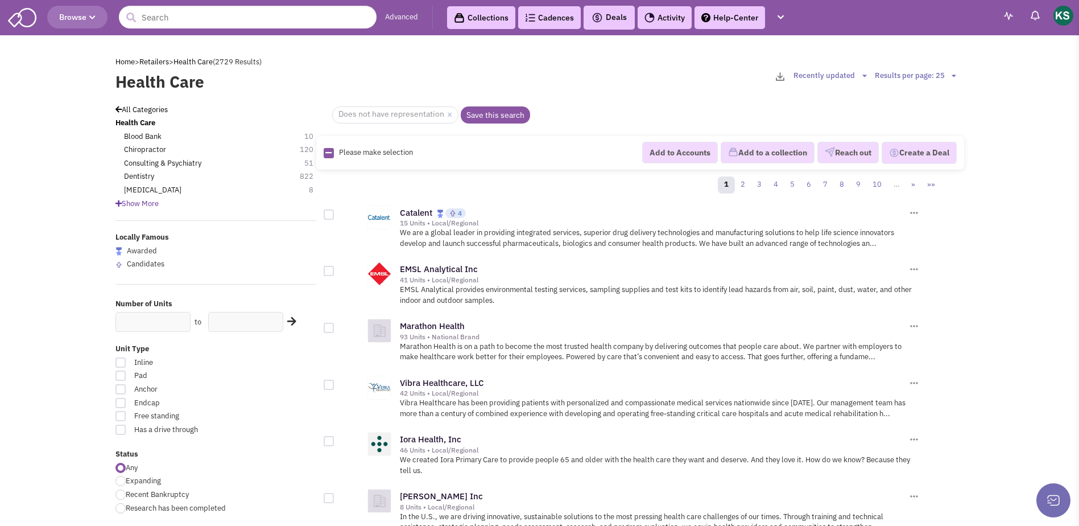
scroll to position [512, 0]
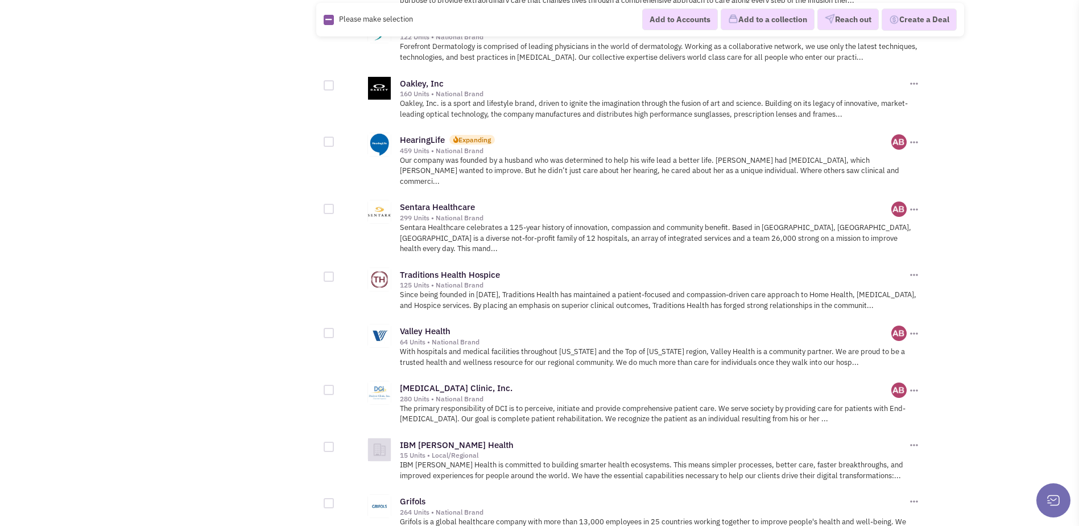
scroll to position [1129, 0]
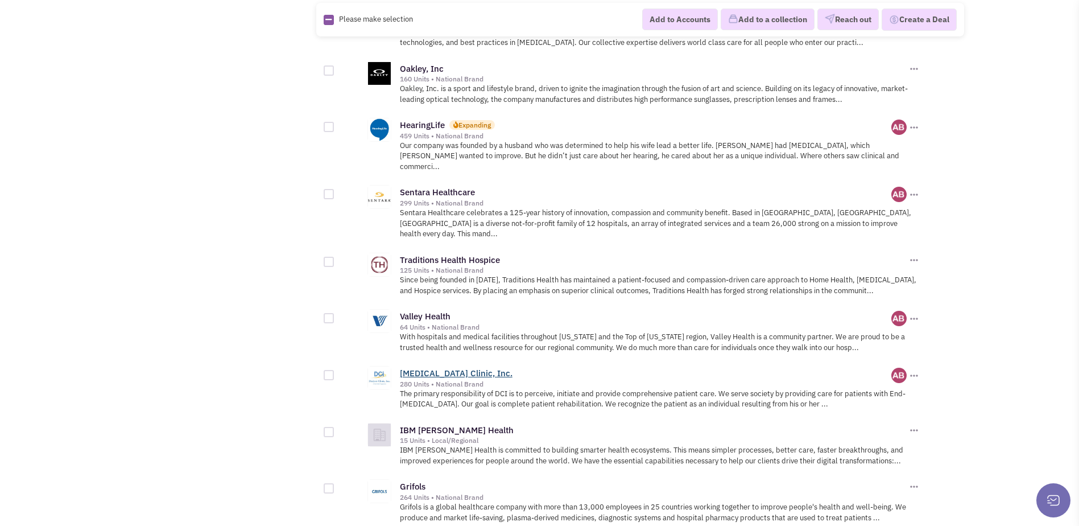
click at [445, 367] on link "[MEDICAL_DATA] Clinic, Inc." at bounding box center [456, 372] width 113 height 11
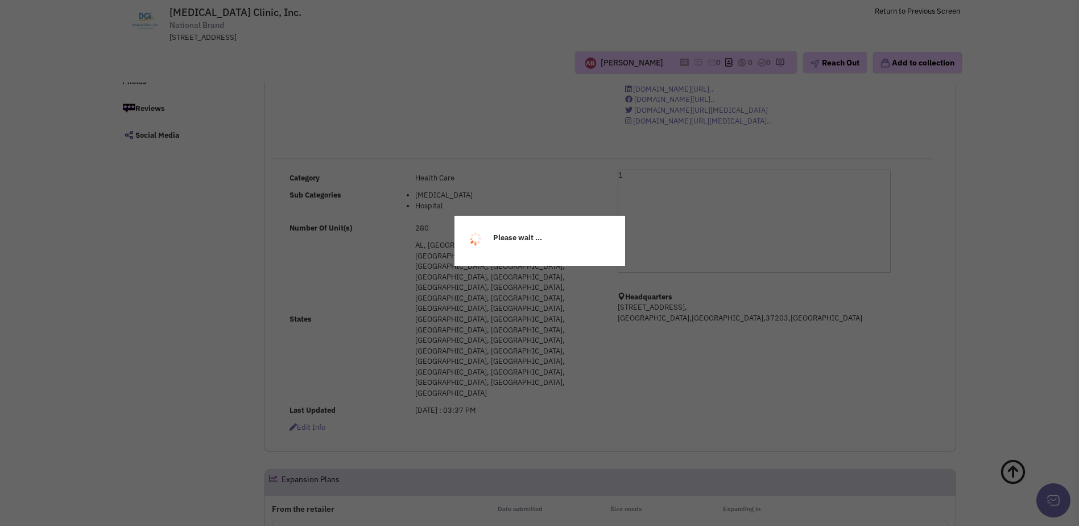
scroll to position [171, 0]
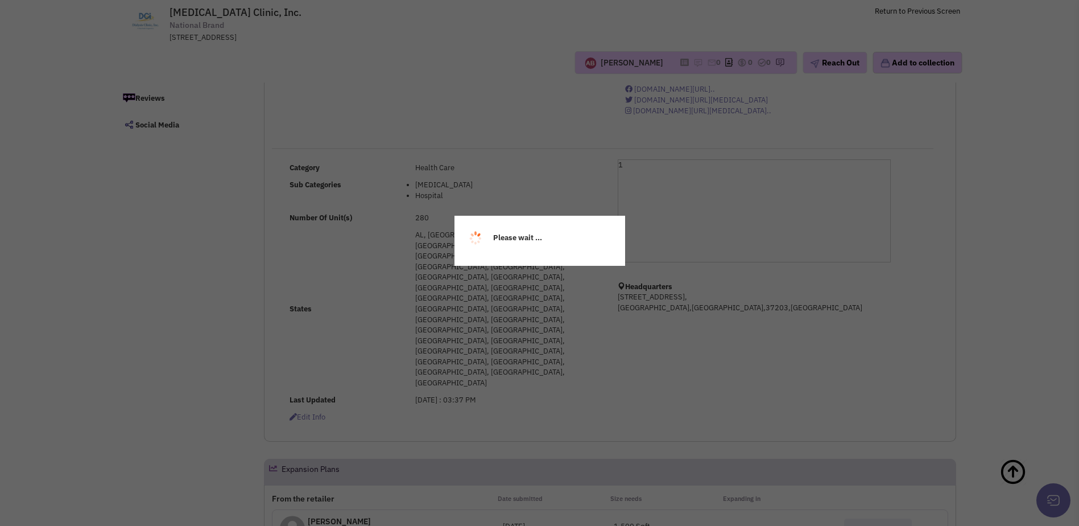
select select
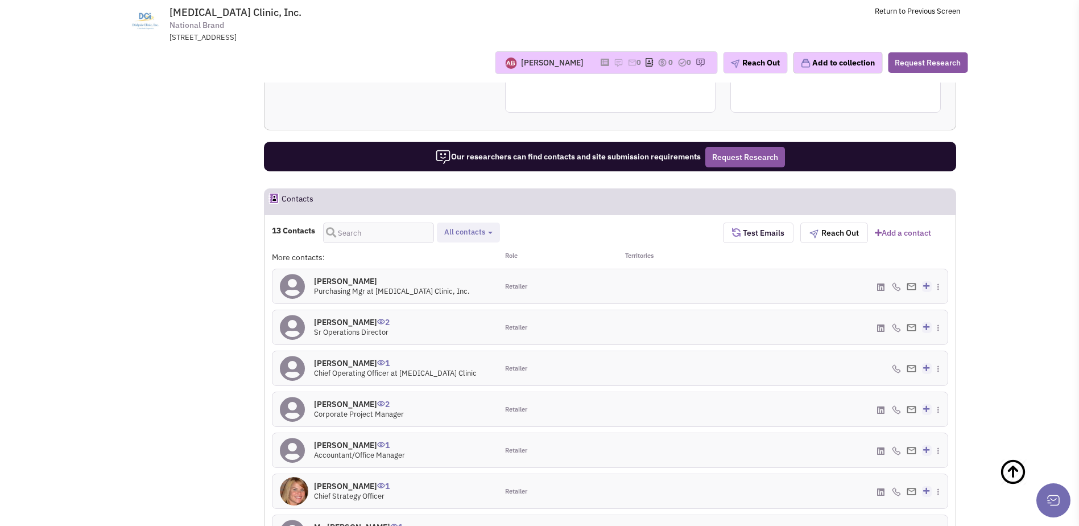
scroll to position [910, 0]
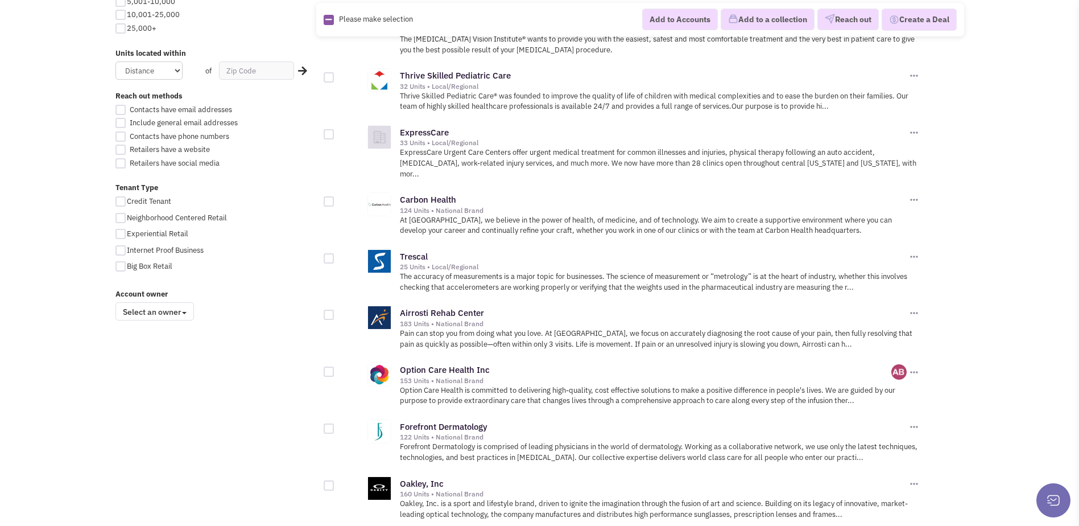
scroll to position [705, 0]
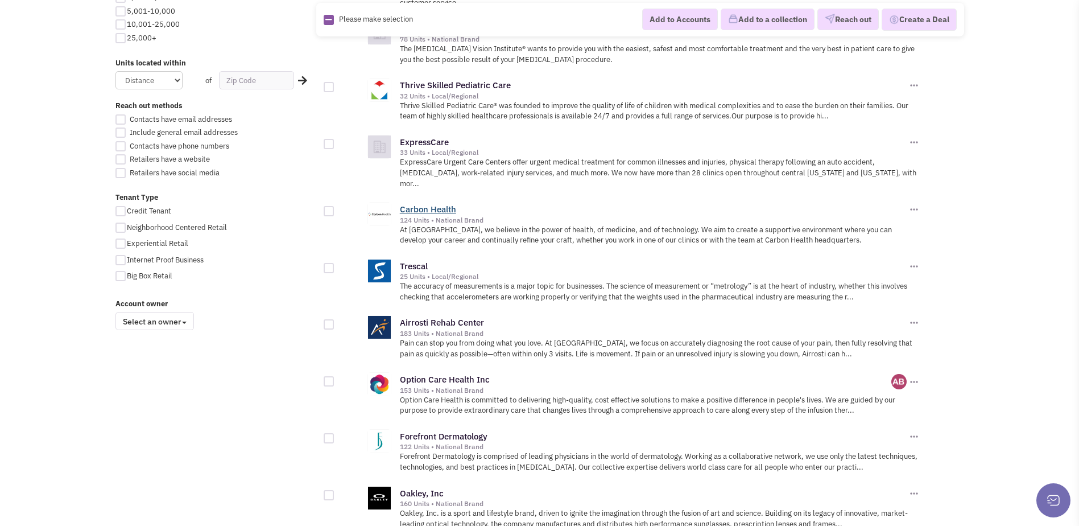
click at [440, 204] on link "Carbon Health" at bounding box center [428, 209] width 56 height 11
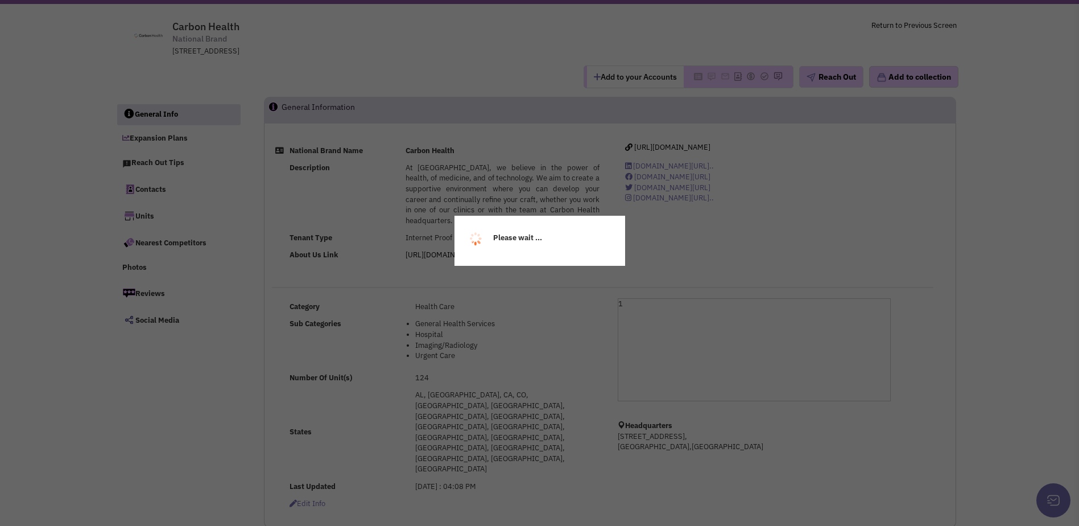
scroll to position [57, 0]
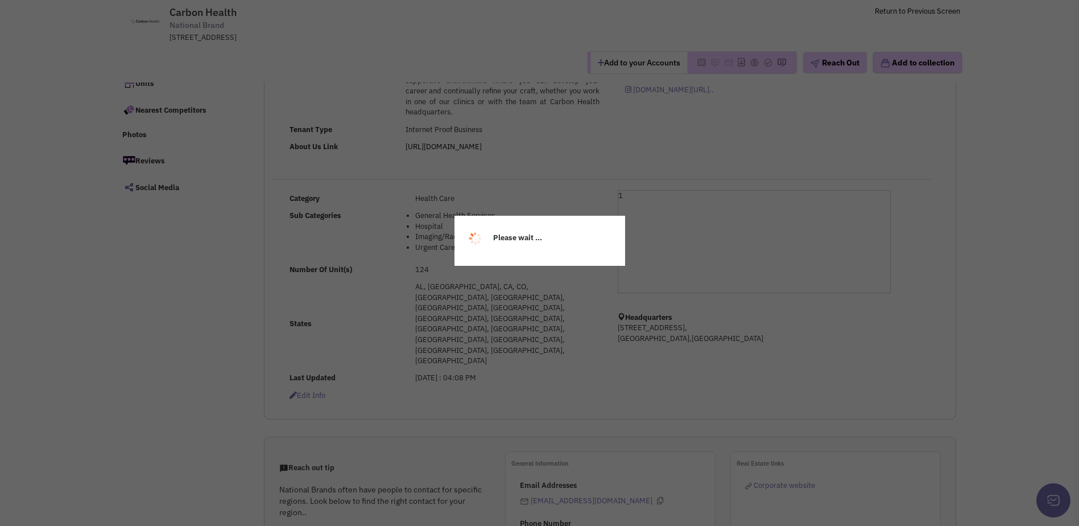
select select
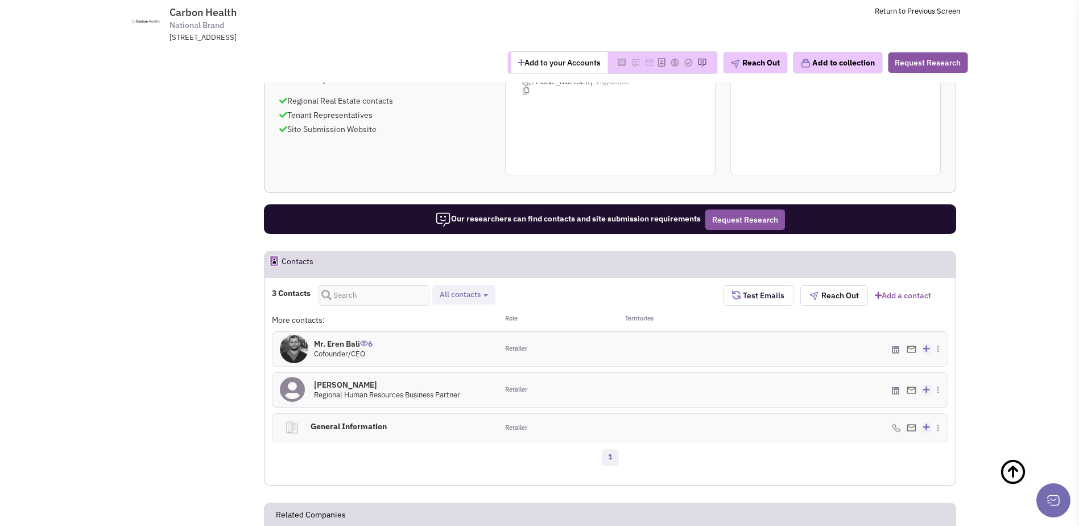
scroll to position [523, 0]
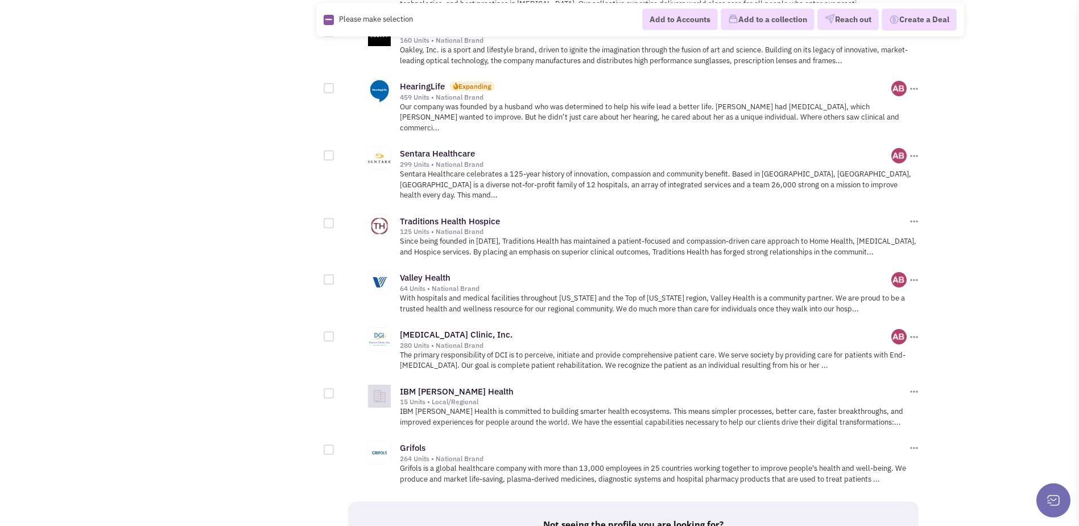
scroll to position [1273, 0]
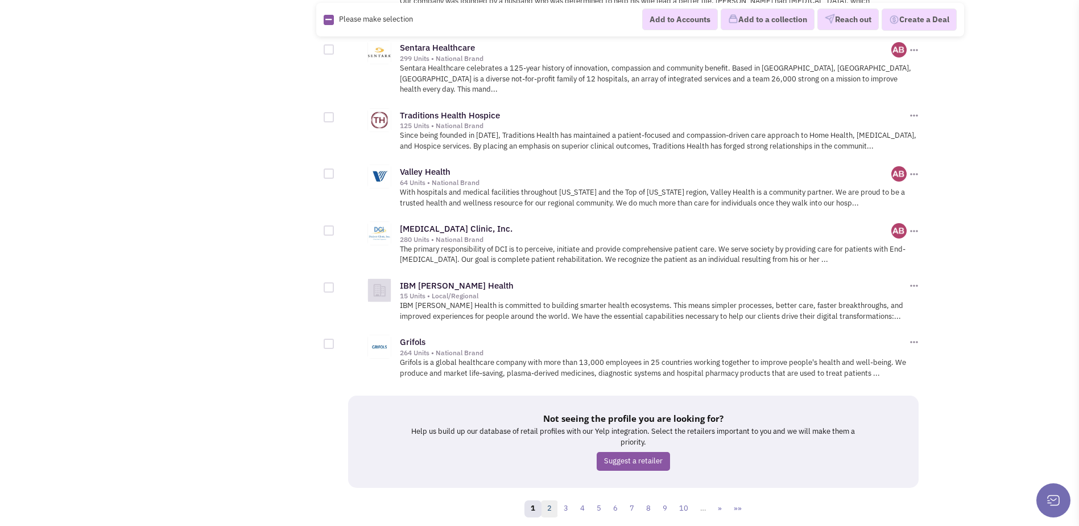
click at [553, 500] on link "2" at bounding box center [549, 508] width 17 height 17
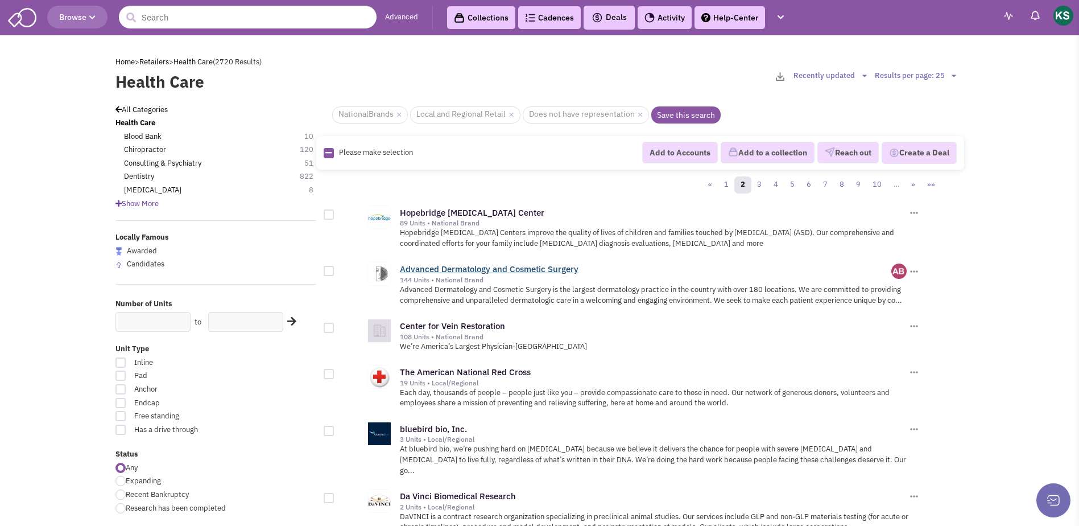
click at [566, 273] on link "Advanced Dermatology and Cosmetic Surgery" at bounding box center [489, 268] width 179 height 11
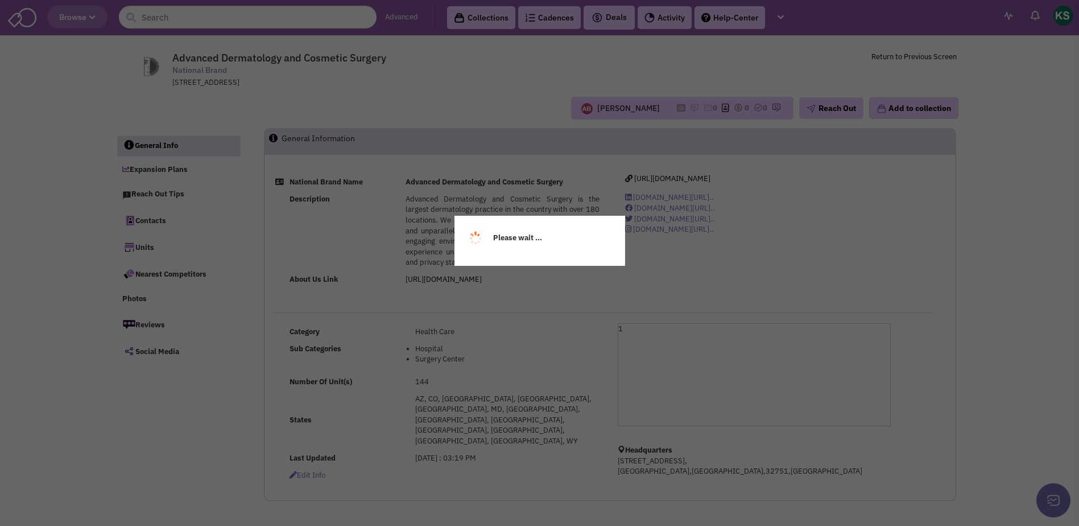
select select
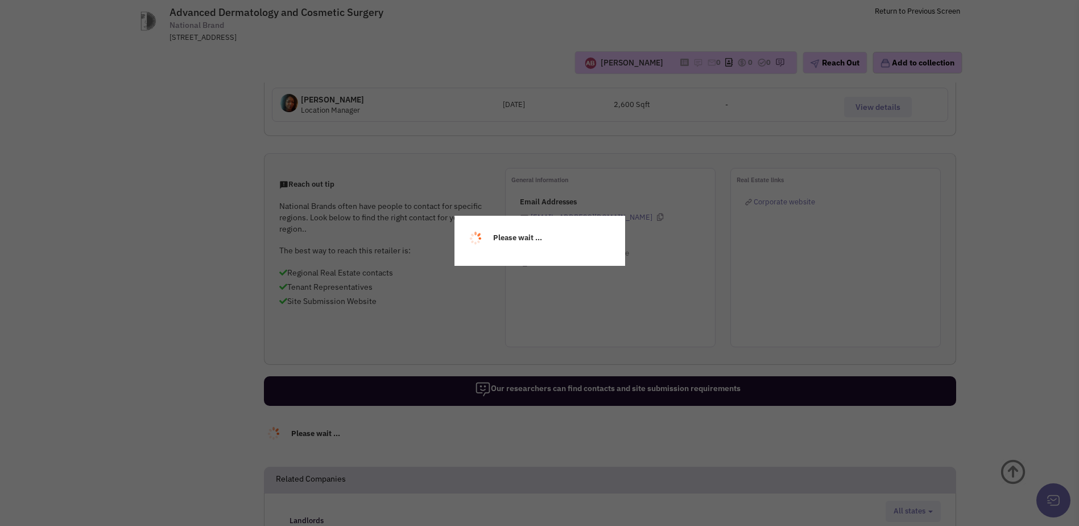
select select
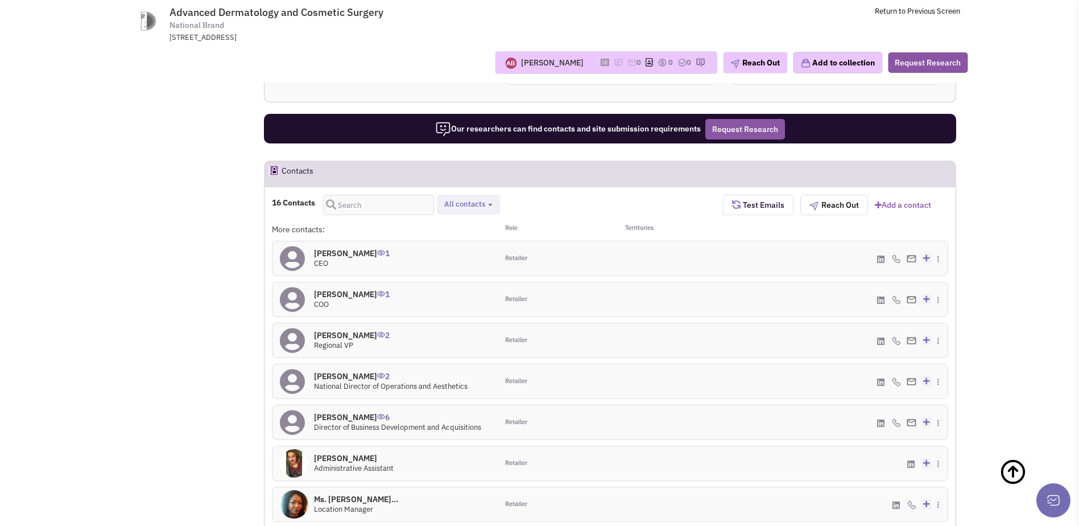
scroll to position [739, 0]
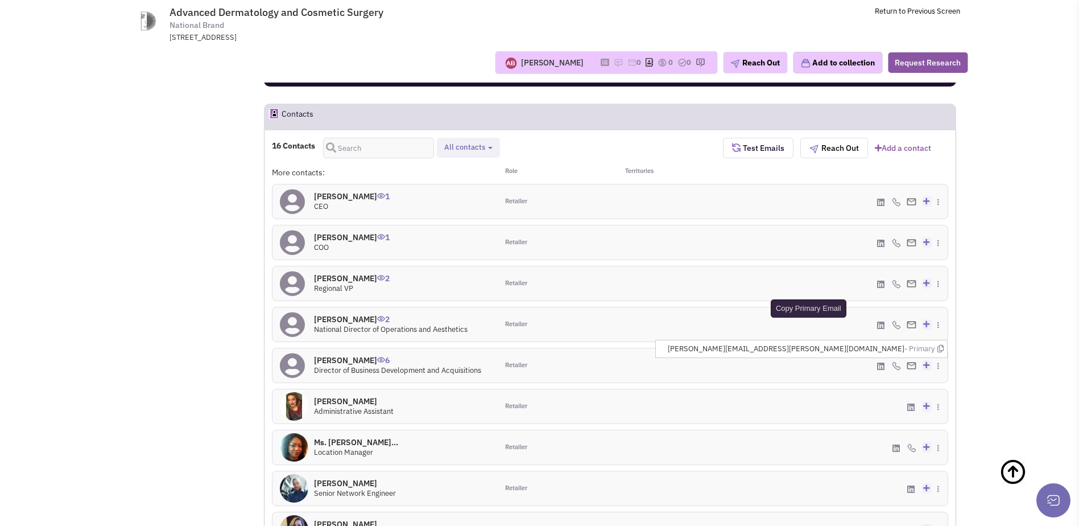
click at [942, 345] on icon at bounding box center [940, 348] width 6 height 7
drag, startPoint x: 385, startPoint y: 15, endPoint x: 153, endPoint y: 13, distance: 232.1
click at [153, 13] on tr "Advanced Dermatology and Cosmetic Surgery National Brand 151 Southhall Lane, Su…" at bounding box center [539, 21] width 856 height 43
copy tr "Advanced Dermatology and Cosmetic Surgery"
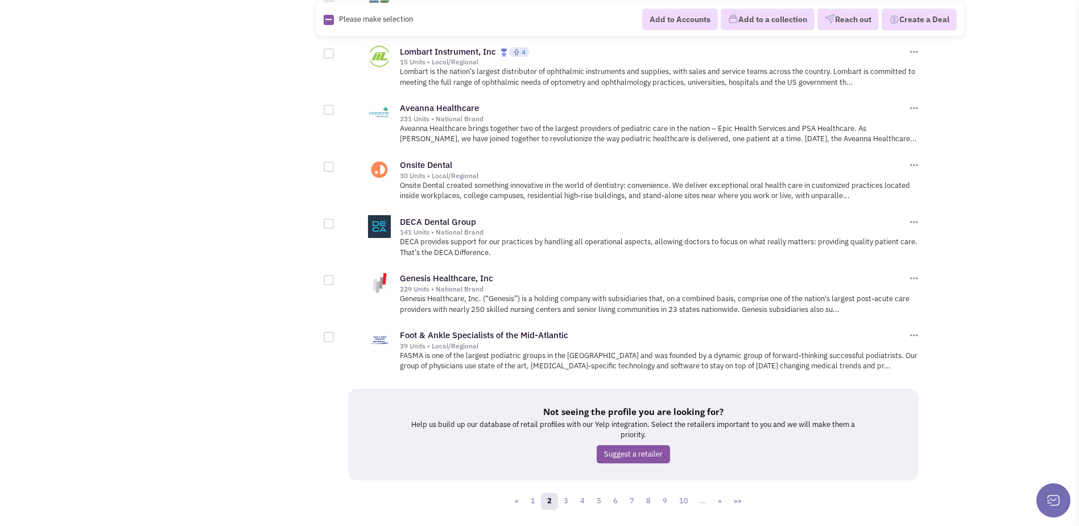
scroll to position [1243, 0]
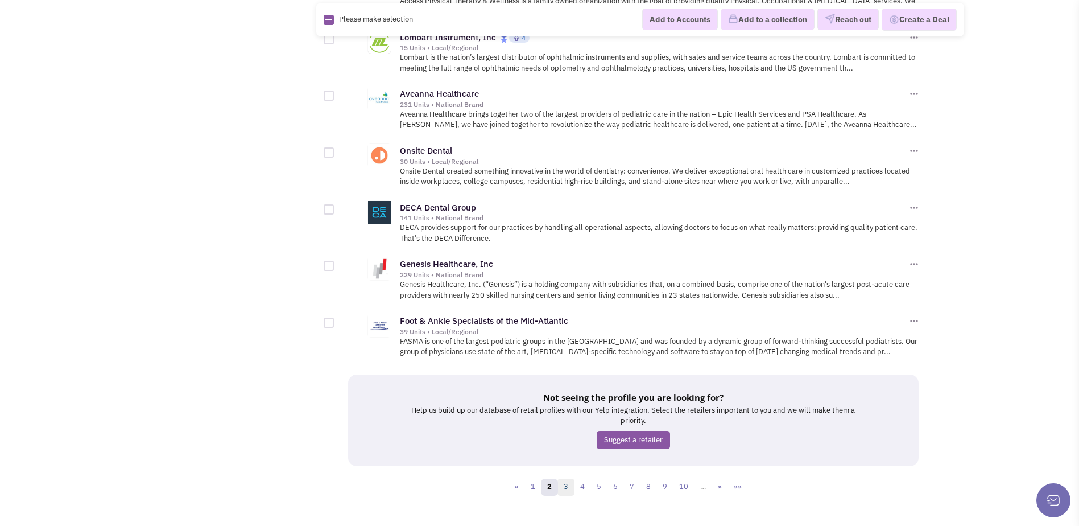
click at [568, 478] on link "3" at bounding box center [565, 486] width 17 height 17
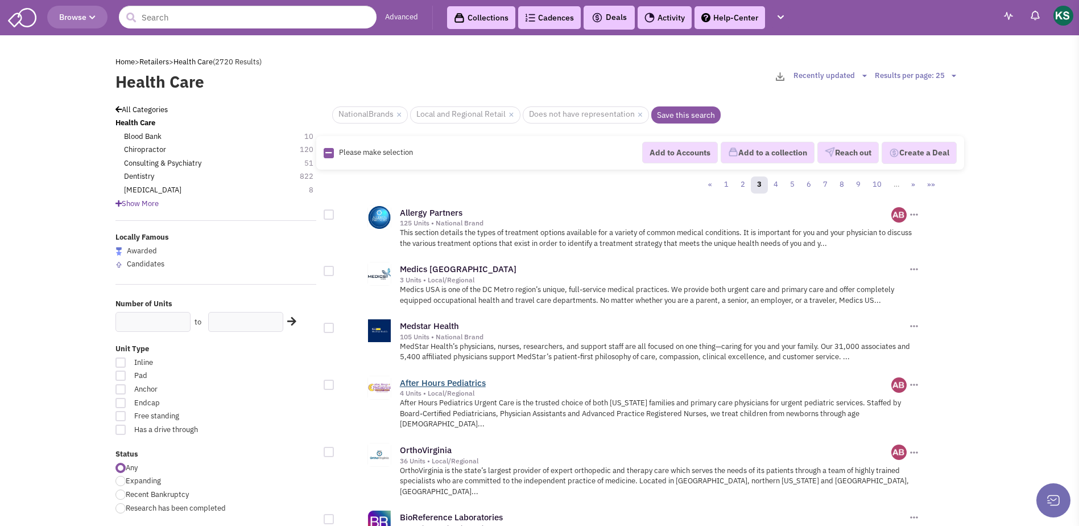
click at [441, 383] on link "After Hours Pediatrics" at bounding box center [443, 382] width 86 height 11
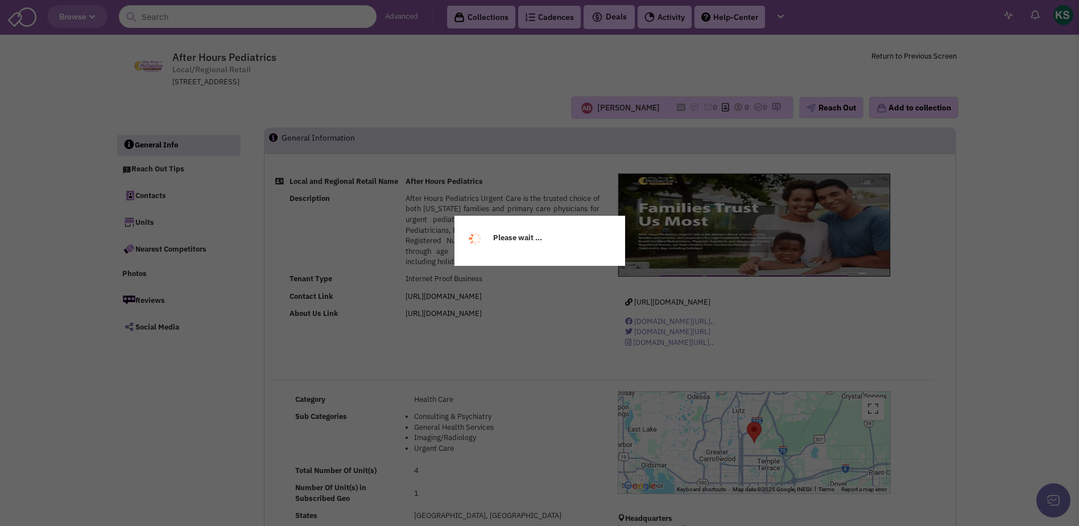
select select
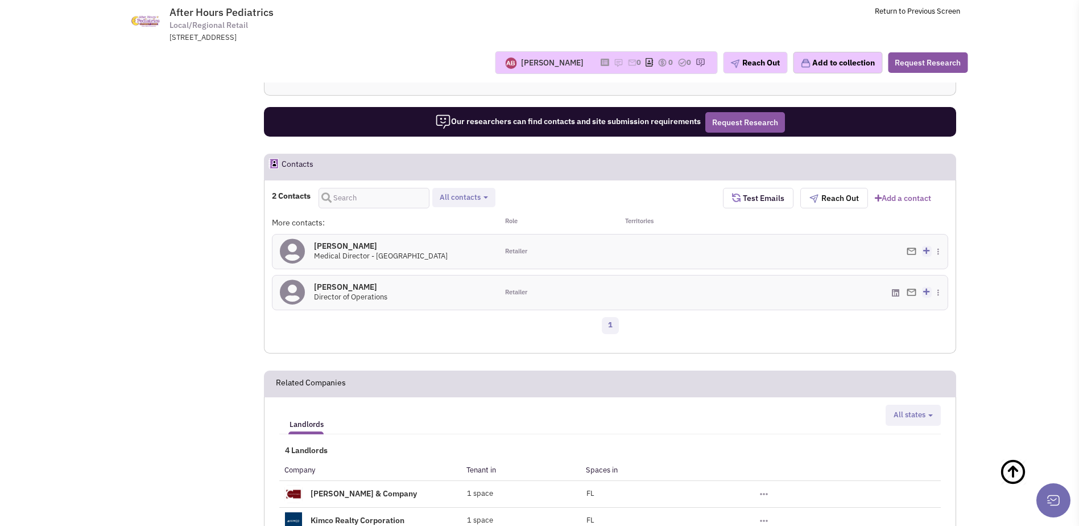
scroll to position [650, 0]
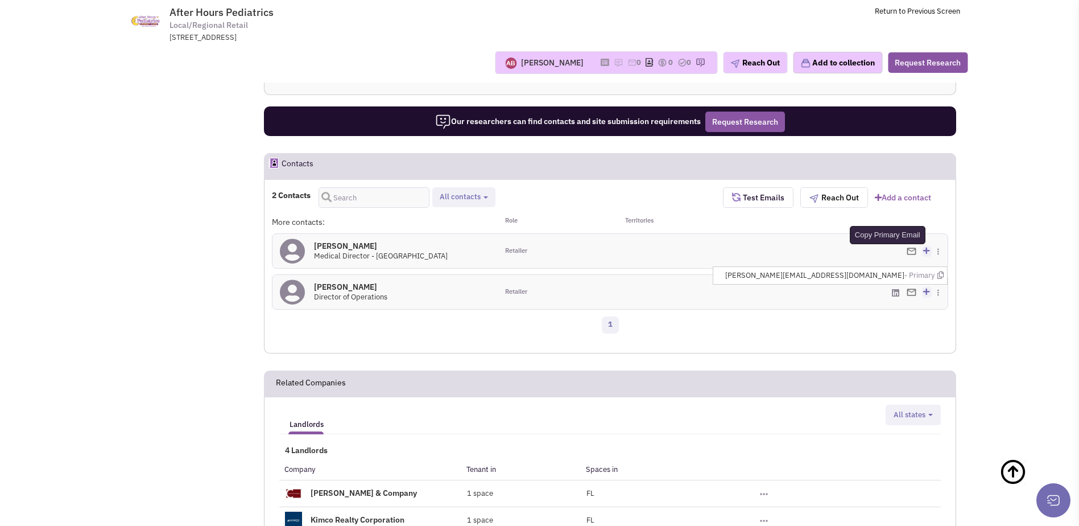
drag, startPoint x: 940, startPoint y: 275, endPoint x: 928, endPoint y: 275, distance: 12.5
click at [940, 275] on icon at bounding box center [940, 274] width 6 height 7
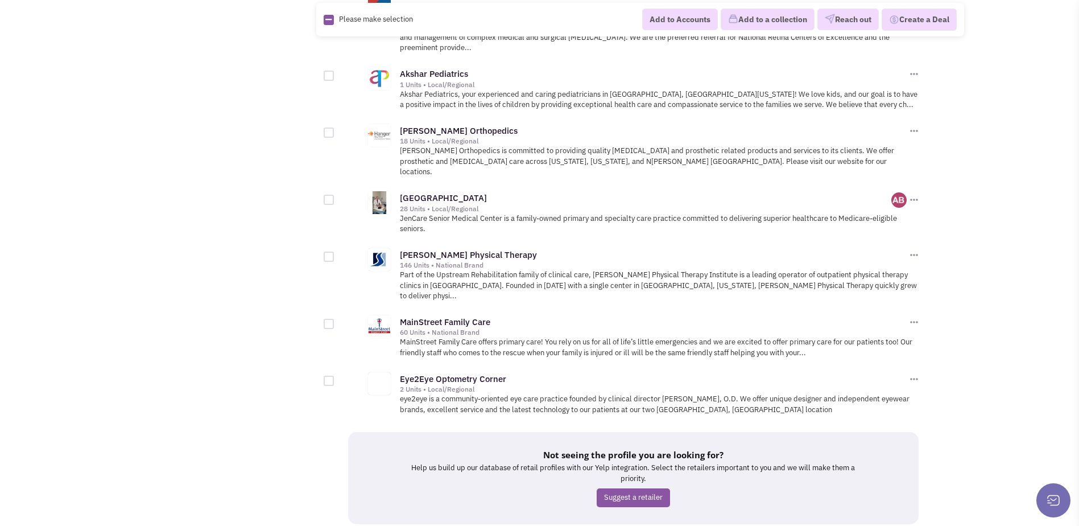
scroll to position [1273, 0]
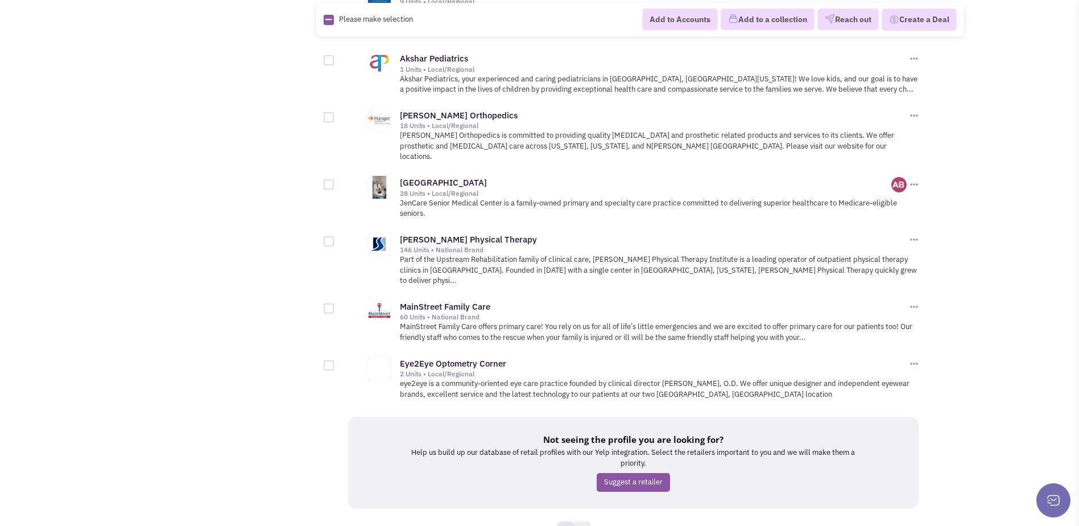
click at [587, 521] on link "4" at bounding box center [582, 529] width 17 height 17
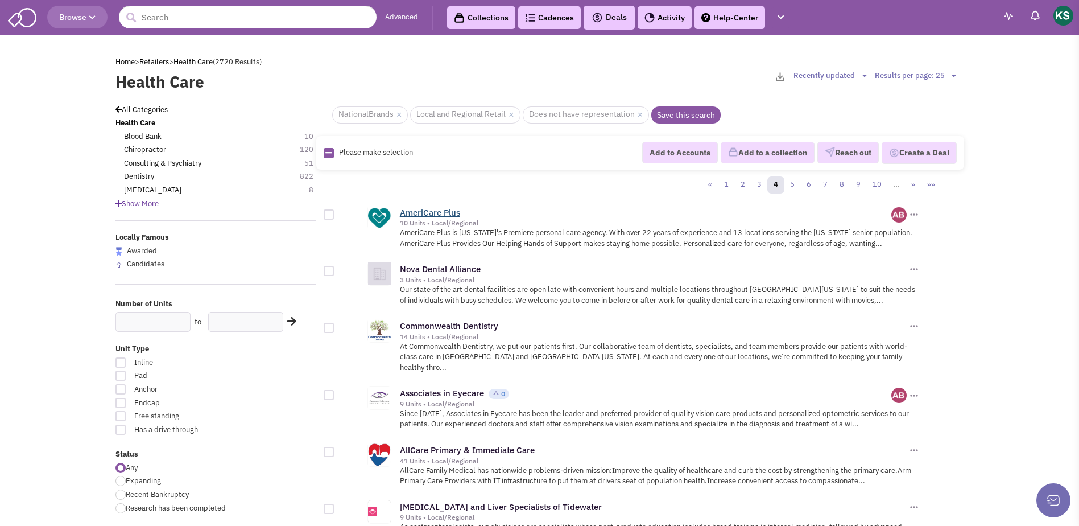
click at [423, 214] on link "AmeriCare Plus" at bounding box center [430, 212] width 60 height 11
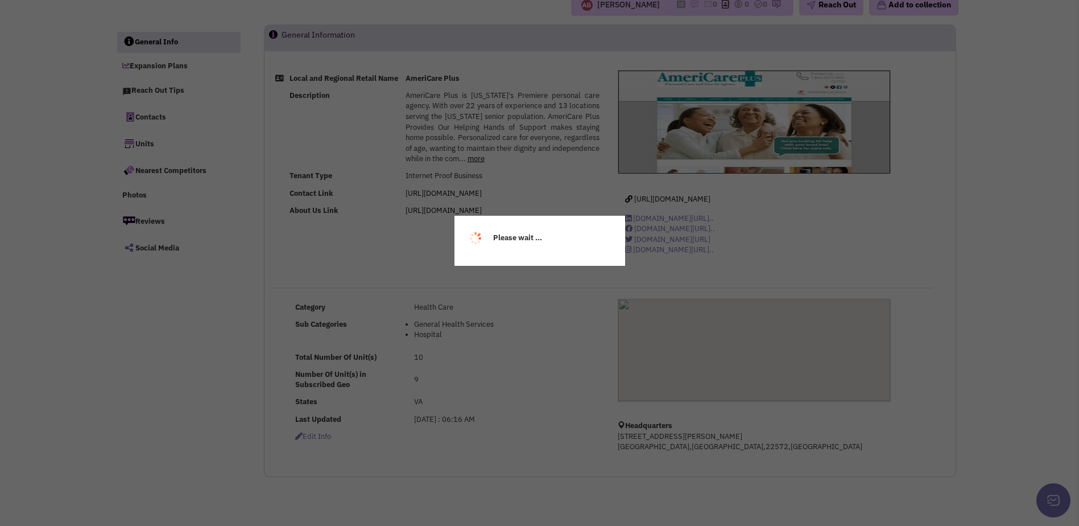
select select
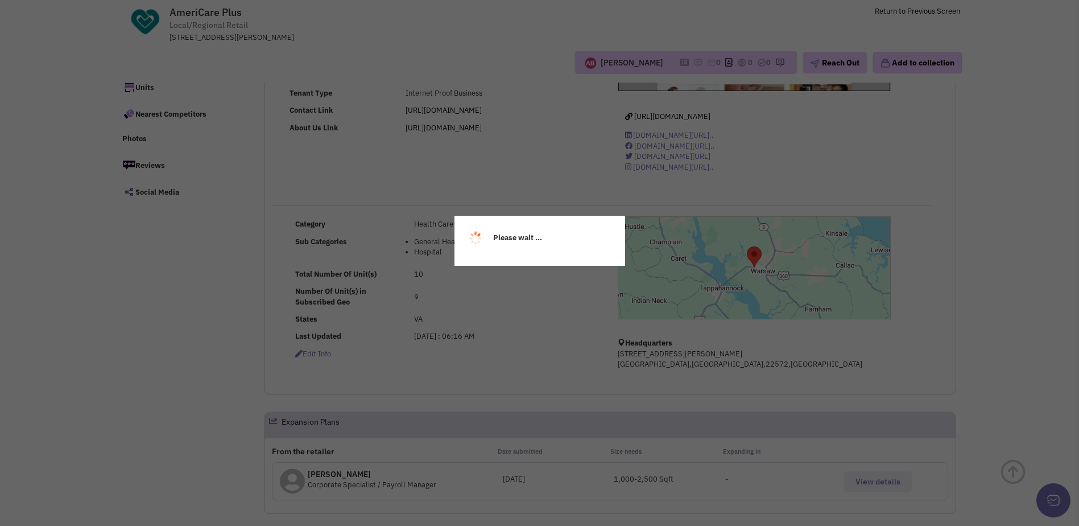
scroll to position [114, 0]
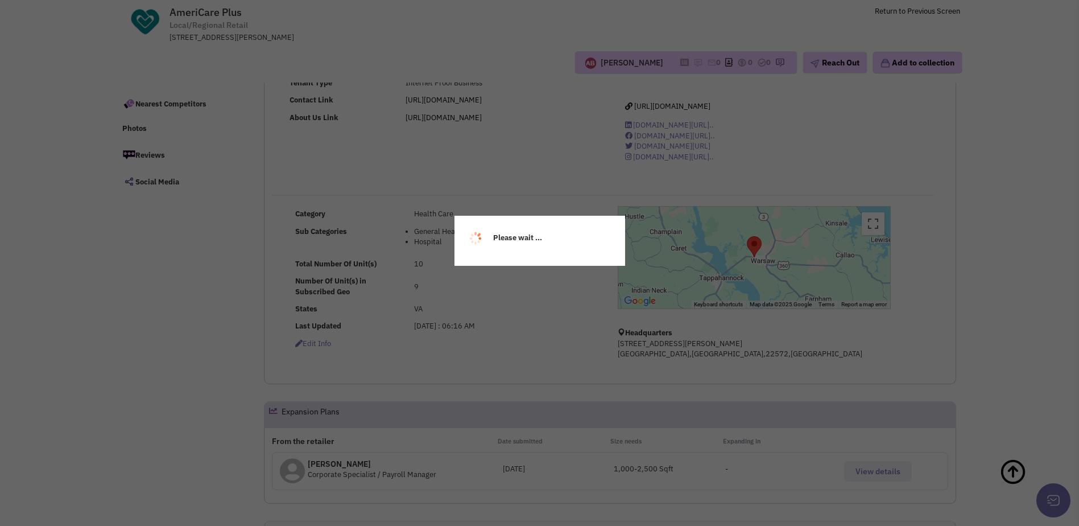
select select
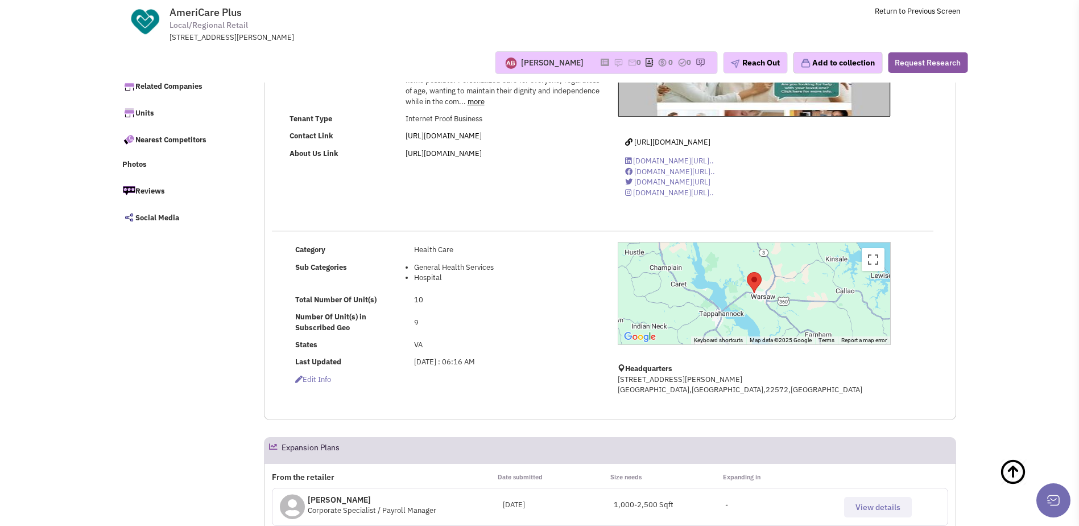
scroll to position [0, 0]
